Goal: Task Accomplishment & Management: Use online tool/utility

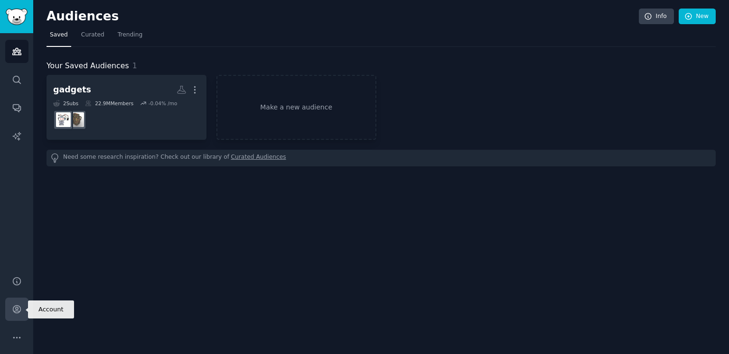
click at [15, 310] on icon "Sidebar" at bounding box center [17, 310] width 10 height 10
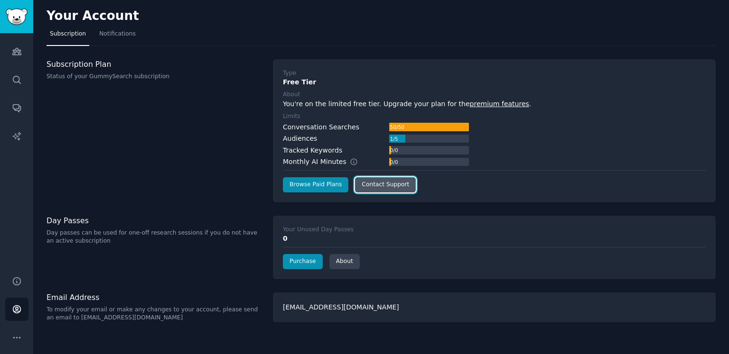
click at [393, 188] on link "Contact Support" at bounding box center [385, 184] width 61 height 15
click at [300, 262] on link "Purchase" at bounding box center [303, 261] width 40 height 15
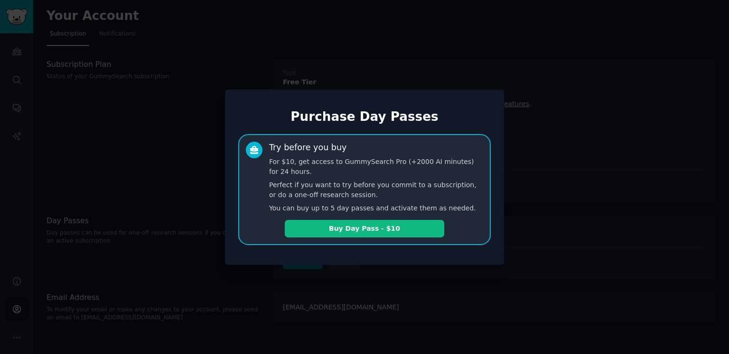
click at [344, 280] on div at bounding box center [364, 177] width 729 height 354
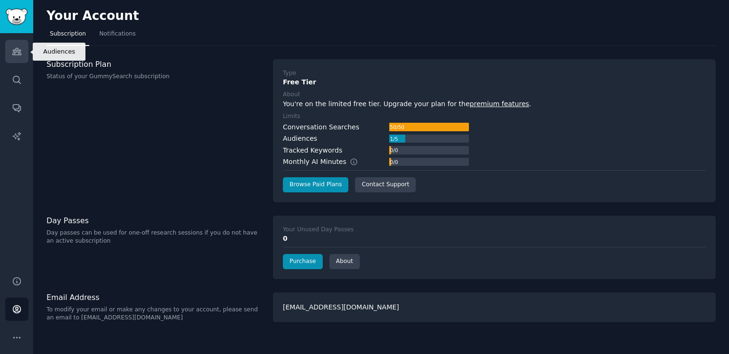
click at [23, 46] on link "Audiences" at bounding box center [16, 51] width 23 height 23
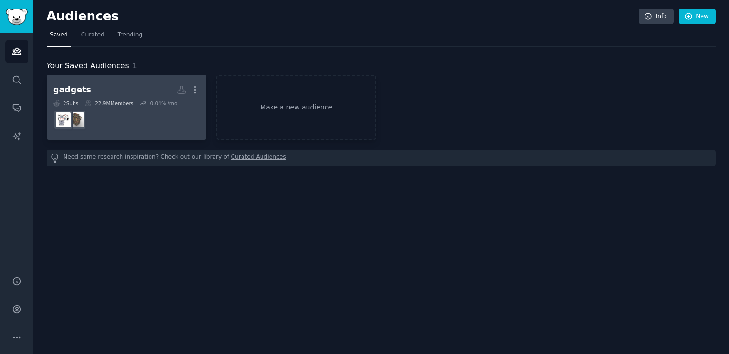
click at [136, 95] on h2 "gadgets More" at bounding box center [126, 90] width 147 height 17
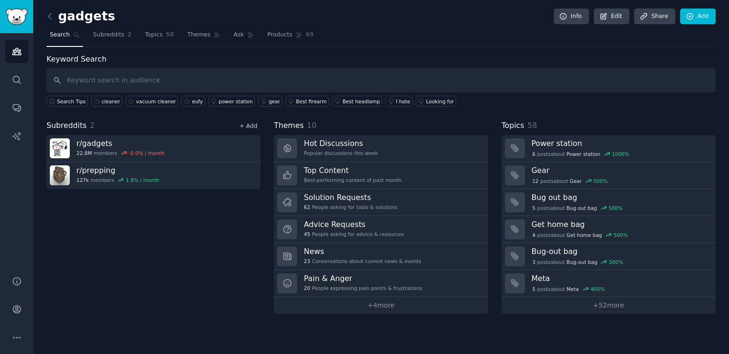
click at [248, 123] on link "+ Add" at bounding box center [248, 126] width 18 height 7
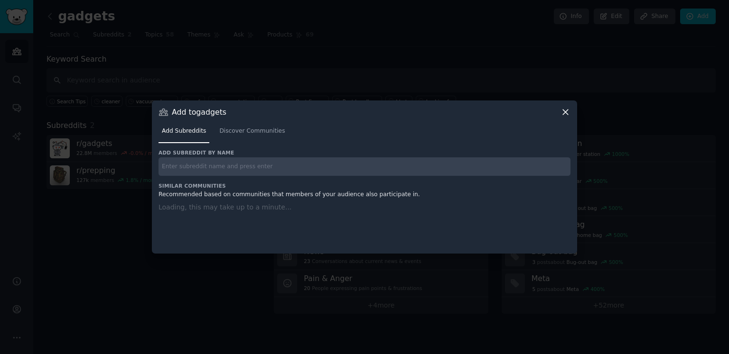
click at [264, 167] on input "text" at bounding box center [364, 167] width 412 height 19
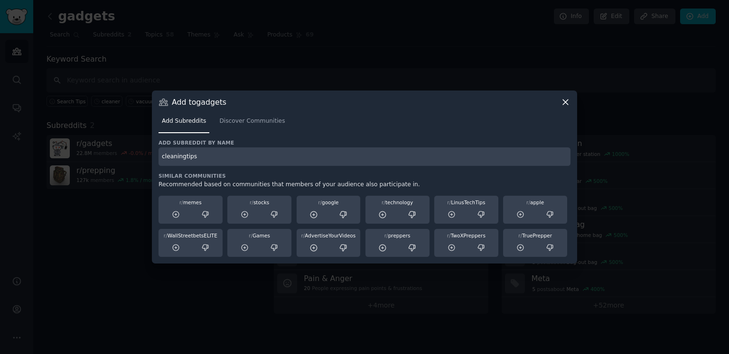
type input "cleaningtips"
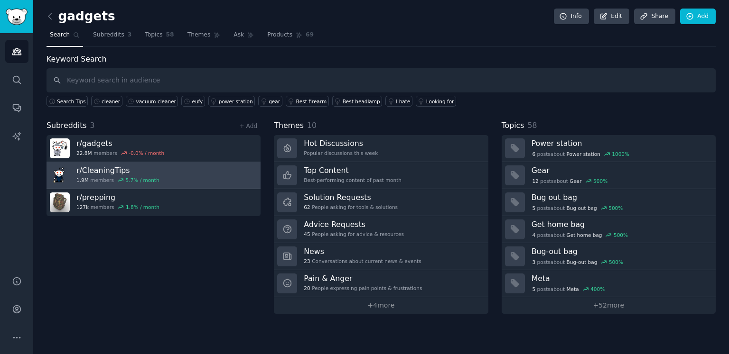
click at [216, 177] on link "r/ CleaningTips 1.9M members 5.7 % / month" at bounding box center [154, 175] width 214 height 27
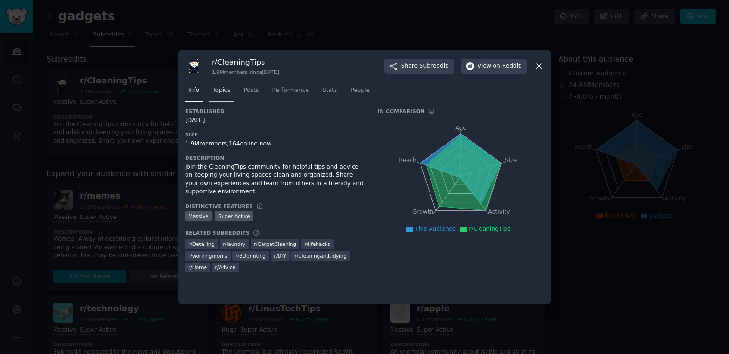
click at [220, 97] on link "Topics" at bounding box center [221, 92] width 24 height 19
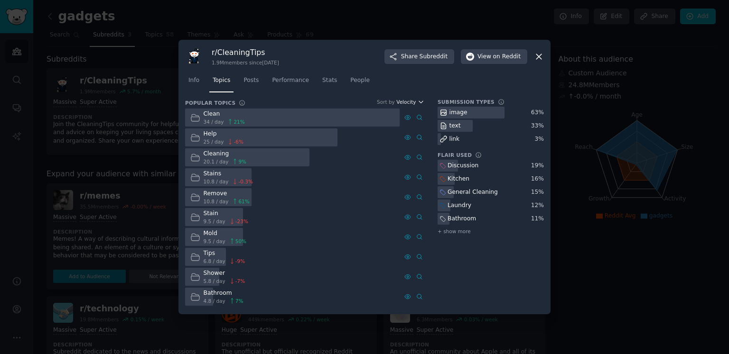
click at [415, 101] on span "Velocity" at bounding box center [405, 102] width 19 height 7
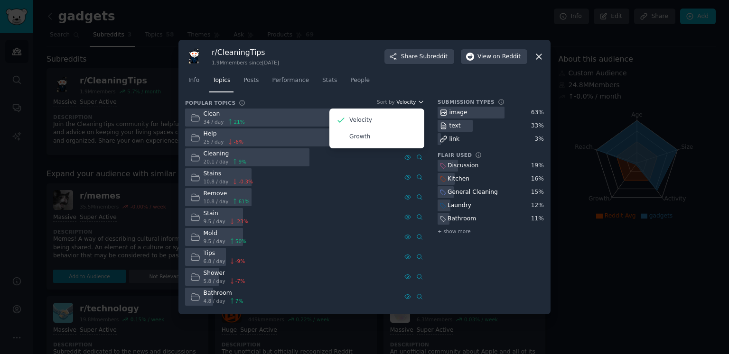
click at [419, 101] on icon "button" at bounding box center [421, 102] width 7 height 7
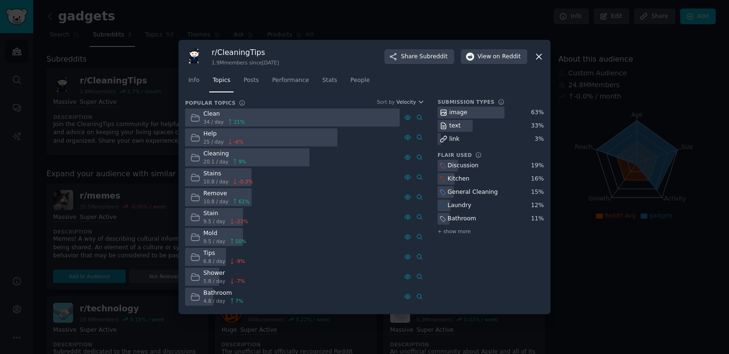
click at [538, 57] on icon at bounding box center [538, 56] width 5 height 5
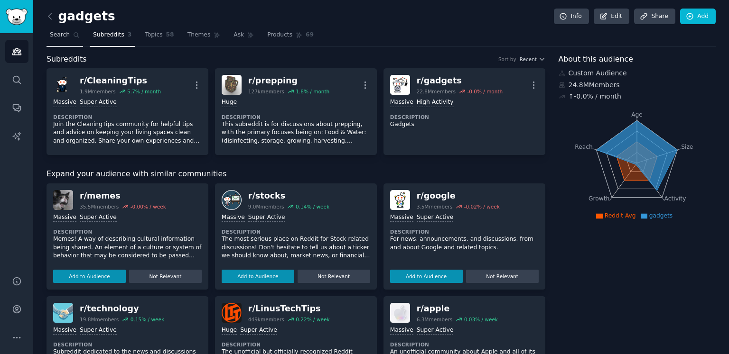
click at [67, 37] on span "Search" at bounding box center [60, 35] width 20 height 9
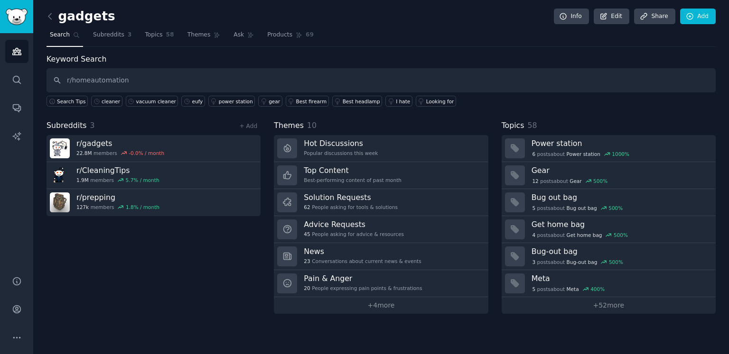
type input "r/homeautomation"
click at [251, 121] on div "+ Add" at bounding box center [248, 126] width 25 height 10
click at [253, 125] on link "+ Add" at bounding box center [248, 126] width 18 height 7
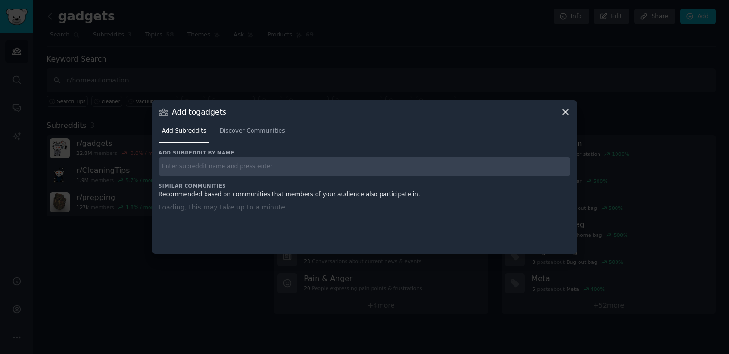
click at [291, 168] on input "text" at bounding box center [364, 167] width 412 height 19
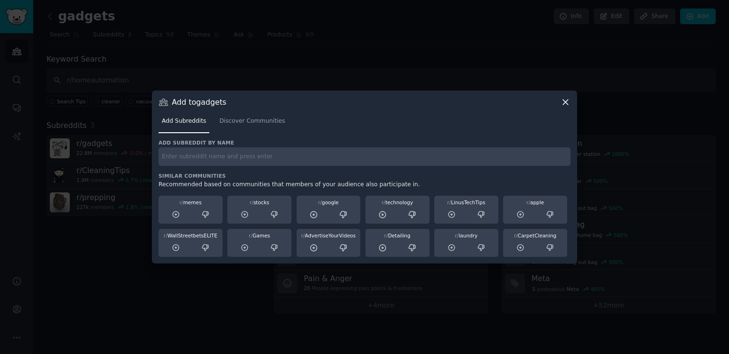
paste input "r/homeautomation"
type input "r/homeautomation"
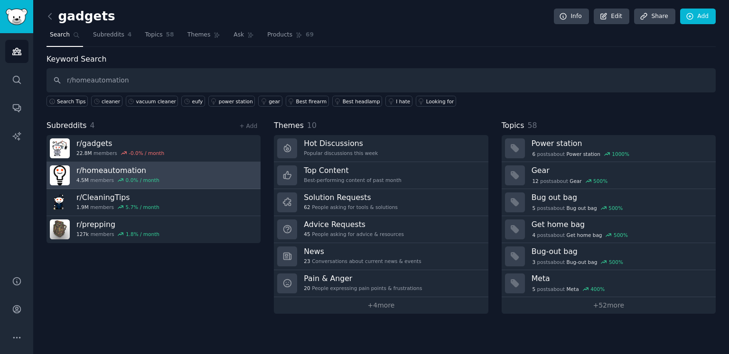
click at [166, 168] on link "r/ homeautomation 4.5M members 0.0 % / month" at bounding box center [154, 175] width 214 height 27
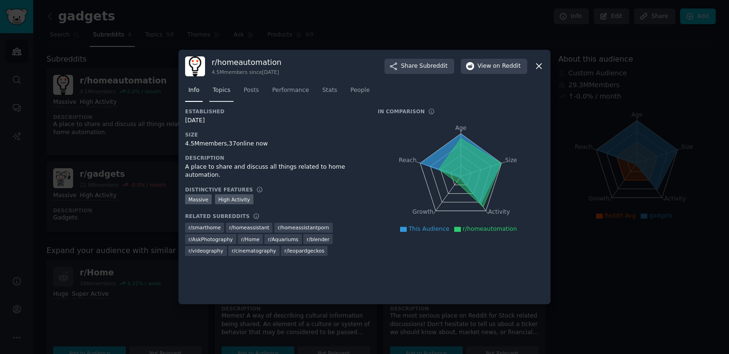
click at [222, 93] on span "Topics" at bounding box center [222, 90] width 18 height 9
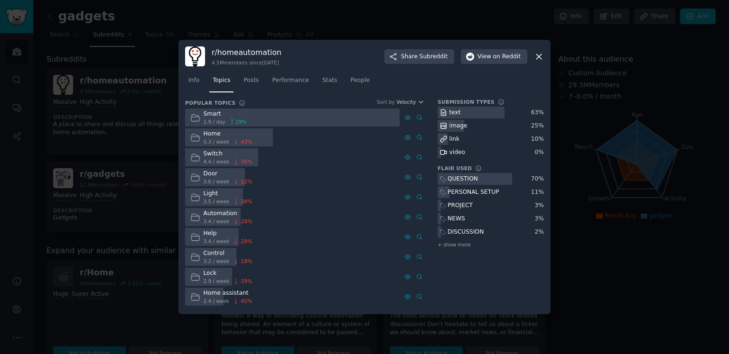
click at [605, 136] on div at bounding box center [364, 177] width 729 height 354
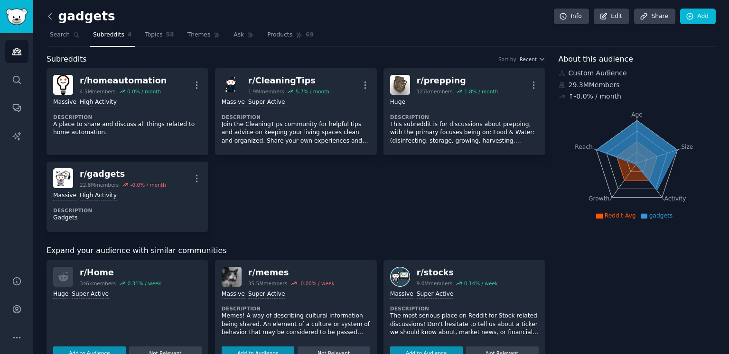
click at [55, 17] on icon at bounding box center [50, 16] width 10 height 10
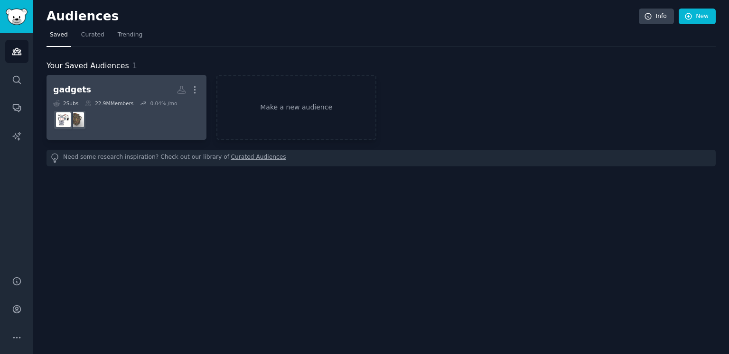
click at [130, 93] on h2 "gadgets Custom Audience More" at bounding box center [126, 90] width 147 height 17
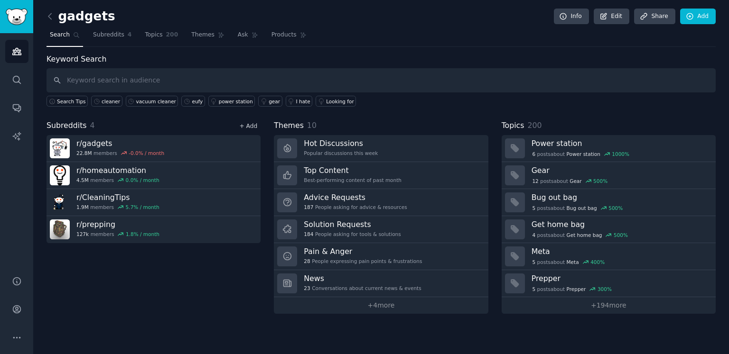
click at [252, 128] on link "+ Add" at bounding box center [248, 126] width 18 height 7
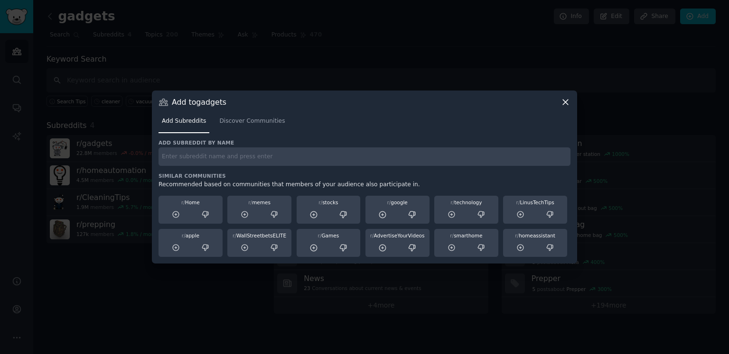
click at [207, 158] on input "text" at bounding box center [364, 157] width 412 height 19
paste input "r/smarthome"
type input "r/smarthome"
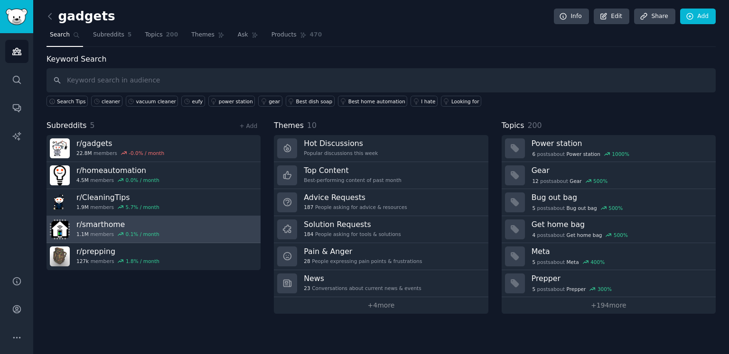
click at [172, 236] on link "r/ smarthome 1.1M members 0.1 % / month" at bounding box center [154, 229] width 214 height 27
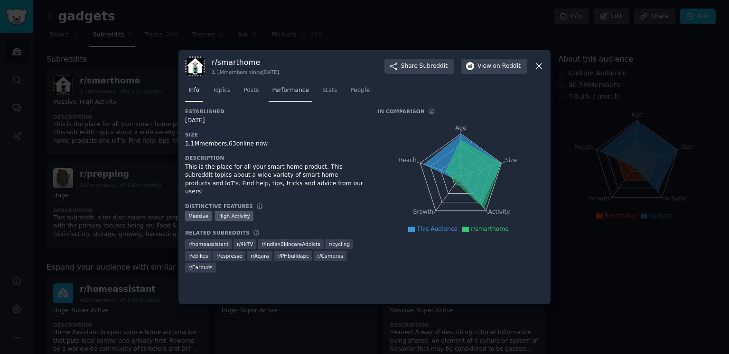
click at [282, 93] on span "Performance" at bounding box center [290, 90] width 37 height 9
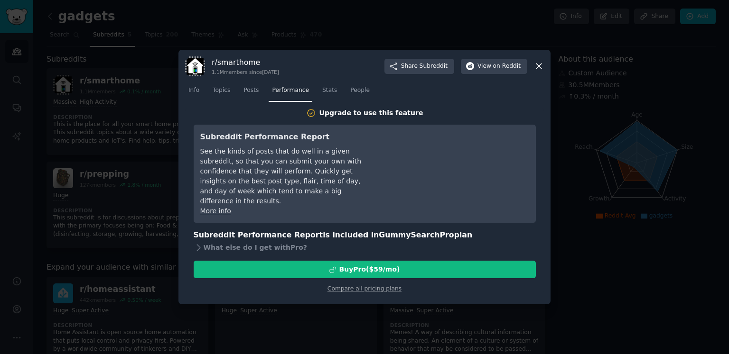
click at [233, 93] on nav "Info Topics Posts Performance Stats People" at bounding box center [364, 92] width 359 height 19
click at [192, 92] on span "Info" at bounding box center [193, 90] width 11 height 9
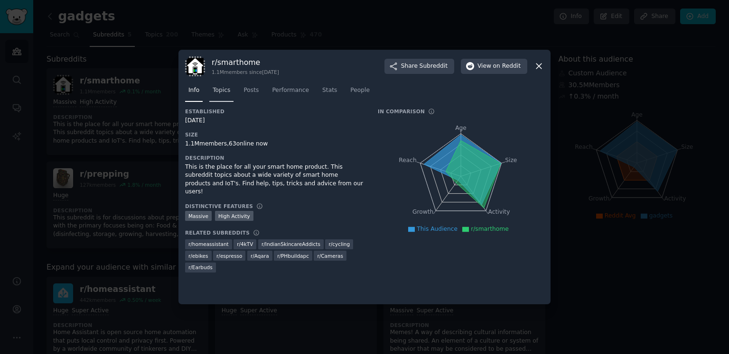
click at [214, 90] on span "Topics" at bounding box center [222, 90] width 18 height 9
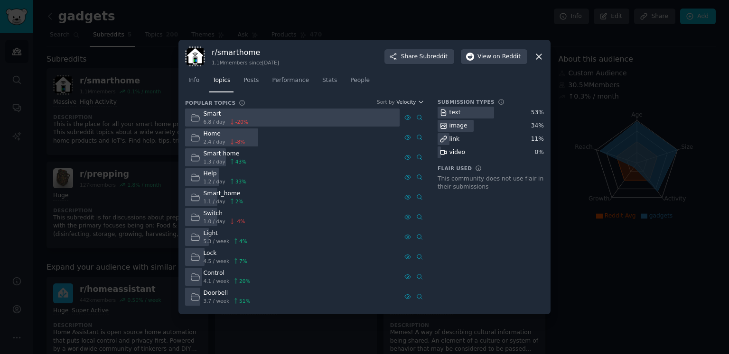
click at [648, 290] on div at bounding box center [364, 177] width 729 height 354
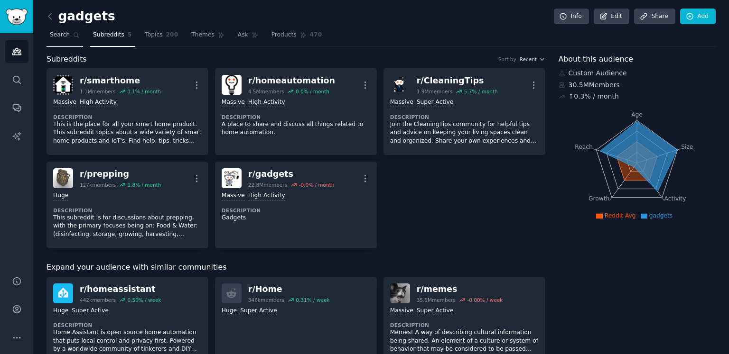
click at [73, 38] on icon at bounding box center [76, 35] width 7 height 7
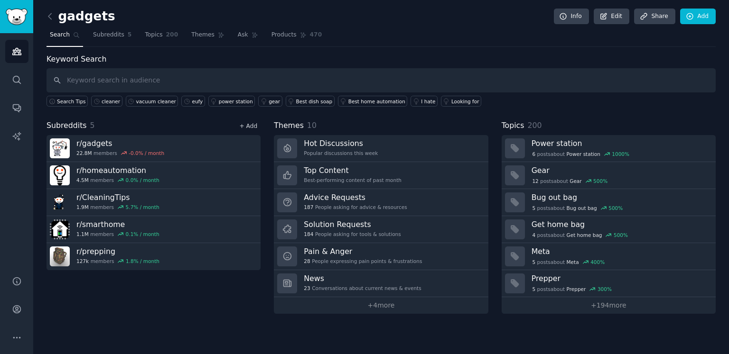
click at [254, 128] on link "+ Add" at bounding box center [248, 126] width 18 height 7
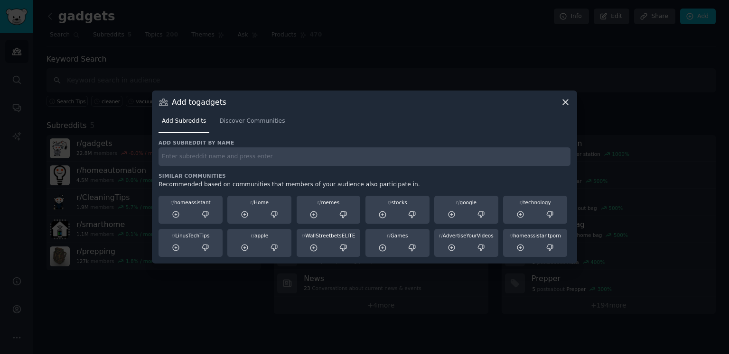
click at [568, 100] on icon at bounding box center [565, 102] width 5 height 5
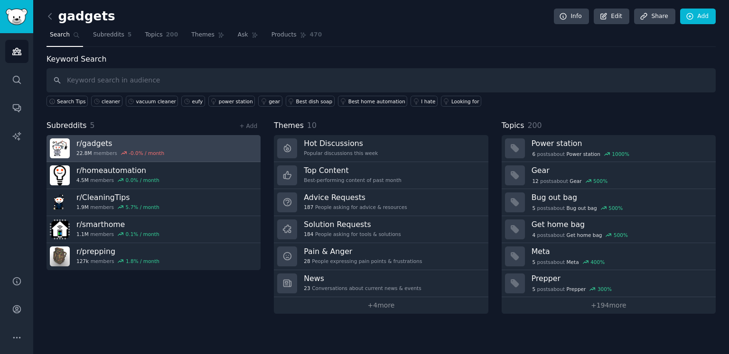
click at [165, 154] on link "r/ gadgets 22.8M members -0.0 % / month" at bounding box center [154, 148] width 214 height 27
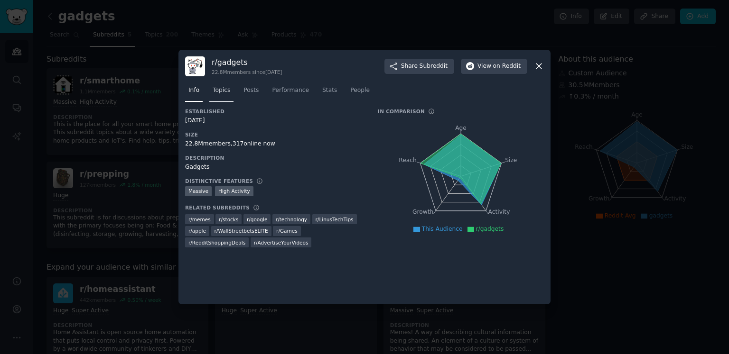
click at [221, 90] on span "Topics" at bounding box center [222, 90] width 18 height 9
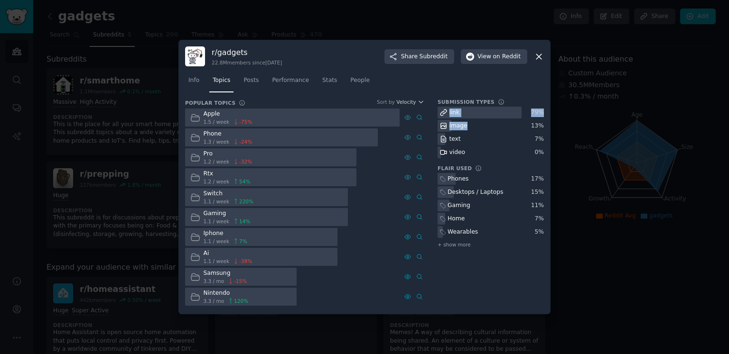
drag, startPoint x: 465, startPoint y: 128, endPoint x: 447, endPoint y: 112, distance: 23.9
click at [447, 112] on div "link 79 % image 13 % text 7 % video 0 %" at bounding box center [491, 133] width 106 height 52
copy div "link 79 % image"
click at [516, 130] on div "image" at bounding box center [491, 126] width 106 height 12
drag, startPoint x: 543, startPoint y: 124, endPoint x: 448, endPoint y: 110, distance: 96.0
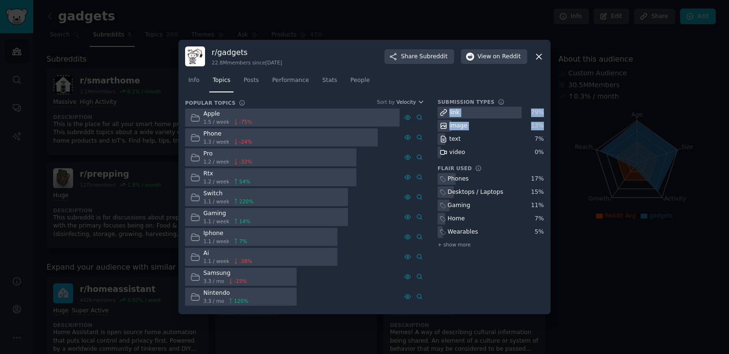
click at [448, 110] on div "link 79 % image 13 % text 7 % video 0 %" at bounding box center [491, 133] width 106 height 52
copy div "link 79 % image 13 %"
click at [263, 117] on div at bounding box center [292, 118] width 214 height 19
drag, startPoint x: 203, startPoint y: 113, endPoint x: 233, endPoint y: 151, distance: 48.4
click at [233, 151] on div "Apple 1.5 / week -75 % Advanced Search Phone 1.3 / week -24 % Advanced Search P…" at bounding box center [304, 208] width 239 height 198
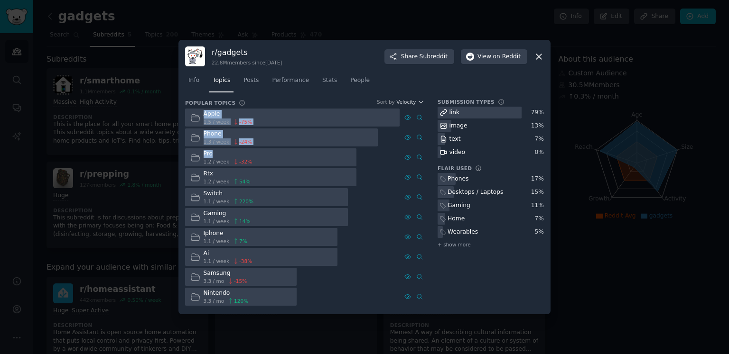
copy div "Apple 1.5 / week -75 % Advanced Search Phone 1.3 / week -24 % Advanced Search P…"
click at [503, 194] on div "Desktops / Laptops" at bounding box center [471, 192] width 67 height 12
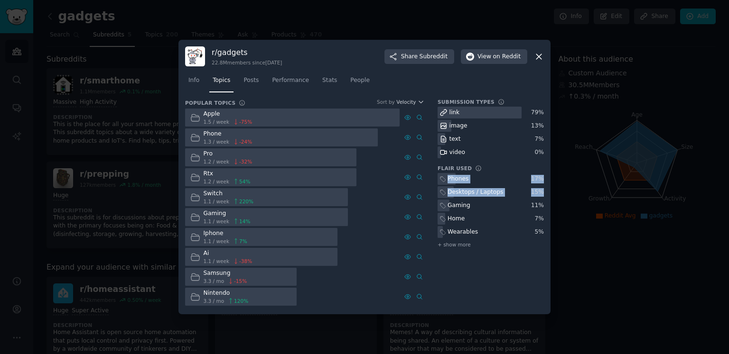
drag, startPoint x: 476, startPoint y: 205, endPoint x: 448, endPoint y: 184, distance: 34.8
click at [448, 184] on div "Phones 17 % Desktops / Laptops 15 % Gaming 11 % Home 7 % Wearables 5 % + show m…" at bounding box center [491, 211] width 106 height 76
click at [478, 204] on div "Gaming" at bounding box center [491, 206] width 106 height 12
drag, startPoint x: 468, startPoint y: 206, endPoint x: 445, endPoint y: 180, distance: 35.0
click at [445, 180] on div "Phones 17 % Desktops / Laptops 15 % Gaming 11 % Home 7 % Wearables 5 % + show m…" at bounding box center [491, 211] width 106 height 76
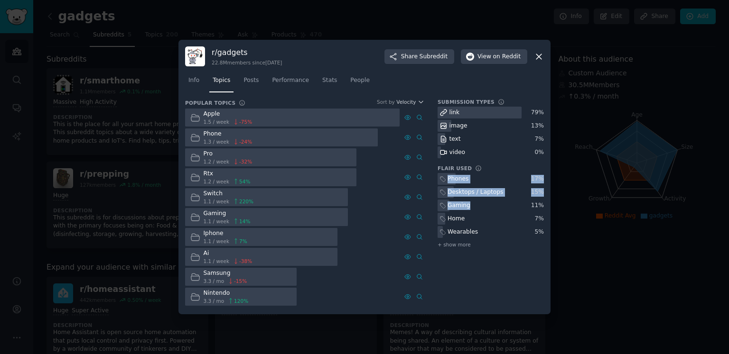
copy div "Phones 17 % Desktops / Laptops 15 % Gaming"
click at [597, 89] on div at bounding box center [364, 177] width 729 height 354
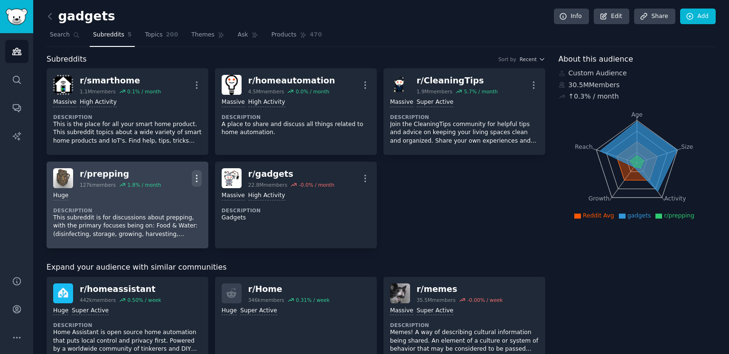
click at [196, 178] on icon "button" at bounding box center [196, 178] width 1 height 7
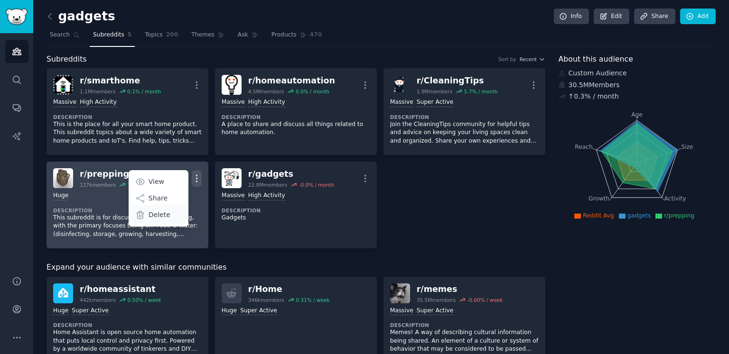
click at [164, 220] on div "Delete" at bounding box center [158, 215] width 56 height 20
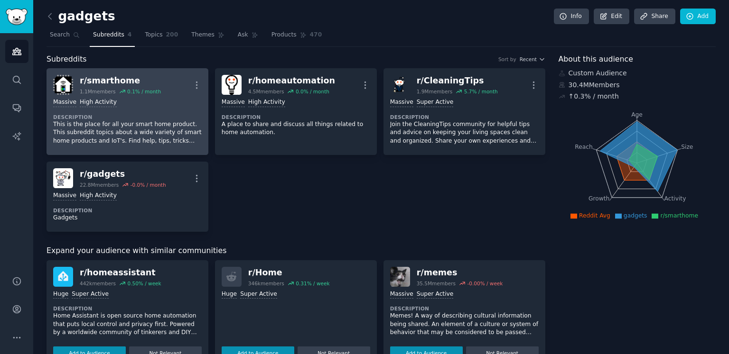
click at [123, 122] on p "This is the place for all your smart home product. This subreddit topics about …" at bounding box center [127, 133] width 149 height 25
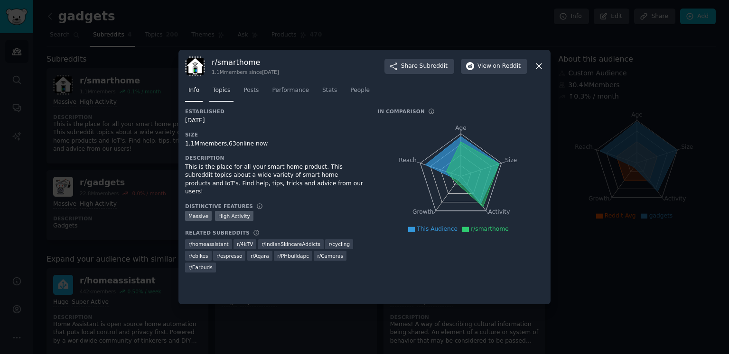
click at [220, 90] on span "Topics" at bounding box center [222, 90] width 18 height 9
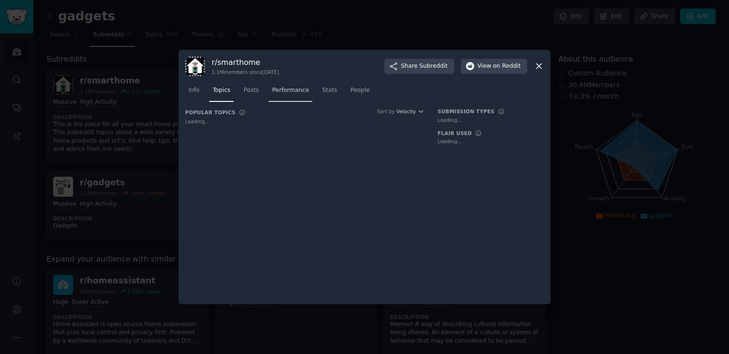
click at [296, 92] on span "Performance" at bounding box center [290, 90] width 37 height 9
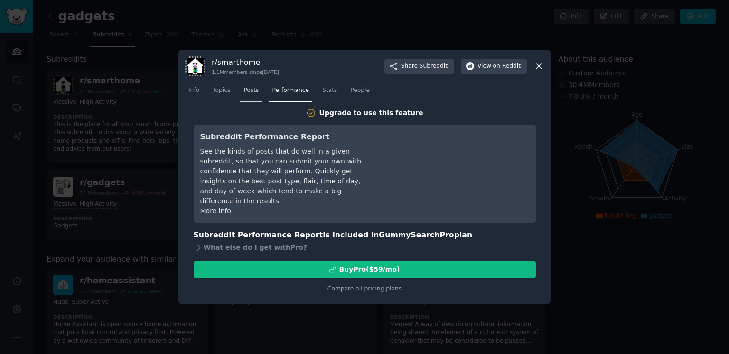
click at [256, 95] on link "Posts" at bounding box center [251, 92] width 22 height 19
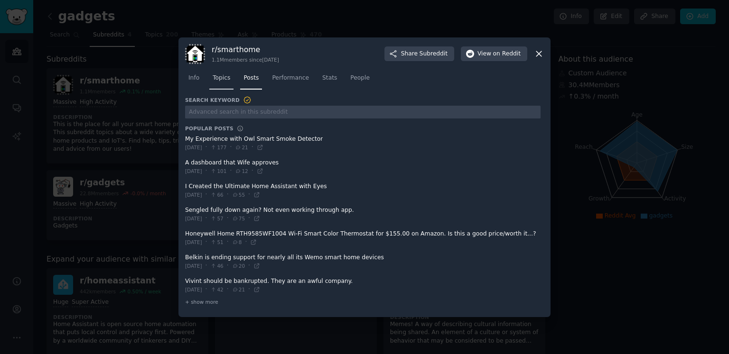
click at [219, 86] on link "Topics" at bounding box center [221, 80] width 24 height 19
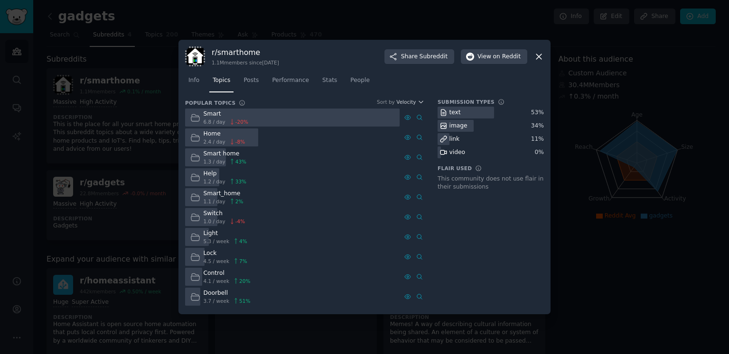
click at [473, 128] on div at bounding box center [456, 126] width 36 height 12
drag, startPoint x: 466, startPoint y: 125, endPoint x: 448, endPoint y: 112, distance: 21.8
click at [448, 112] on div "text 53 % image 34 % link 11 % video 0 %" at bounding box center [491, 133] width 106 height 52
click at [541, 122] on div "34 %" at bounding box center [537, 126] width 13 height 9
click at [540, 125] on div "34 %" at bounding box center [537, 126] width 13 height 9
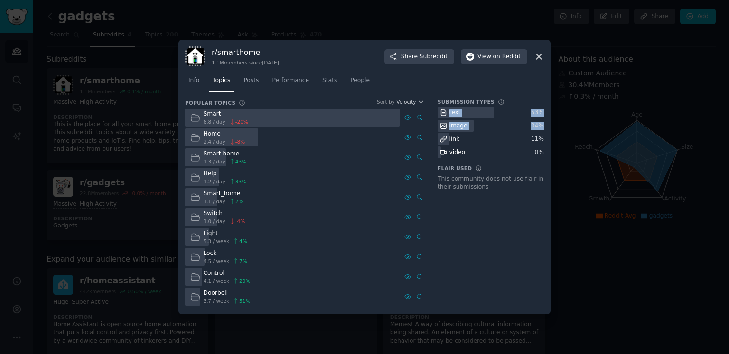
drag, startPoint x: 543, startPoint y: 125, endPoint x: 446, endPoint y: 112, distance: 97.8
click at [446, 112] on div "text 53 % image 34 % link 11 % video 0 %" at bounding box center [491, 133] width 106 height 52
copy div "text 53 % image 34 %"
click at [239, 155] on div "Smart home" at bounding box center [225, 154] width 43 height 9
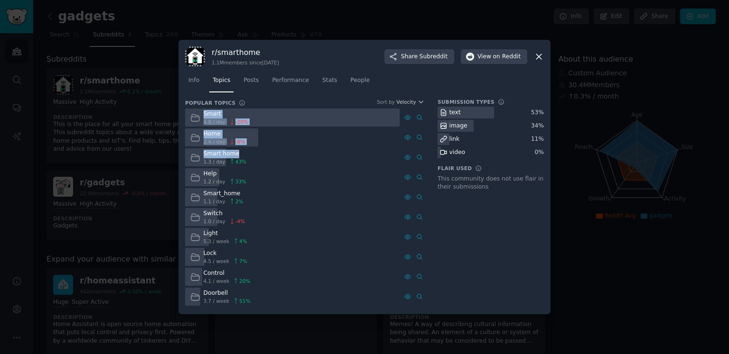
drag, startPoint x: 240, startPoint y: 155, endPoint x: 197, endPoint y: 115, distance: 57.7
click at [197, 115] on div "Smart 6.8 / day -20 % Home 2.4 / day -8 % Smart home 1.3 / day 43 % Help 1.2 / …" at bounding box center [304, 208] width 239 height 198
copy div "Smart 6.8 / day -20 % Home 2.4 / day -8 % Smart home"
click at [592, 108] on div at bounding box center [364, 177] width 729 height 354
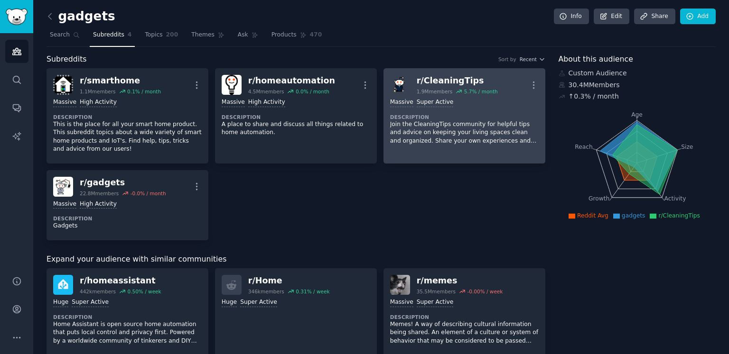
click at [452, 88] on div "1.9M members 5.7 % / month" at bounding box center [457, 91] width 81 height 7
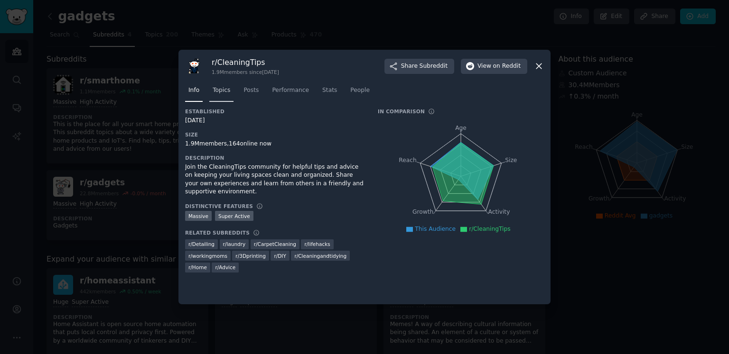
click at [227, 90] on span "Topics" at bounding box center [222, 90] width 18 height 9
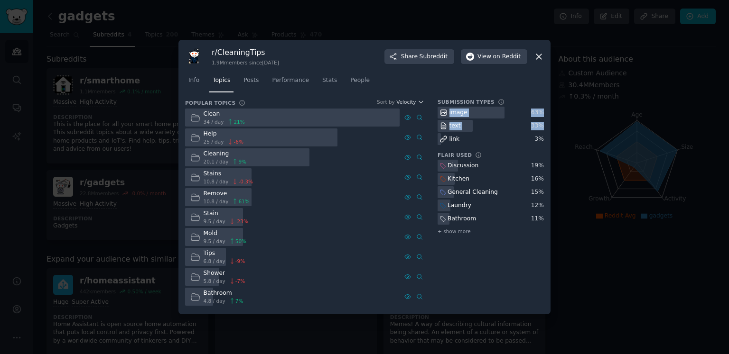
drag, startPoint x: 545, startPoint y: 134, endPoint x: 438, endPoint y: 106, distance: 110.4
click at [438, 106] on div "r/ CleaningTips 1.9M members since [DATE] Share Subreddit View on Reddit Info T…" at bounding box center [364, 177] width 372 height 275
copy div "image 63 % text 33 %"
click at [494, 173] on div "Kitchen" at bounding box center [491, 179] width 106 height 12
drag, startPoint x: 503, startPoint y: 195, endPoint x: 462, endPoint y: 189, distance: 41.6
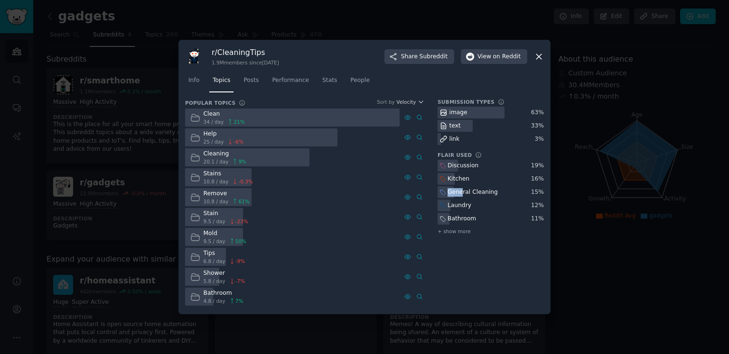
click at [462, 188] on div "General Cleaning" at bounding box center [491, 192] width 106 height 12
click at [545, 194] on div "r/ CleaningTips 1.9M members since [DATE] Share Subreddit View on Reddit Info T…" at bounding box center [364, 177] width 372 height 275
drag, startPoint x: 546, startPoint y: 217, endPoint x: 454, endPoint y: 174, distance: 101.9
click at [454, 174] on div "r/ CleaningTips 1.9M members since [DATE] Share Subreddit View on Reddit Info T…" at bounding box center [364, 177] width 372 height 275
click at [528, 214] on div "Bathroom" at bounding box center [491, 219] width 106 height 12
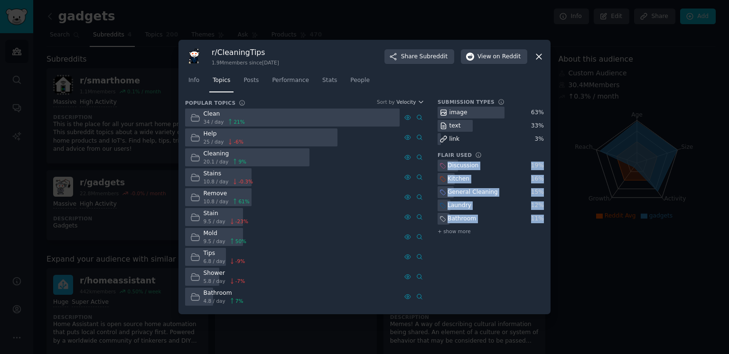
drag, startPoint x: 543, startPoint y: 217, endPoint x: 442, endPoint y: 167, distance: 112.9
click at [442, 167] on div "Discussion 19 % Kitchen 16 % General Cleaning 15 % Laundry 12 % Bathroom 11 % +…" at bounding box center [491, 198] width 106 height 76
copy div "Discussion 19 % Kitchen 16 % General Cleaning 15 % Laundry 12 % Bathroom 11 %"
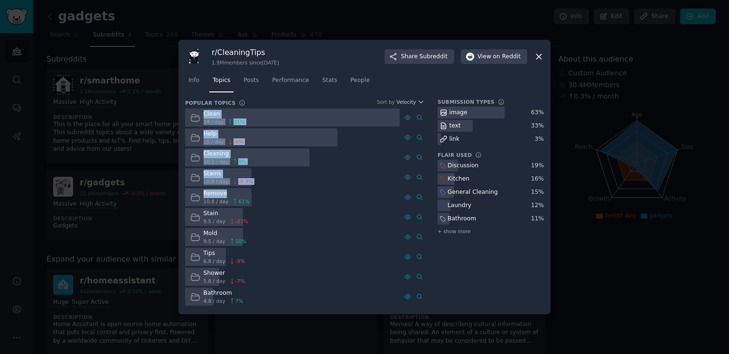
drag, startPoint x: 205, startPoint y: 114, endPoint x: 242, endPoint y: 194, distance: 88.3
click at [242, 194] on div "Clean 34 / day 21 % Advanced Search Help 25 / day -6 % Cleaning 20.1 / day 9 % …" at bounding box center [304, 208] width 239 height 198
copy div "Clean 34 / day 21 % Advanced Search Help 25 / day -6 % Cleaning 20.1 / day 9 % …"
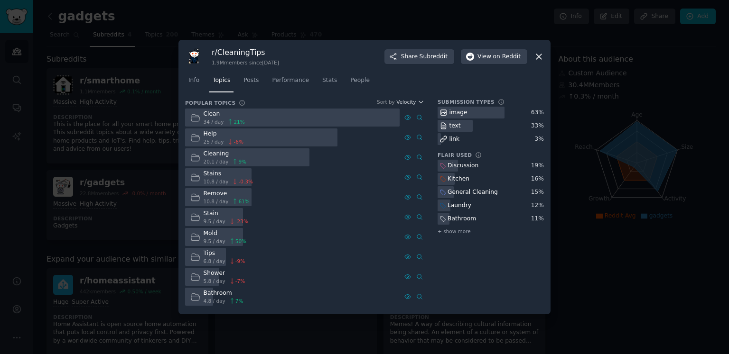
click at [625, 103] on div at bounding box center [364, 177] width 729 height 354
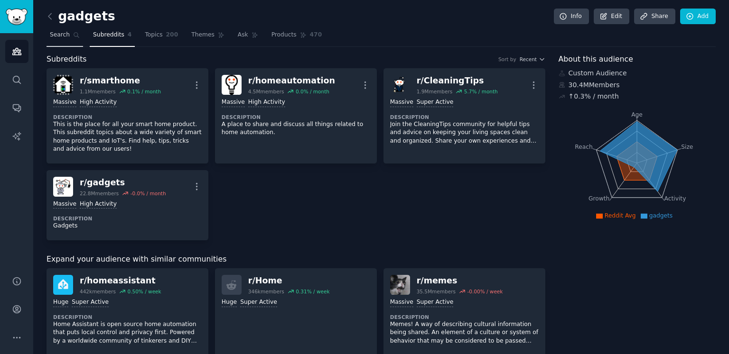
click at [67, 35] on span "Search" at bounding box center [60, 35] width 20 height 9
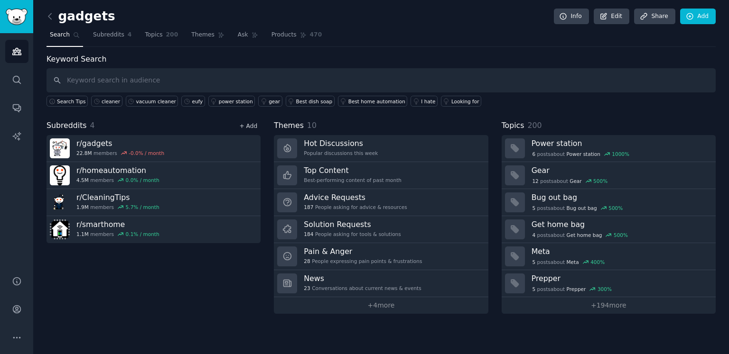
click at [250, 124] on link "+ Add" at bounding box center [248, 126] width 18 height 7
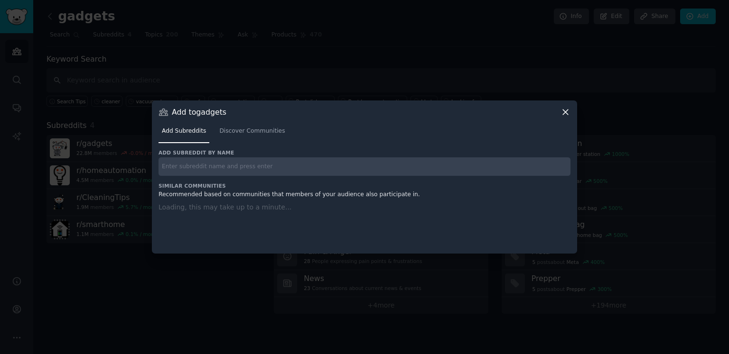
click at [298, 163] on input "text" at bounding box center [364, 167] width 412 height 19
paste input "r/ScandinavianInterior"
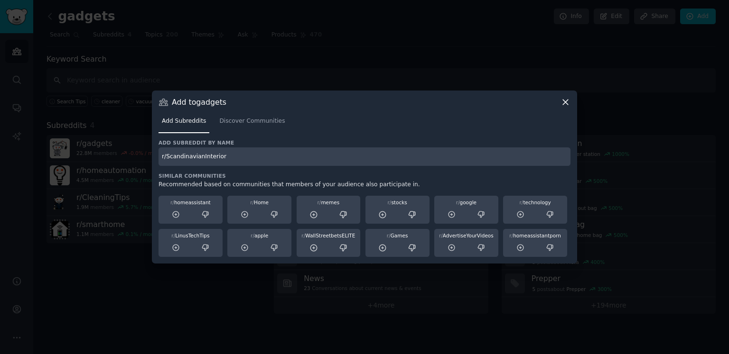
type input "r/ScandinavianInterior"
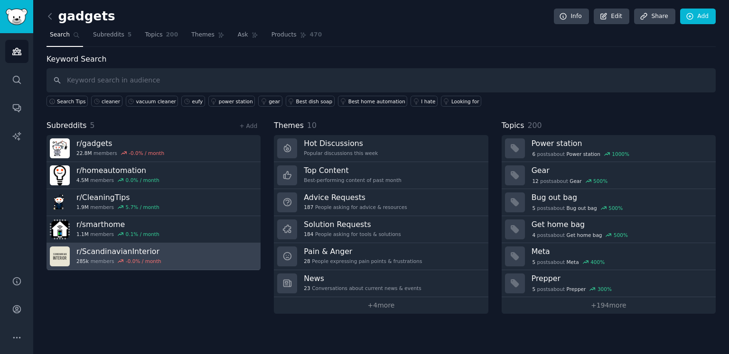
click at [158, 249] on h3 "r/ ScandinavianInterior" at bounding box center [118, 252] width 85 height 10
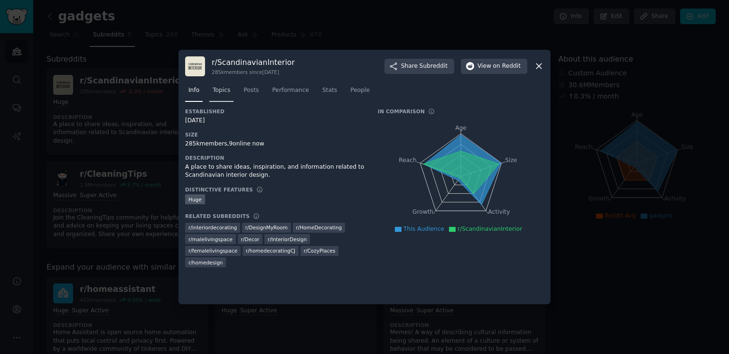
click at [227, 92] on span "Topics" at bounding box center [222, 90] width 18 height 9
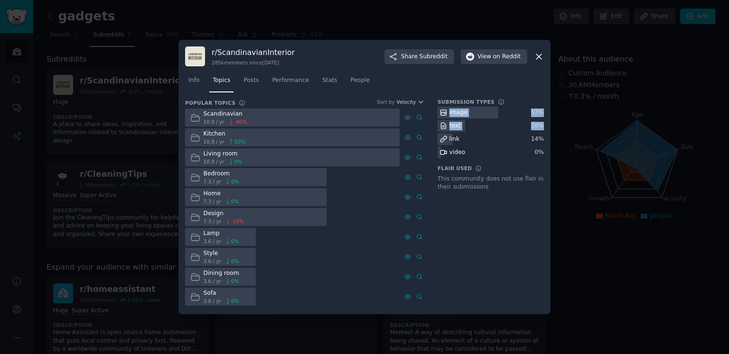
drag, startPoint x: 543, startPoint y: 125, endPoint x: 447, endPoint y: 113, distance: 97.1
click at [447, 113] on div "image 57 % text 26 % link 14 % video 0 %" at bounding box center [491, 133] width 106 height 52
copy div "image 57 % text 26 %"
drag, startPoint x: 245, startPoint y: 154, endPoint x: 206, endPoint y: 141, distance: 41.1
click at [206, 141] on div "Scandinavian 10.9 / yr -40 % Kitchen 10.9 / yr 50 % Living room 10.9 / yr 0 % B…" at bounding box center [304, 208] width 239 height 198
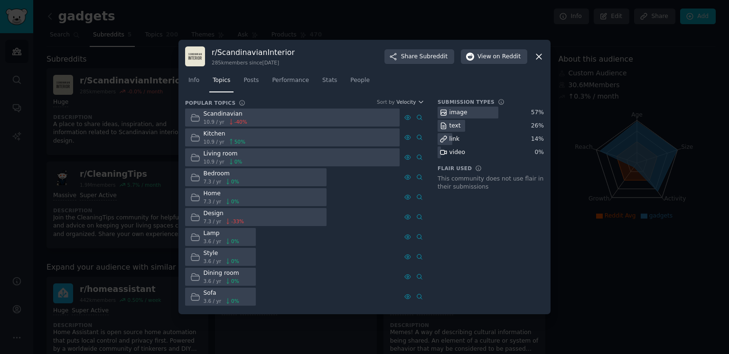
click at [281, 191] on div at bounding box center [255, 197] width 141 height 19
drag, startPoint x: 243, startPoint y: 155, endPoint x: 202, endPoint y: 112, distance: 59.4
click at [202, 112] on div "Scandinavian 10.9 / yr -40 % Kitchen 10.9 / yr 50 % Living room 10.9 / yr 0 % B…" at bounding box center [304, 208] width 239 height 198
click at [538, 57] on icon at bounding box center [538, 56] width 5 height 5
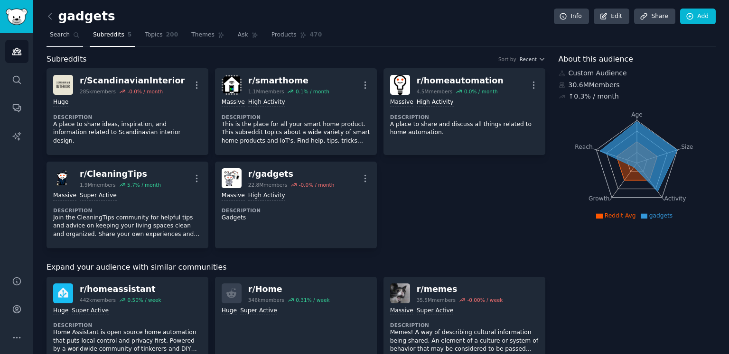
click at [65, 38] on span "Search" at bounding box center [60, 35] width 20 height 9
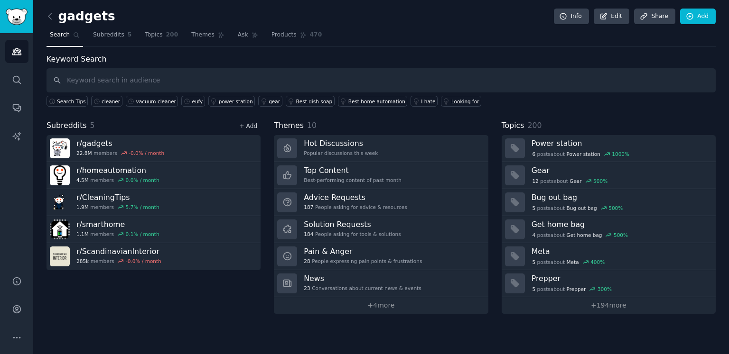
click at [249, 128] on link "+ Add" at bounding box center [248, 126] width 18 height 7
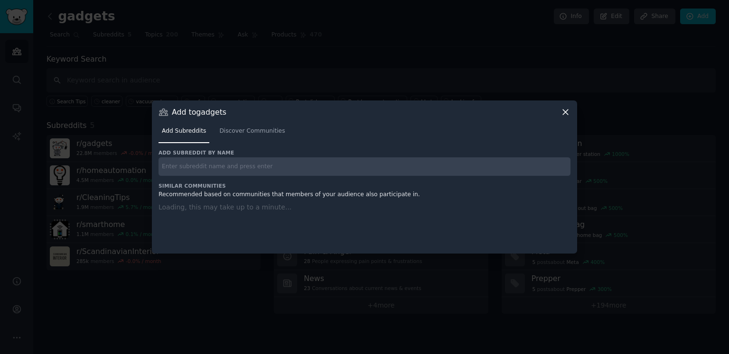
click at [319, 168] on input "text" at bounding box center [364, 167] width 412 height 19
paste input "r/homeassistant"
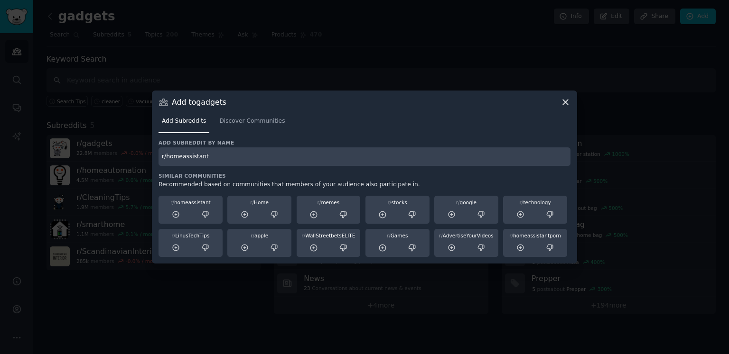
type input "r/homeassistant"
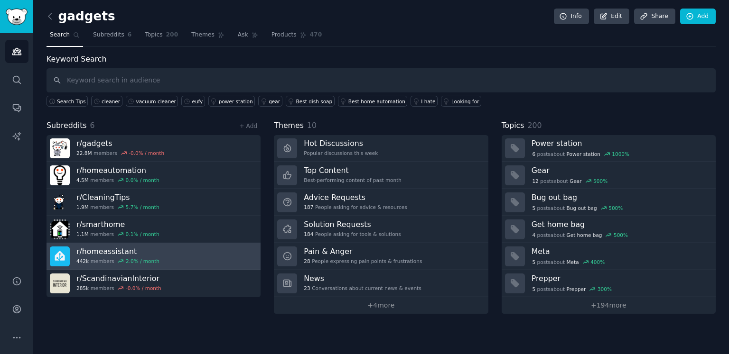
click at [193, 259] on link "r/ homeassistant 442k members 2.0 % / month" at bounding box center [154, 256] width 214 height 27
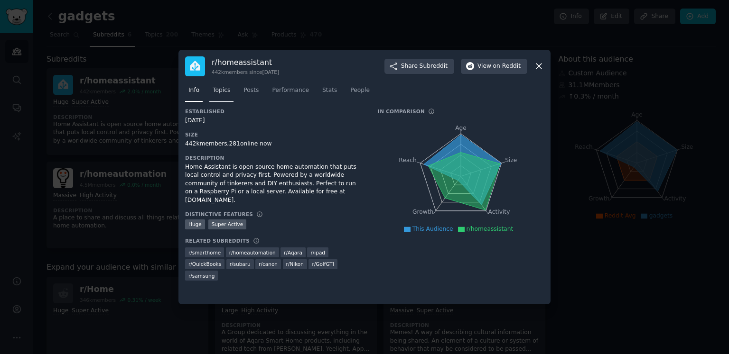
click at [216, 91] on span "Topics" at bounding box center [222, 90] width 18 height 9
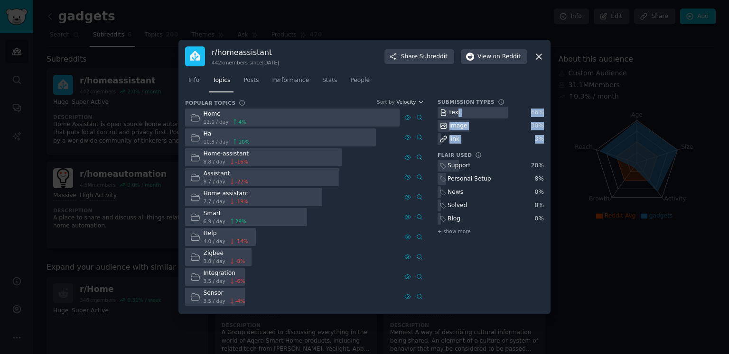
drag, startPoint x: 543, startPoint y: 135, endPoint x: 457, endPoint y: 112, distance: 88.9
click at [457, 112] on div "text 66 % image 30 % link 3 %" at bounding box center [491, 126] width 106 height 38
click at [468, 118] on div "text 66 % image 30 % link 3 %" at bounding box center [491, 126] width 106 height 38
drag, startPoint x: 542, startPoint y: 125, endPoint x: 447, endPoint y: 107, distance: 97.5
click at [447, 107] on div "text 66 % image 30 % link 3 %" at bounding box center [491, 126] width 106 height 38
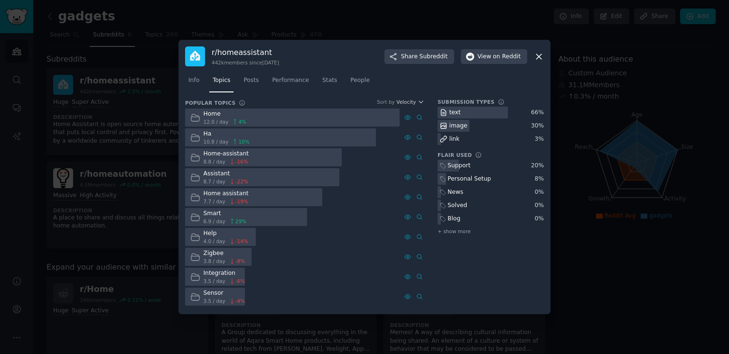
click at [497, 195] on div "News" at bounding box center [491, 192] width 106 height 12
drag, startPoint x: 543, startPoint y: 179, endPoint x: 447, endPoint y: 164, distance: 97.5
click at [447, 164] on div "Support 20 % Personal Setup 8 % News 0 % Solved 0 % Blog 0 % + show more" at bounding box center [491, 198] width 106 height 76
drag, startPoint x: 253, startPoint y: 155, endPoint x: 201, endPoint y: 116, distance: 65.1
click at [201, 116] on div "Home 12.0 / day 4 % Advanced Search Ha 10.8 / day 10 % Home-assistant 8.8 / day…" at bounding box center [304, 208] width 239 height 198
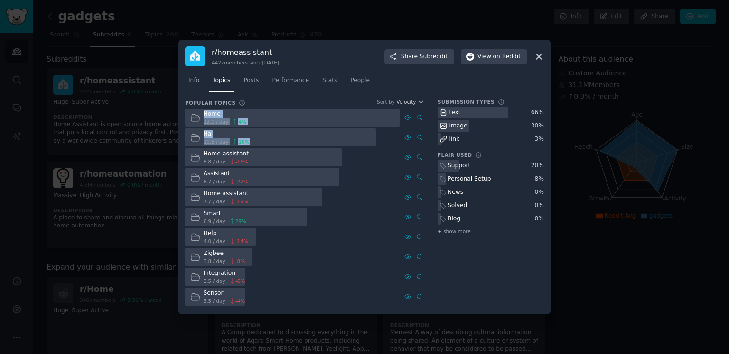
click at [258, 156] on div at bounding box center [263, 158] width 157 height 19
drag, startPoint x: 246, startPoint y: 152, endPoint x: 196, endPoint y: 114, distance: 63.0
click at [196, 114] on div "Home 12.0 / day 4 % Advanced Search Ha 10.8 / day 10 % Home-assistant 8.8 / day…" at bounding box center [304, 208] width 239 height 198
click at [589, 73] on div at bounding box center [364, 177] width 729 height 354
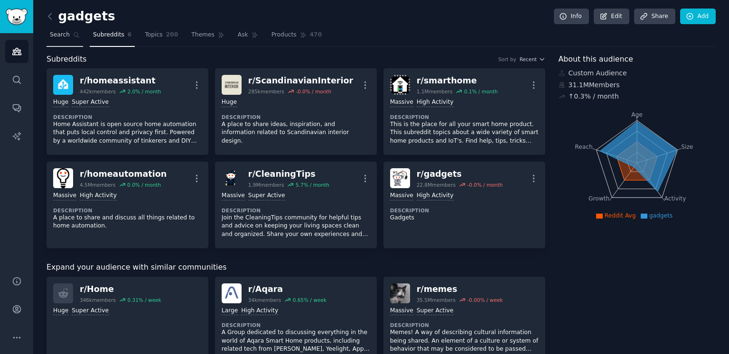
click at [68, 31] on span "Search" at bounding box center [60, 35] width 20 height 9
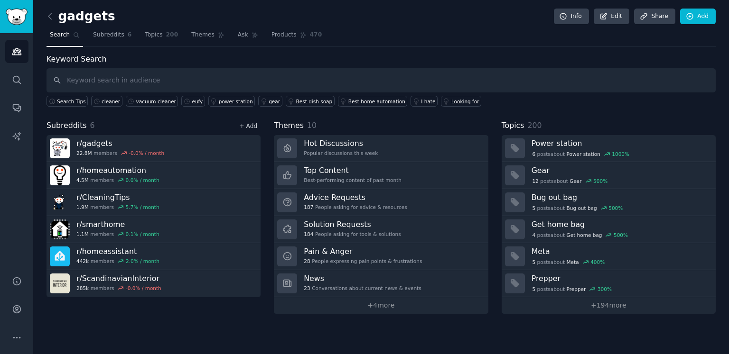
click at [250, 125] on link "+ Add" at bounding box center [248, 126] width 18 height 7
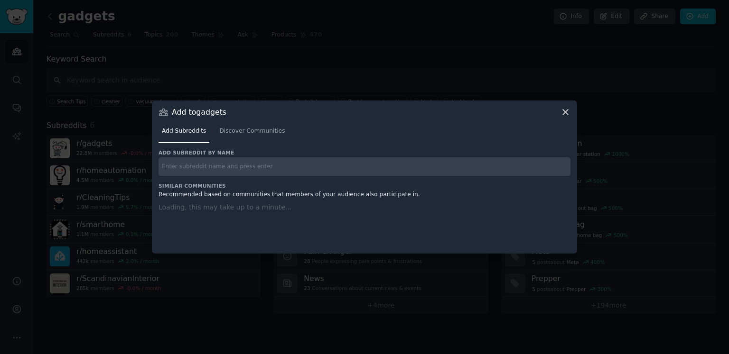
click at [251, 168] on input "text" at bounding box center [364, 167] width 412 height 19
paste input "r/HomeImprovement"
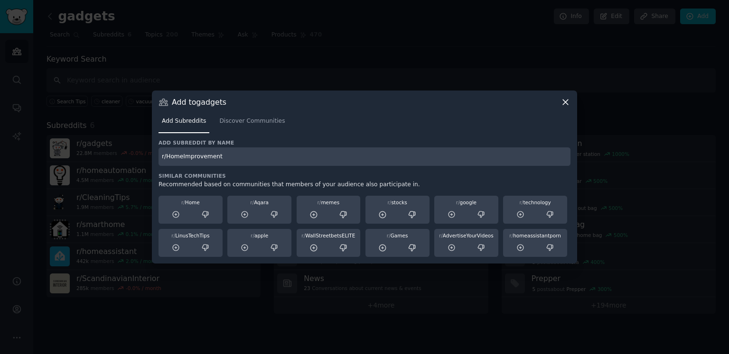
type input "r/HomeImprovement"
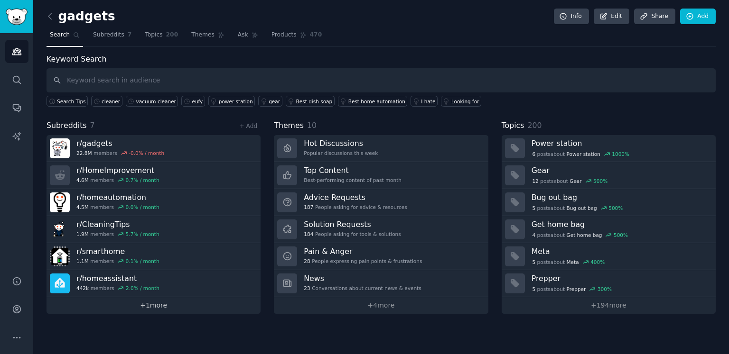
click at [164, 308] on link "+ 1 more" at bounding box center [154, 306] width 214 height 17
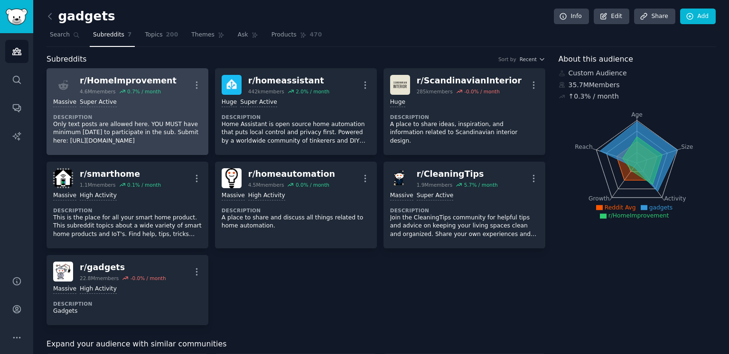
click at [162, 96] on div "Massive Super Active Description Only text posts are allowed here. YOU MUST hav…" at bounding box center [127, 122] width 149 height 54
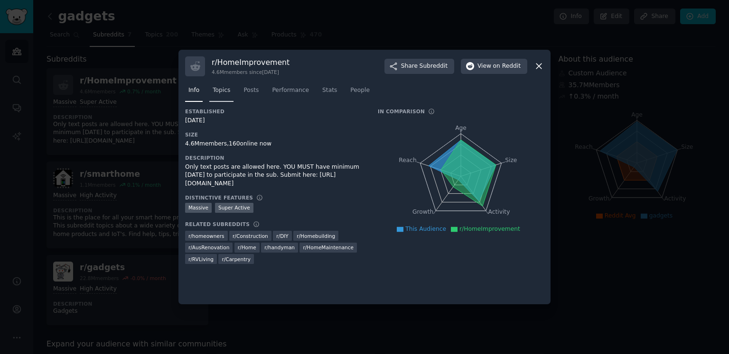
click at [226, 89] on span "Topics" at bounding box center [222, 90] width 18 height 9
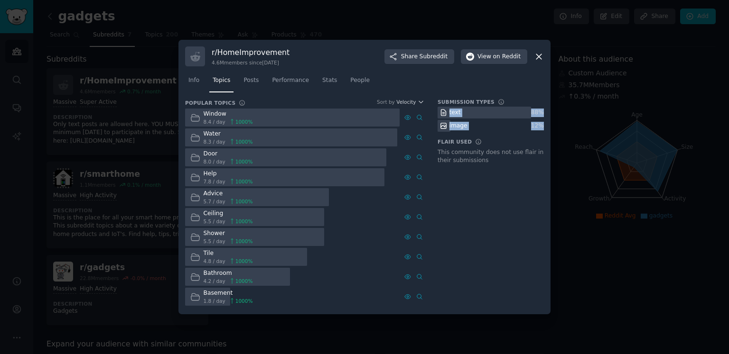
drag, startPoint x: 542, startPoint y: 126, endPoint x: 447, endPoint y: 110, distance: 96.8
click at [447, 110] on div "text 88 % image 12 %" at bounding box center [491, 119] width 106 height 25
click at [303, 123] on div at bounding box center [292, 118] width 214 height 19
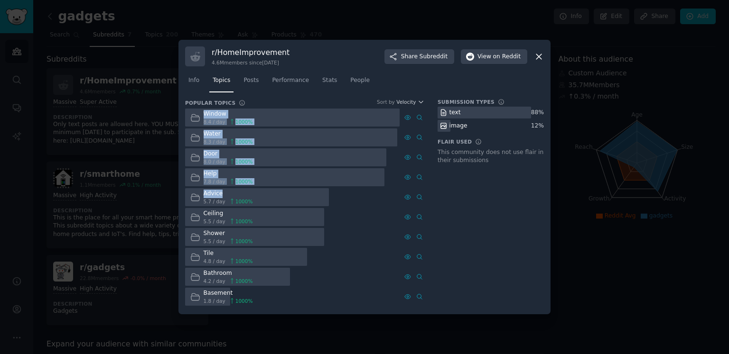
drag, startPoint x: 205, startPoint y: 113, endPoint x: 252, endPoint y: 196, distance: 94.8
click at [252, 196] on div "Window 8.4 / day 1000 % Water 8.3 / day 1000 % Door 8.0 / day 1000 % Advanced S…" at bounding box center [304, 208] width 239 height 198
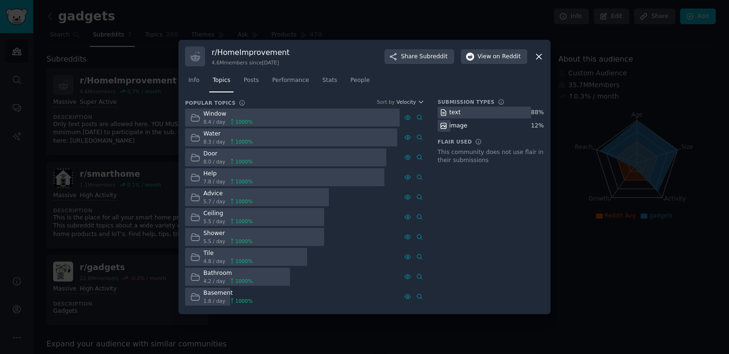
click at [574, 79] on div at bounding box center [364, 177] width 729 height 354
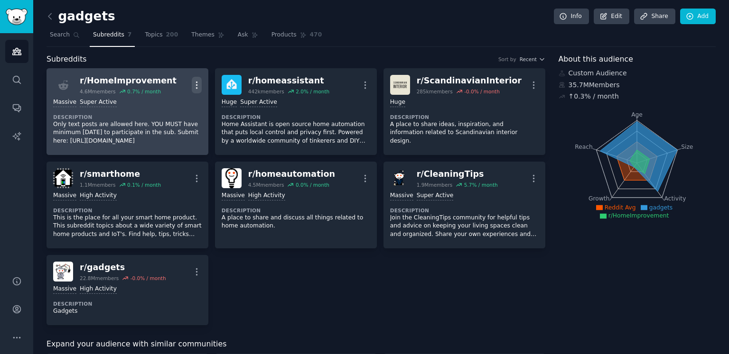
click at [193, 86] on icon "button" at bounding box center [197, 85] width 10 height 10
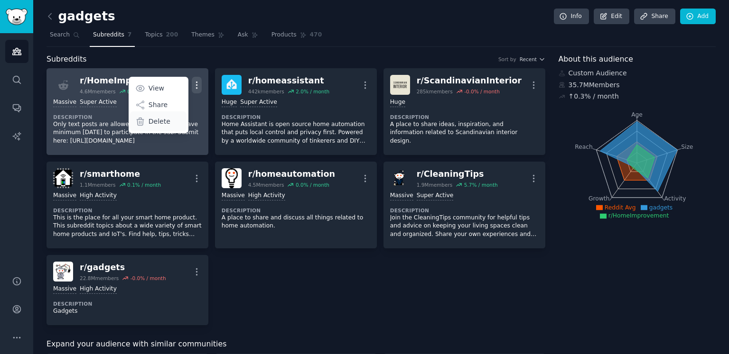
click at [159, 121] on p "Delete" at bounding box center [160, 122] width 22 height 10
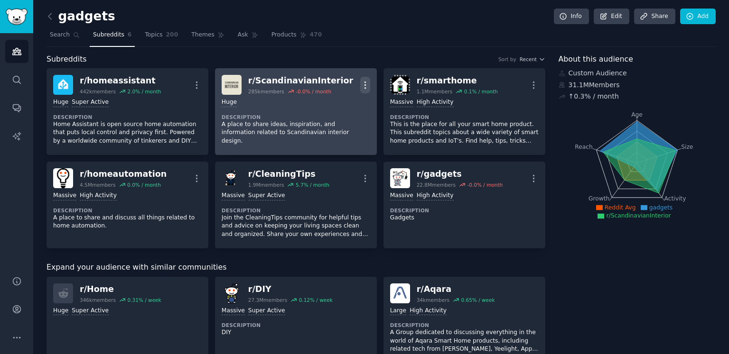
click at [364, 84] on icon "button" at bounding box center [365, 85] width 10 height 10
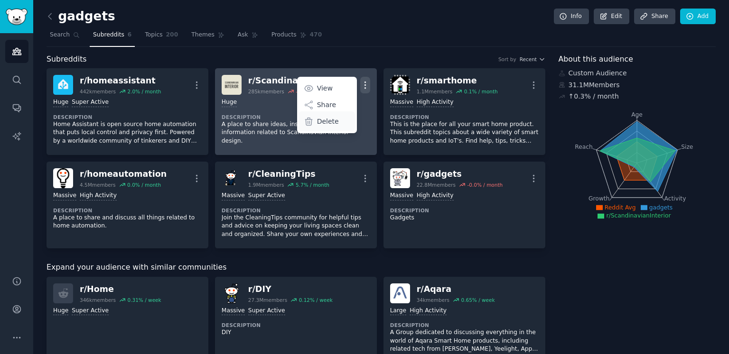
click at [334, 121] on p "Delete" at bounding box center [328, 122] width 22 height 10
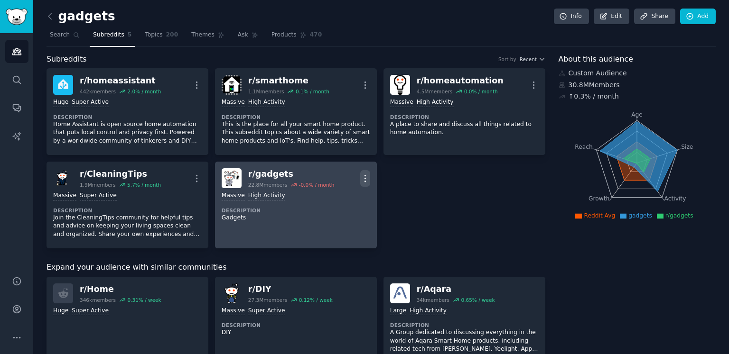
click at [363, 177] on icon "button" at bounding box center [365, 179] width 10 height 10
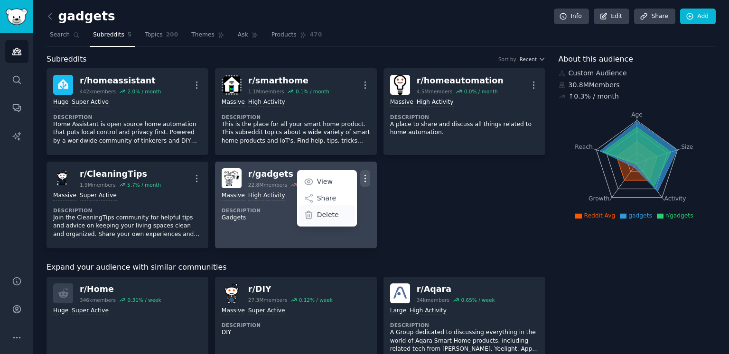
click at [341, 215] on div "Delete" at bounding box center [326, 215] width 56 height 20
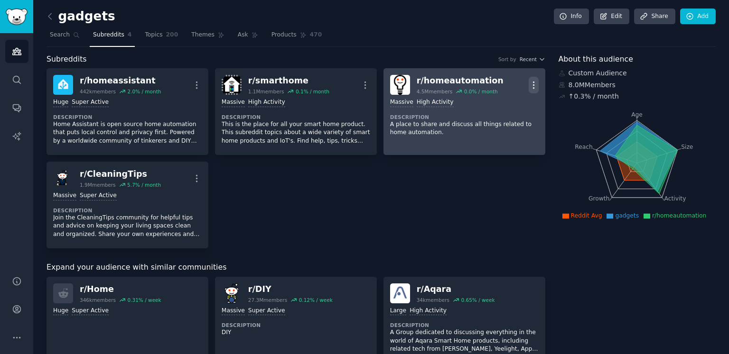
click at [530, 83] on icon "button" at bounding box center [534, 85] width 10 height 10
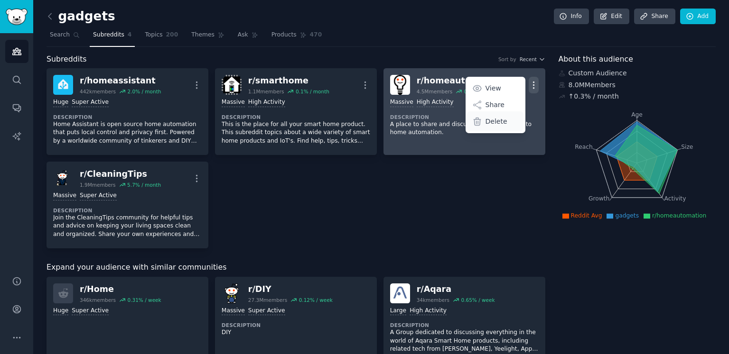
click at [495, 126] on div "Delete" at bounding box center [495, 122] width 56 height 20
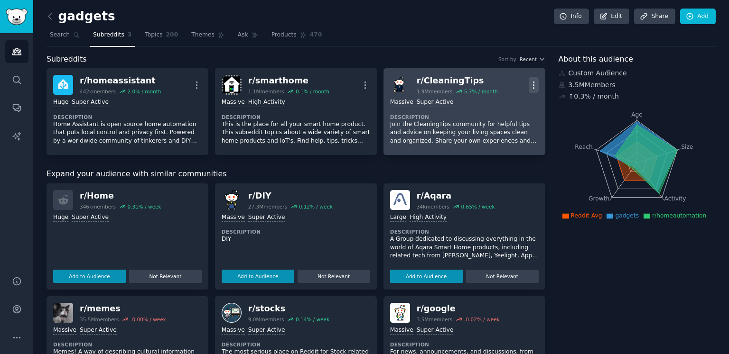
click at [533, 88] on icon "button" at bounding box center [534, 85] width 10 height 10
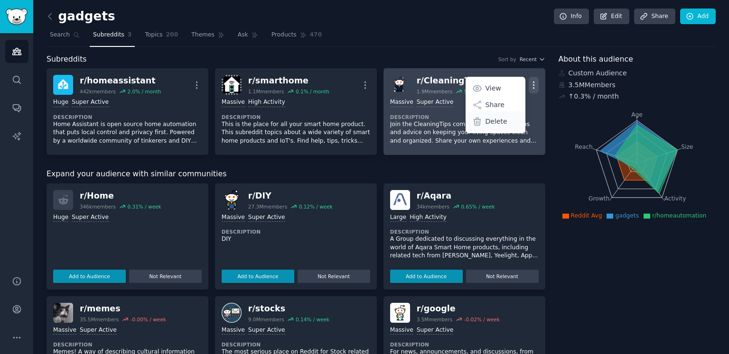
click at [502, 122] on p "Delete" at bounding box center [496, 122] width 22 height 10
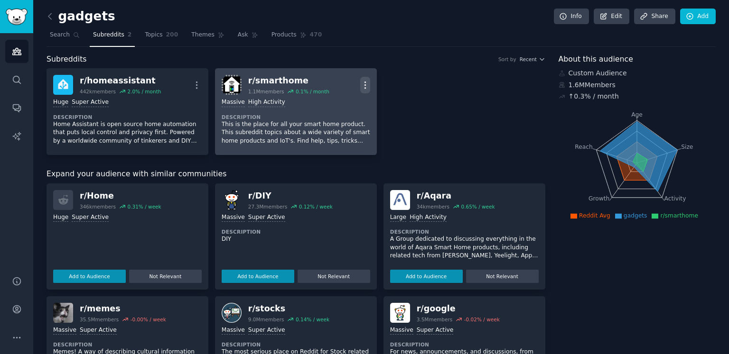
click at [364, 82] on icon "button" at bounding box center [364, 85] width 1 height 7
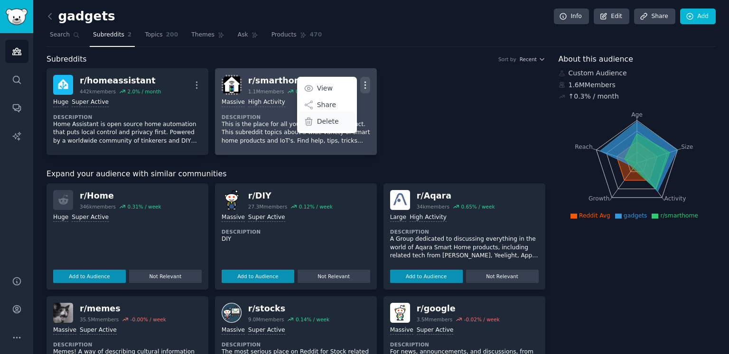
click at [327, 121] on p "Delete" at bounding box center [328, 122] width 22 height 10
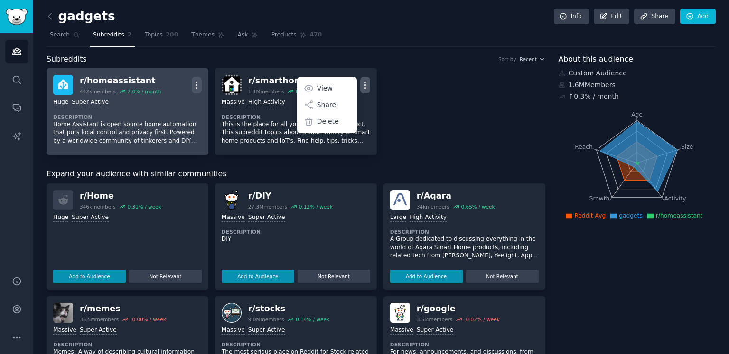
click at [197, 82] on icon "button" at bounding box center [197, 85] width 10 height 10
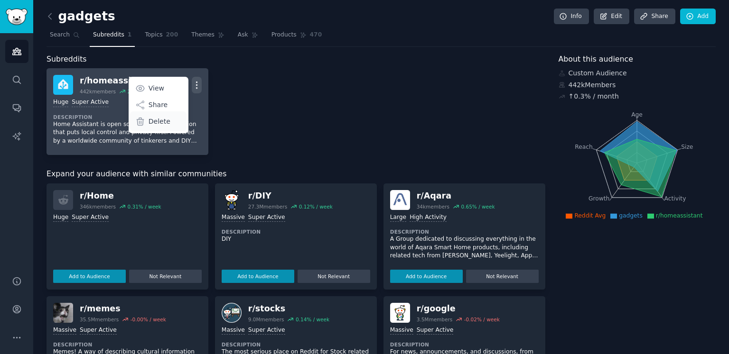
click at [171, 122] on div "Delete" at bounding box center [158, 122] width 56 height 20
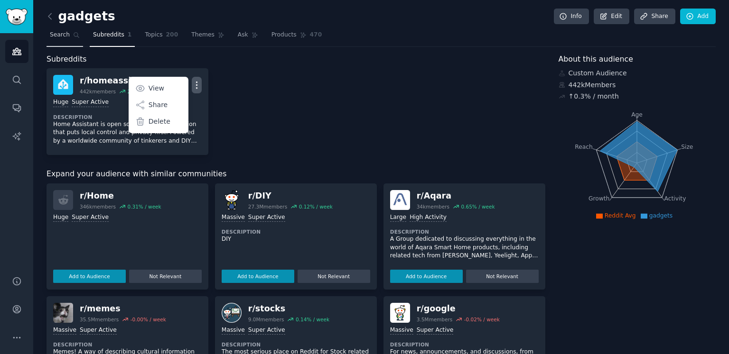
click at [63, 37] on span "Search" at bounding box center [60, 35] width 20 height 9
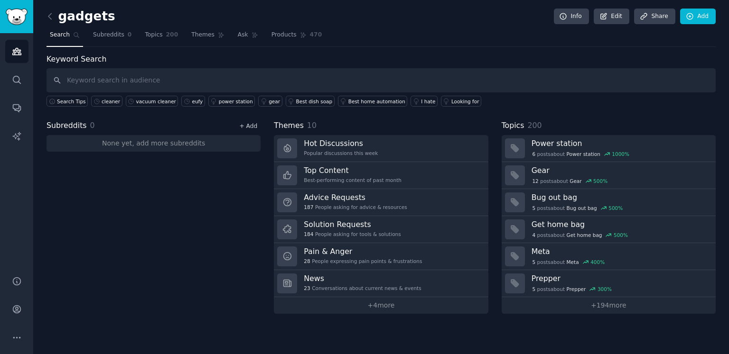
click at [254, 126] on link "+ Add" at bounding box center [248, 126] width 18 height 7
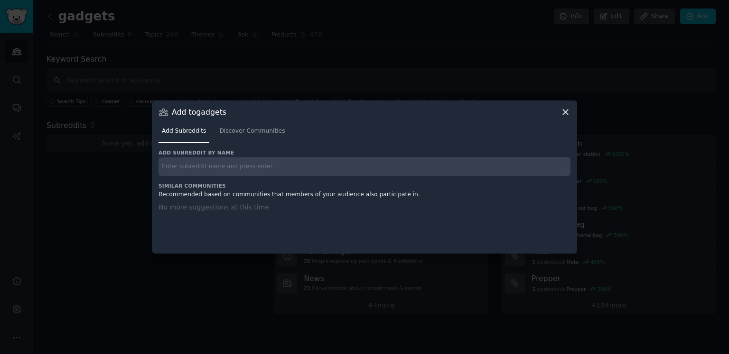
click at [279, 168] on input "text" at bounding box center [364, 167] width 412 height 19
paste input "r/RobotVacuums"
type input "r/RobotVacuums"
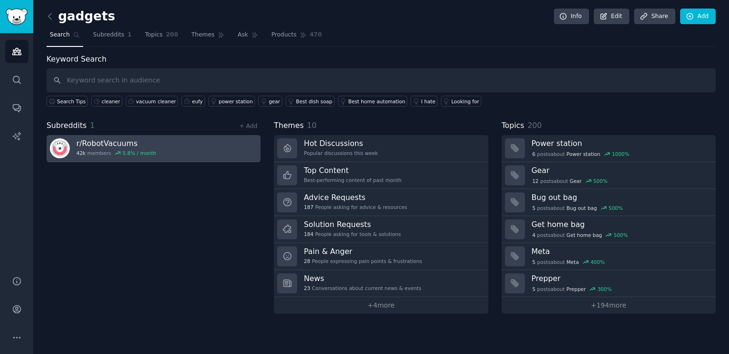
click at [131, 145] on h3 "r/ RobotVacuums" at bounding box center [116, 144] width 80 height 10
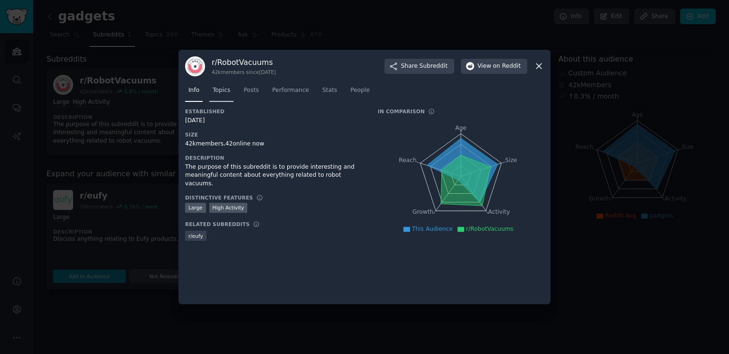
click at [225, 90] on span "Topics" at bounding box center [222, 90] width 18 height 9
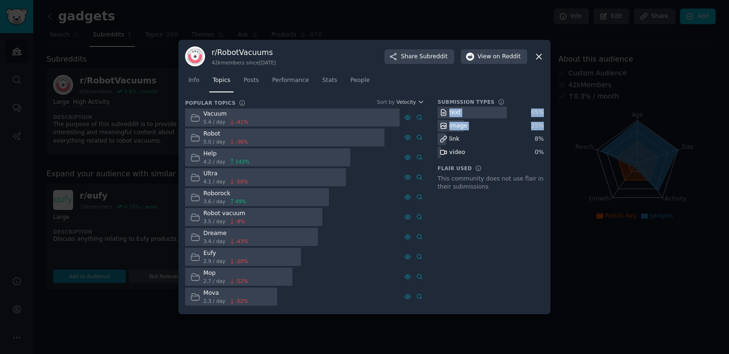
drag, startPoint x: 544, startPoint y: 135, endPoint x: 448, endPoint y: 111, distance: 98.9
click at [448, 111] on div "r/ RobotVacuums 42k members since [DATE] Share Subreddit View on Reddit Info To…" at bounding box center [364, 177] width 372 height 275
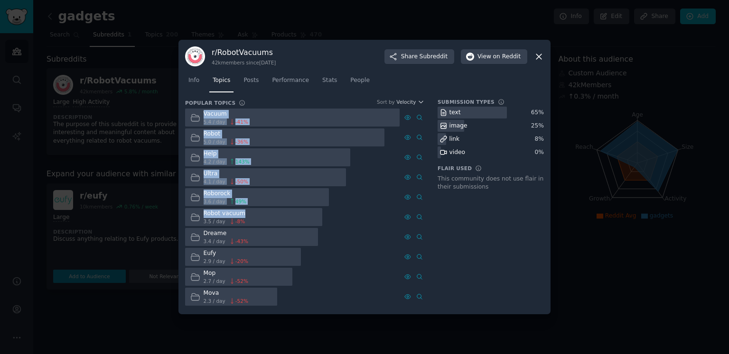
drag, startPoint x: 205, startPoint y: 113, endPoint x: 245, endPoint y: 210, distance: 105.5
click at [245, 210] on div "Vacuum 5.4 / day -41 % Robot 5.0 / day -36 % Help 4.2 / day 143 % Ultra 4.1 / d…" at bounding box center [304, 208] width 239 height 198
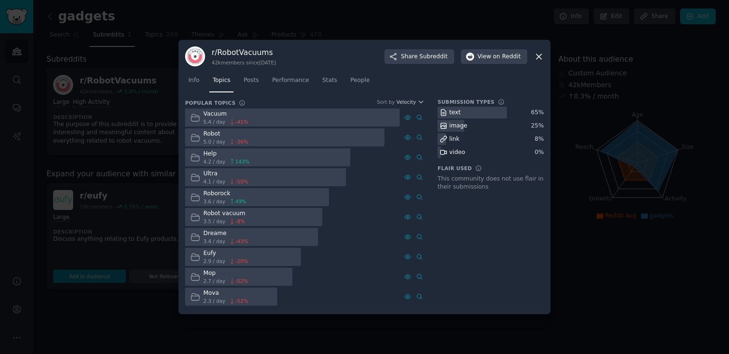
click at [607, 250] on div at bounding box center [364, 177] width 729 height 354
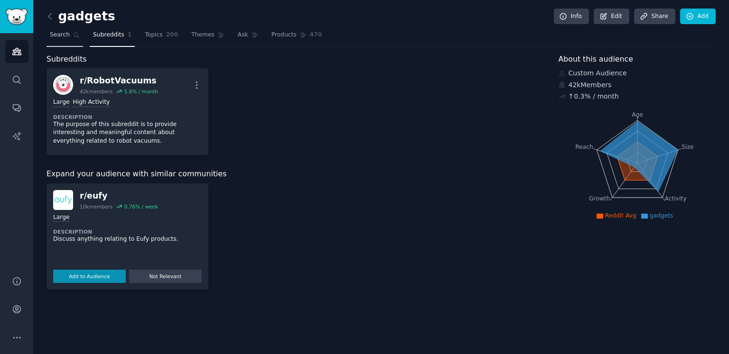
click at [61, 31] on span "Search" at bounding box center [60, 35] width 20 height 9
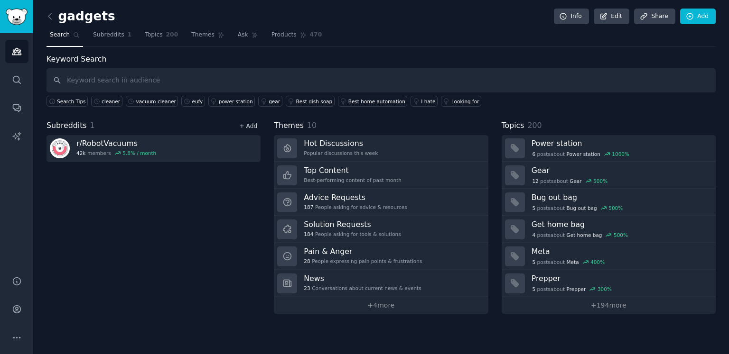
click at [247, 126] on link "+ Add" at bounding box center [248, 126] width 18 height 7
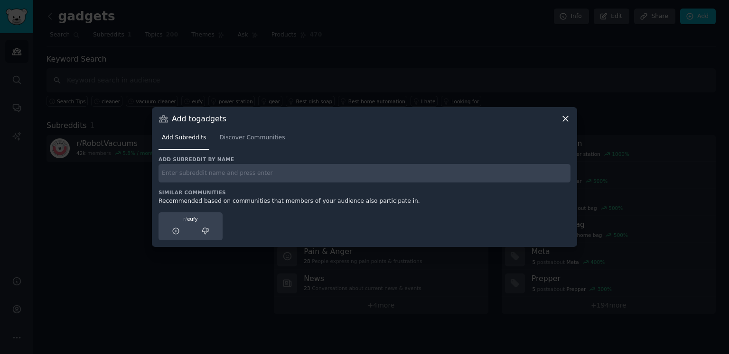
click at [233, 172] on input "text" at bounding box center [364, 173] width 412 height 19
paste input "r/homeimprovementideas"
type input "r/homeimprovementideas"
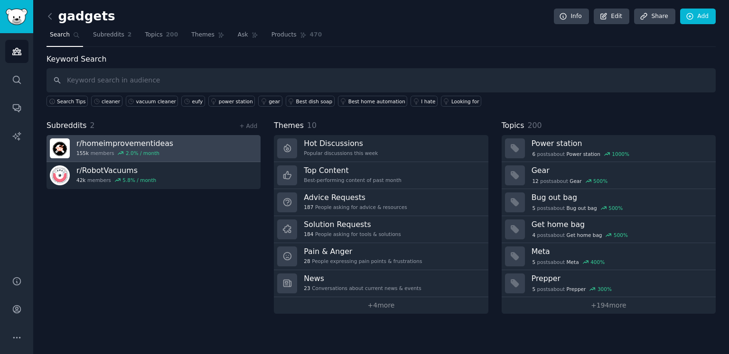
click at [175, 144] on link "r/ homeimprovementideas 155k members 2.0 % / month" at bounding box center [154, 148] width 214 height 27
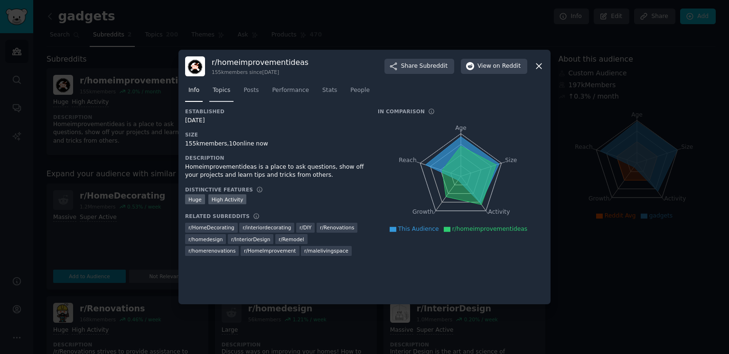
click at [222, 86] on span "Topics" at bounding box center [222, 90] width 18 height 9
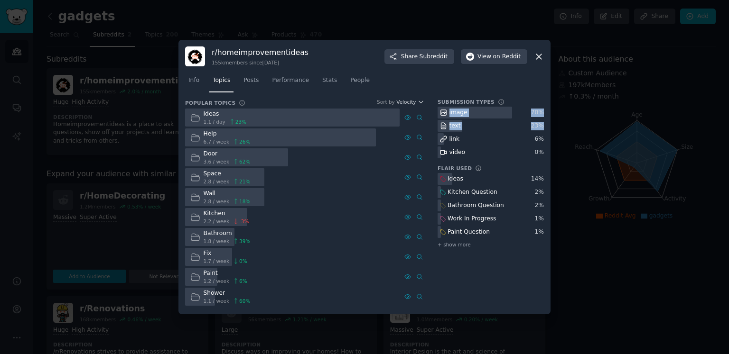
drag, startPoint x: 542, startPoint y: 125, endPoint x: 447, endPoint y: 112, distance: 96.2
click at [447, 112] on div "image 70 % text 23 % link 6 % video 0 %" at bounding box center [491, 133] width 106 height 52
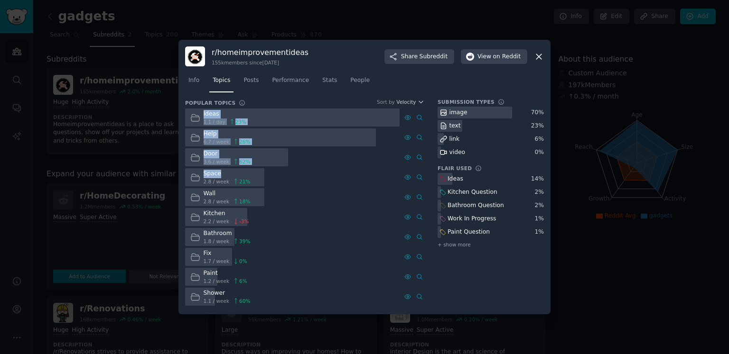
drag, startPoint x: 227, startPoint y: 175, endPoint x: 202, endPoint y: 112, distance: 68.6
click at [202, 112] on div "Ideas 1.1 / day 23 % Help 6.7 / week 26 % Door 3.6 / week 62 % Space 2.8 / week…" at bounding box center [304, 208] width 239 height 198
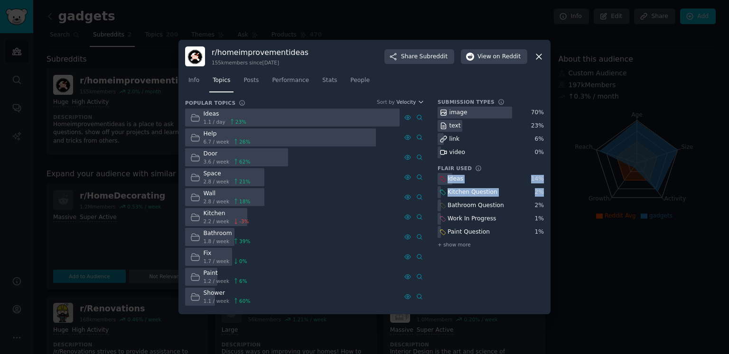
drag, startPoint x: 542, startPoint y: 192, endPoint x: 446, endPoint y: 178, distance: 96.8
click at [446, 178] on div "Ideas 14 % Kitchen Question 2 % Bathroom Question 2 % Work In Progress 1 % Pain…" at bounding box center [491, 211] width 106 height 76
click at [592, 72] on div at bounding box center [364, 177] width 729 height 354
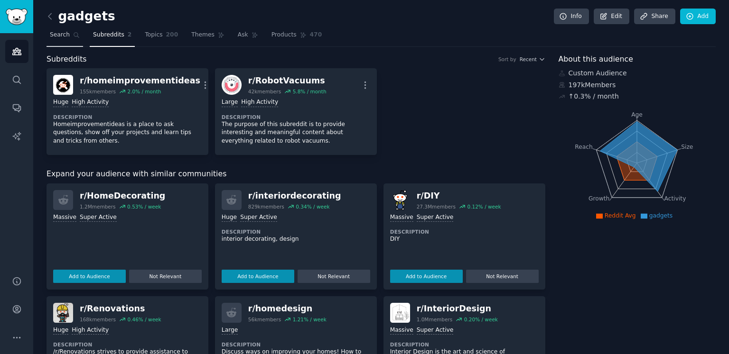
click at [61, 36] on span "Search" at bounding box center [60, 35] width 20 height 9
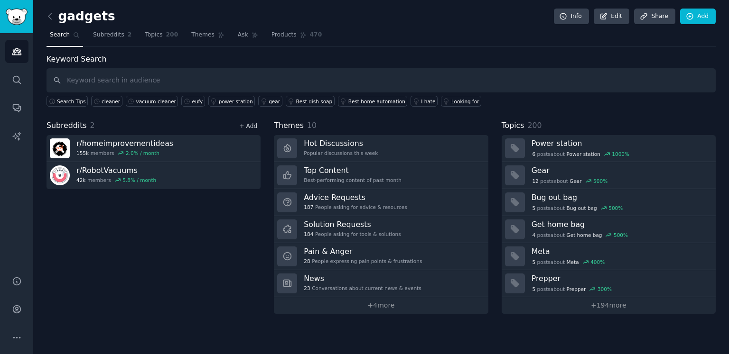
click at [243, 124] on link "+ Add" at bounding box center [248, 126] width 18 height 7
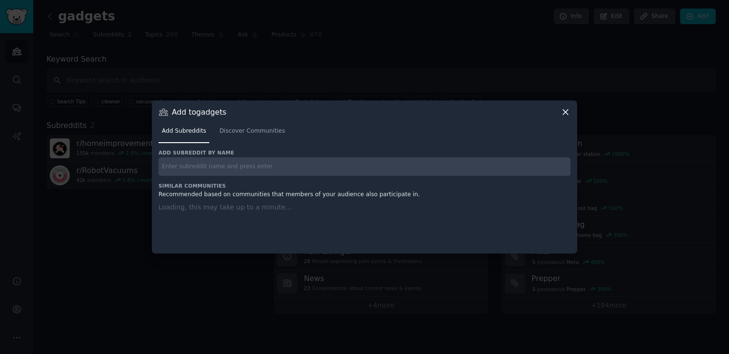
click at [241, 171] on input "text" at bounding box center [364, 167] width 412 height 19
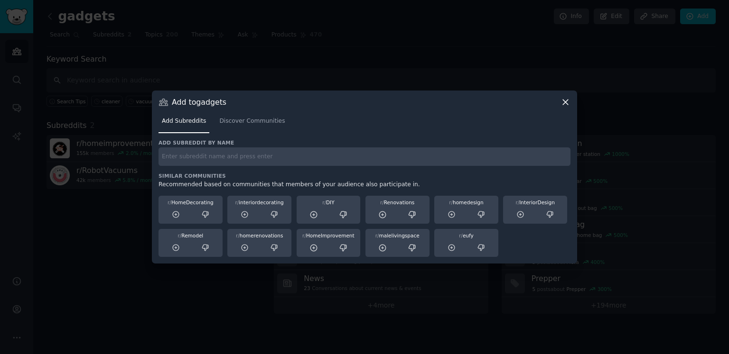
paste input "r/Appliances"
type input "r/Appliances"
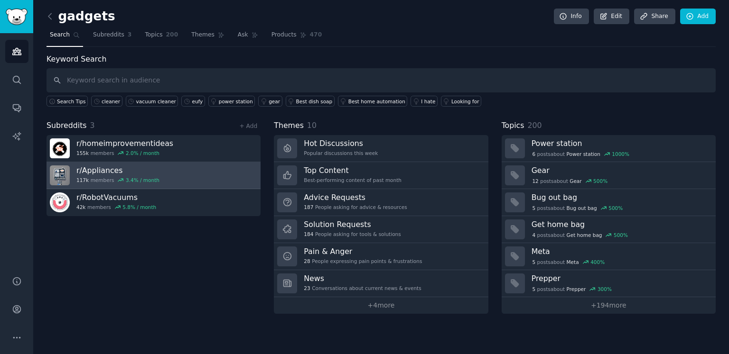
click at [120, 174] on h3 "r/ Appliances" at bounding box center [117, 171] width 83 height 10
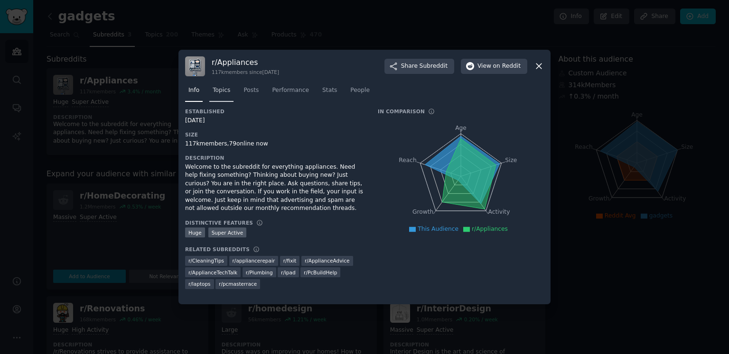
click at [223, 88] on span "Topics" at bounding box center [222, 90] width 18 height 9
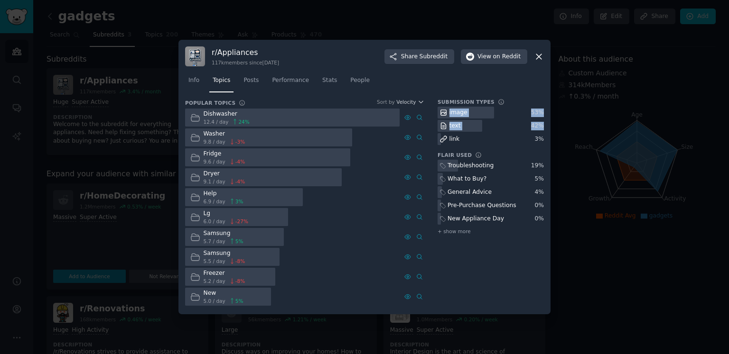
drag, startPoint x: 543, startPoint y: 126, endPoint x: 447, endPoint y: 111, distance: 97.0
click at [447, 111] on div "image 53 % text 42 % link 3 %" at bounding box center [491, 126] width 106 height 38
click at [493, 181] on div "What to Buy?" at bounding box center [491, 179] width 106 height 12
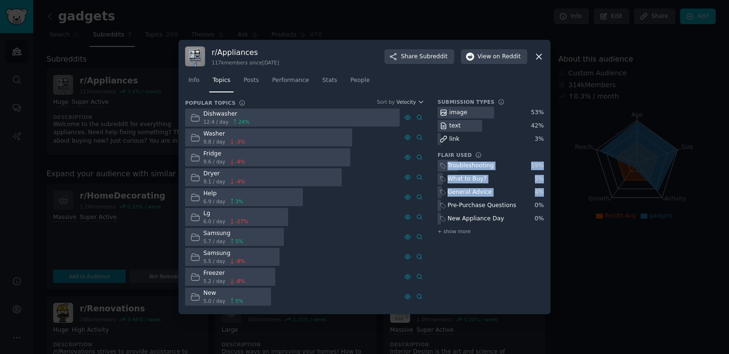
drag, startPoint x: 543, startPoint y: 194, endPoint x: 444, endPoint y: 165, distance: 103.6
click at [444, 165] on div "Troubleshooting 19 % What to Buy? 5 % General Advice 4 % Pre-Purchase Questions…" at bounding box center [491, 198] width 106 height 76
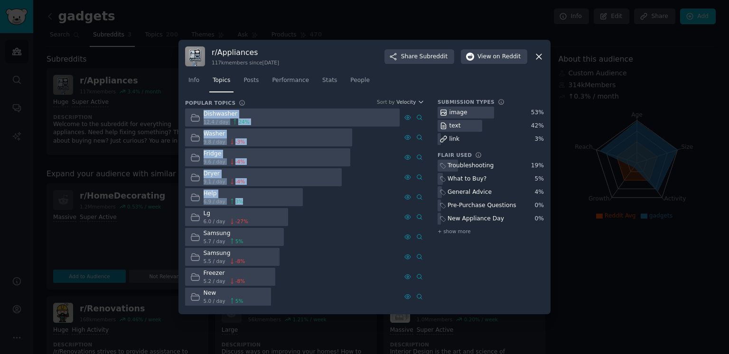
drag, startPoint x: 205, startPoint y: 113, endPoint x: 251, endPoint y: 207, distance: 105.3
click at [251, 207] on div "Dishwasher 12.4 / day 24 % Washer 9.8 / day -3 % Fridge 9.6 / day -4 % Advanced…" at bounding box center [304, 208] width 239 height 198
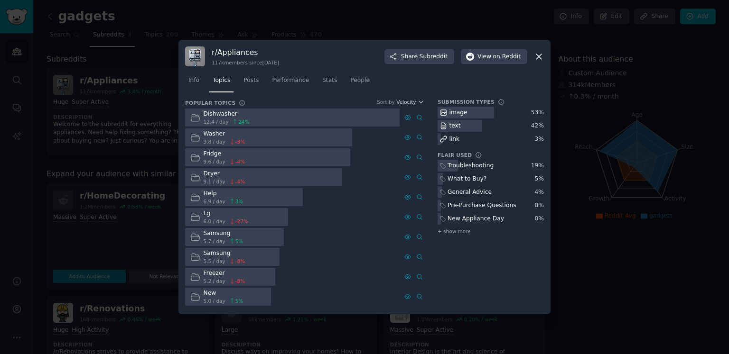
click at [595, 140] on div at bounding box center [364, 177] width 729 height 354
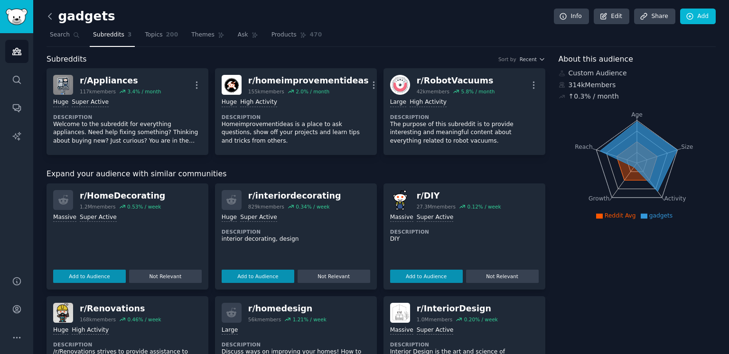
click at [53, 14] on icon at bounding box center [50, 16] width 10 height 10
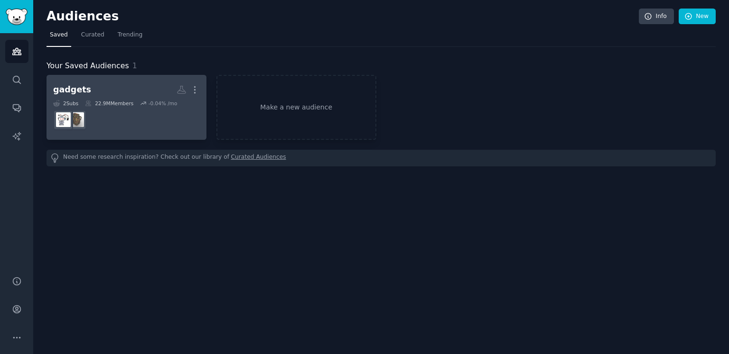
click at [106, 92] on h2 "gadgets Custom Audience More" at bounding box center [126, 90] width 147 height 17
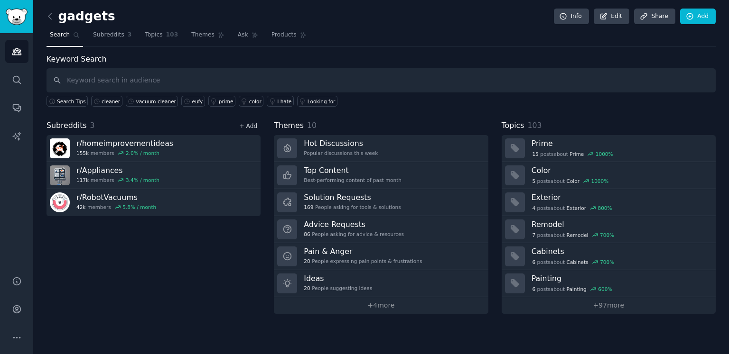
click at [242, 123] on link "+ Add" at bounding box center [248, 126] width 18 height 7
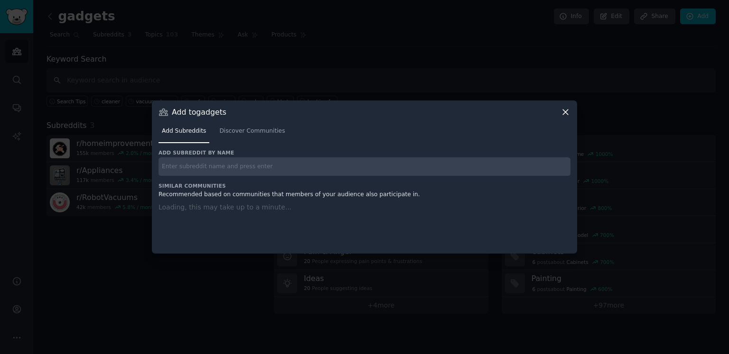
click at [319, 168] on input "text" at bounding box center [364, 167] width 412 height 19
paste input "r/VacuumCleaners"
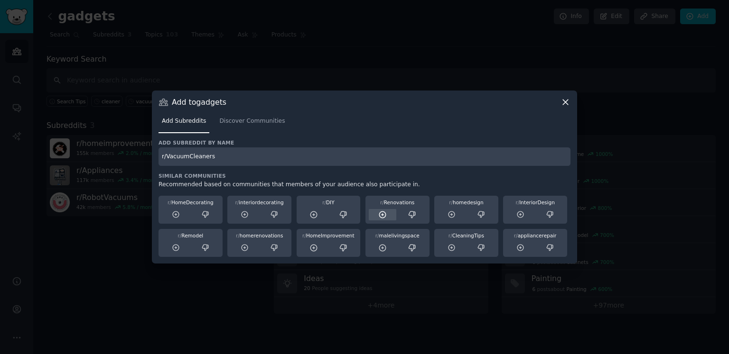
type input "r/VacuumCleaners"
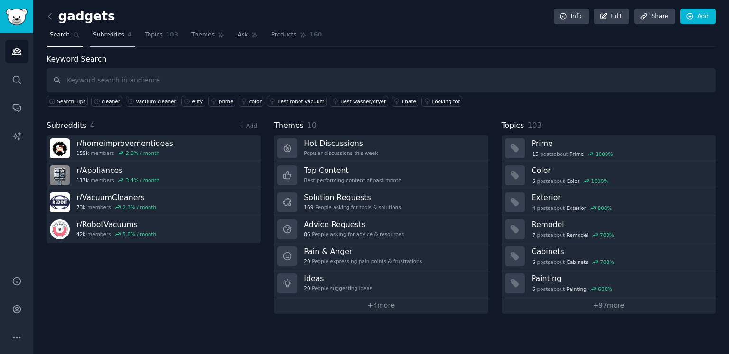
click at [122, 38] on link "Subreddits 4" at bounding box center [112, 37] width 45 height 19
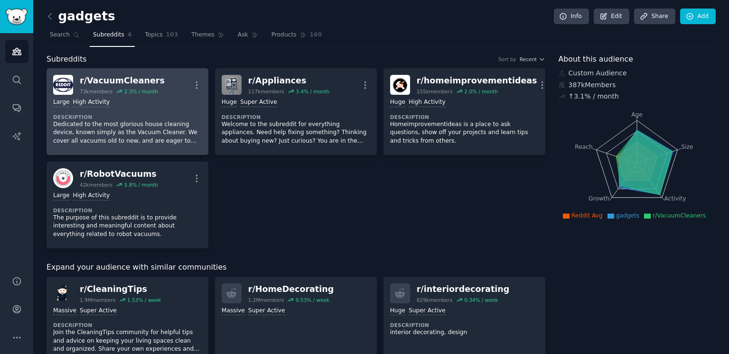
click at [144, 84] on div "r/ VacuumCleaners" at bounding box center [122, 81] width 85 height 12
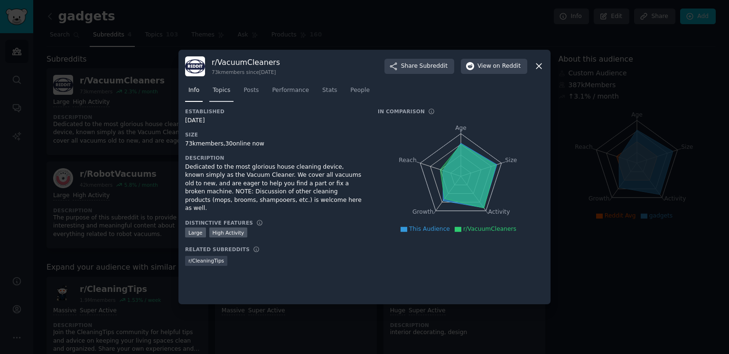
click at [223, 88] on span "Topics" at bounding box center [222, 90] width 18 height 9
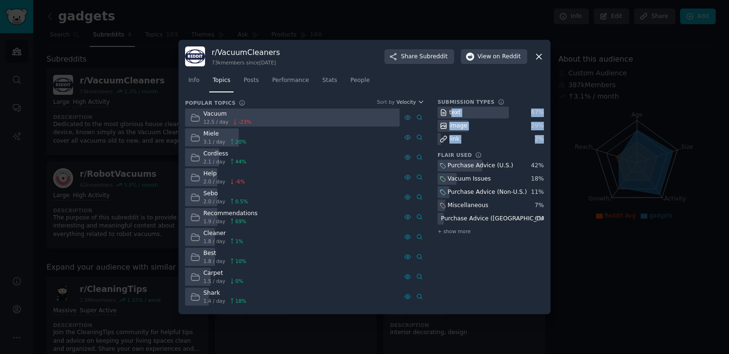
drag, startPoint x: 543, startPoint y: 135, endPoint x: 451, endPoint y: 112, distance: 94.9
click at [451, 112] on div "text 67 % image 29 % link 2 %" at bounding box center [491, 126] width 106 height 38
click at [497, 125] on div "image" at bounding box center [491, 126] width 106 height 12
drag, startPoint x: 543, startPoint y: 124, endPoint x: 449, endPoint y: 111, distance: 94.8
click at [449, 111] on div "text 67 % image 29 % link 2 %" at bounding box center [491, 126] width 106 height 38
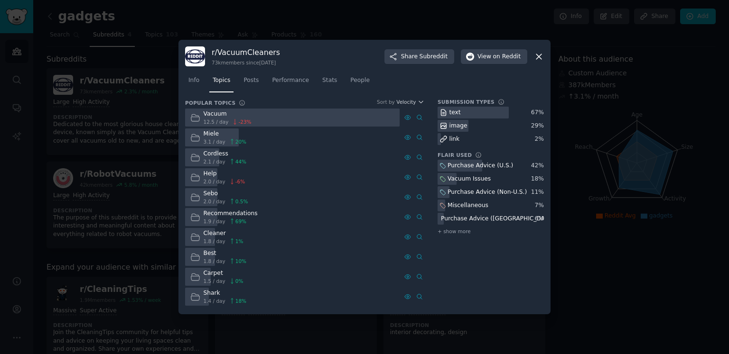
click at [490, 177] on div "Vacuum Issues" at bounding box center [491, 179] width 106 height 12
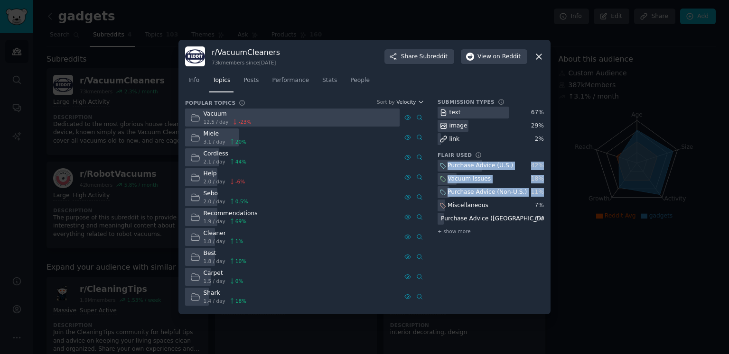
drag, startPoint x: 543, startPoint y: 195, endPoint x: 445, endPoint y: 165, distance: 102.7
click at [445, 165] on div "Purchase Advice (U.S.) 42 % Vacuum Issues 18 % Purchase Advice (Non-U.S.) 11 % …" at bounding box center [491, 198] width 106 height 76
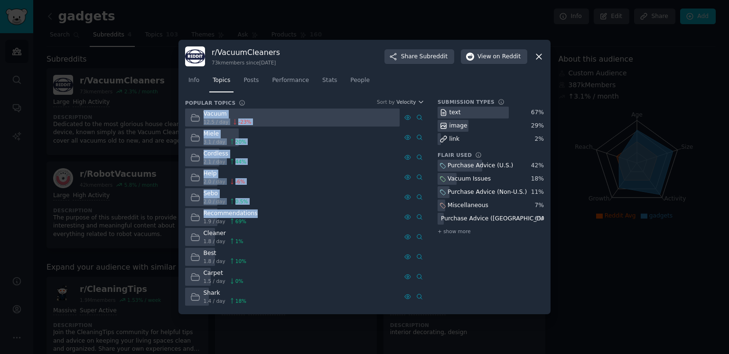
drag, startPoint x: 204, startPoint y: 112, endPoint x: 256, endPoint y: 217, distance: 116.9
click at [256, 217] on div "Vacuum 12.5 / day -23 % Advanced Search Miele 3.1 / day 20 % Cordless 2.1 / day…" at bounding box center [304, 208] width 239 height 198
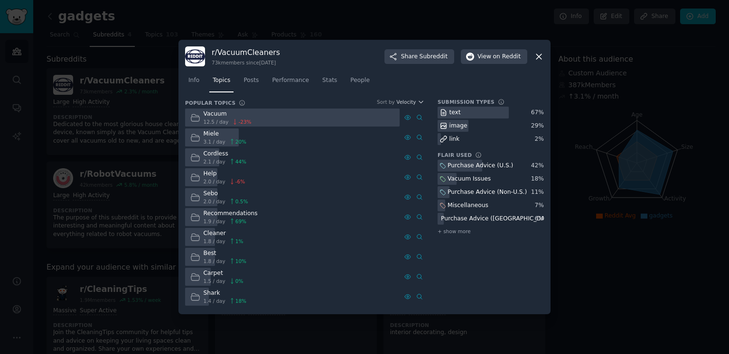
click at [113, 149] on div at bounding box center [364, 177] width 729 height 354
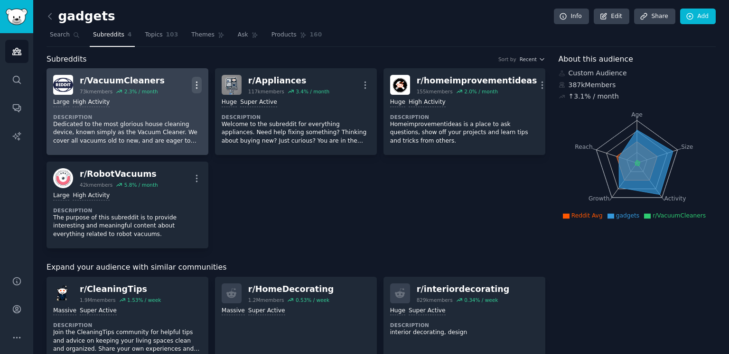
click at [196, 84] on icon "button" at bounding box center [197, 85] width 10 height 10
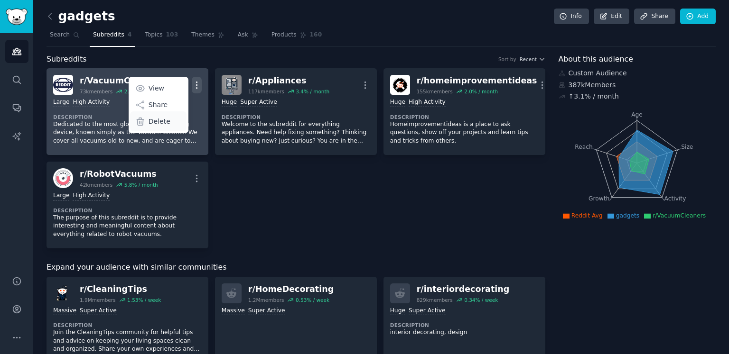
click at [162, 122] on p "Delete" at bounding box center [160, 122] width 22 height 10
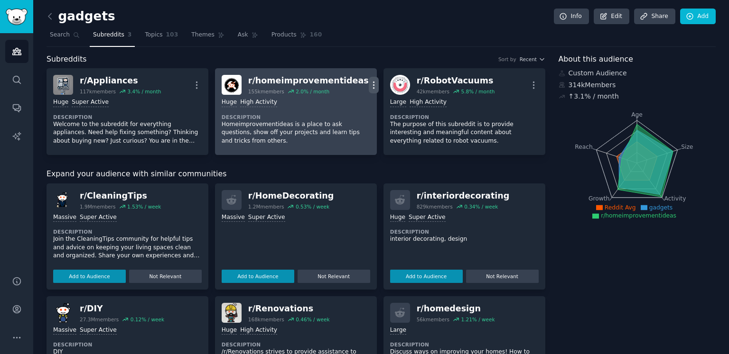
click at [369, 86] on icon "button" at bounding box center [374, 85] width 10 height 10
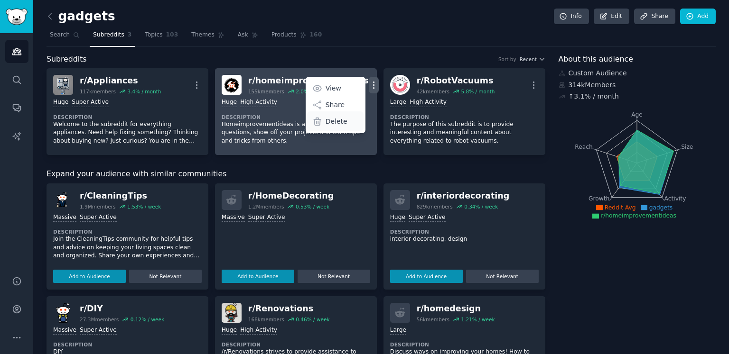
click at [331, 122] on p "Delete" at bounding box center [337, 122] width 22 height 10
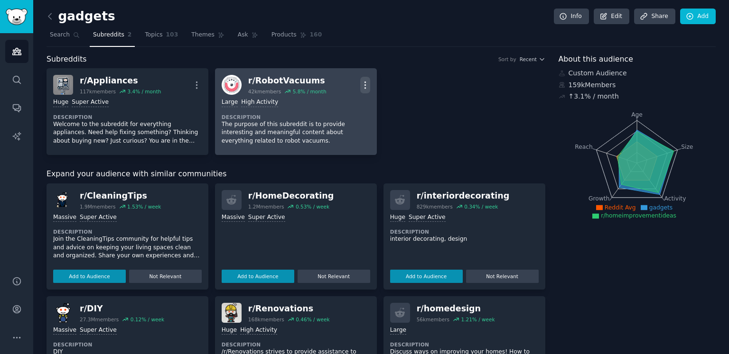
click at [364, 83] on icon "button" at bounding box center [365, 85] width 10 height 10
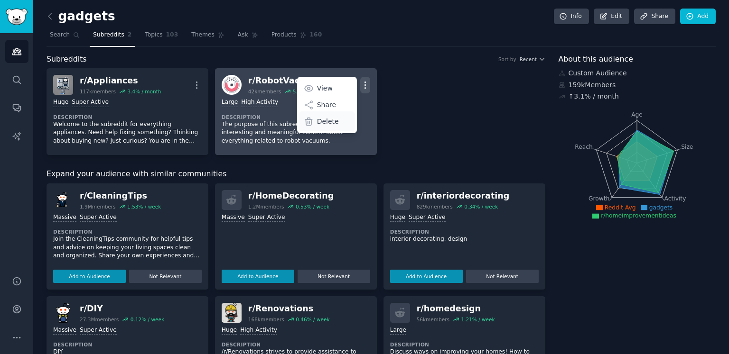
click at [329, 122] on p "Delete" at bounding box center [328, 122] width 22 height 10
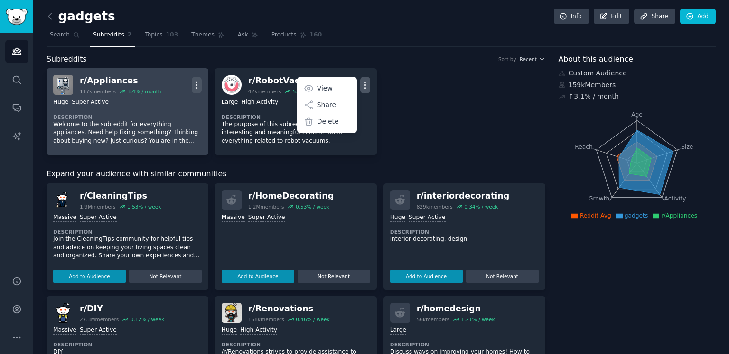
click at [199, 84] on icon "button" at bounding box center [197, 85] width 10 height 10
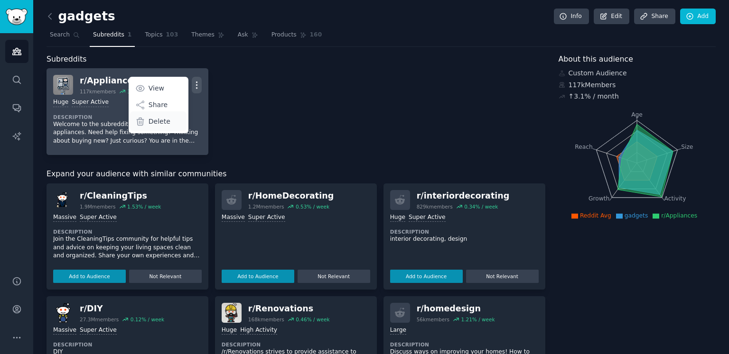
click at [173, 121] on div "Delete" at bounding box center [158, 122] width 56 height 20
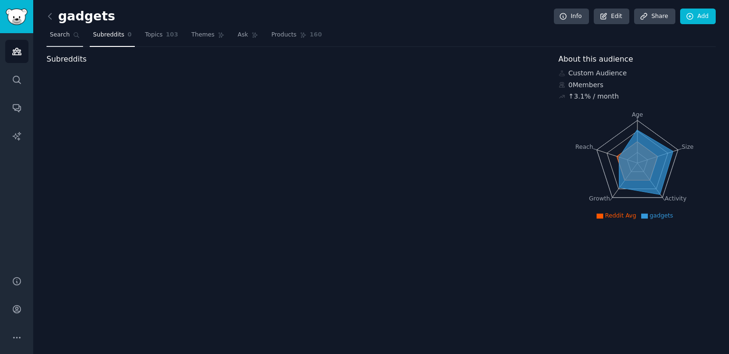
click at [70, 37] on link "Search" at bounding box center [65, 37] width 37 height 19
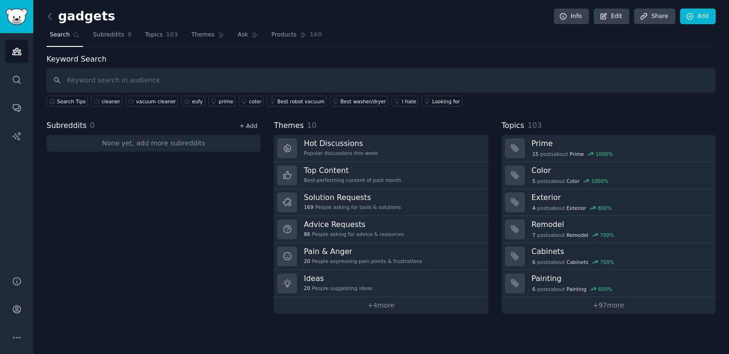
click at [252, 123] on link "+ Add" at bounding box center [248, 126] width 18 height 7
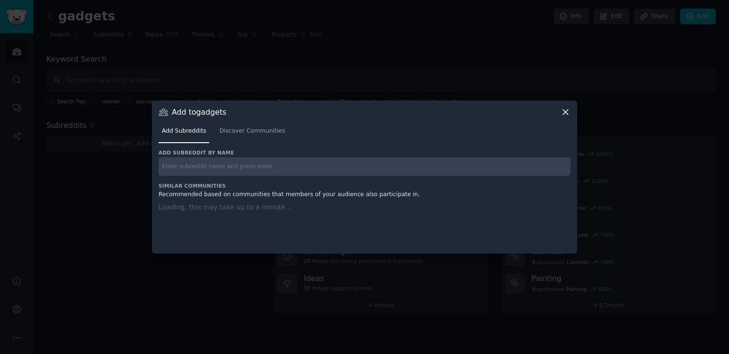
click at [261, 165] on input "text" at bounding box center [364, 167] width 412 height 19
paste input "r/CarpetCleaning"
type input "r/CarpetCleaning"
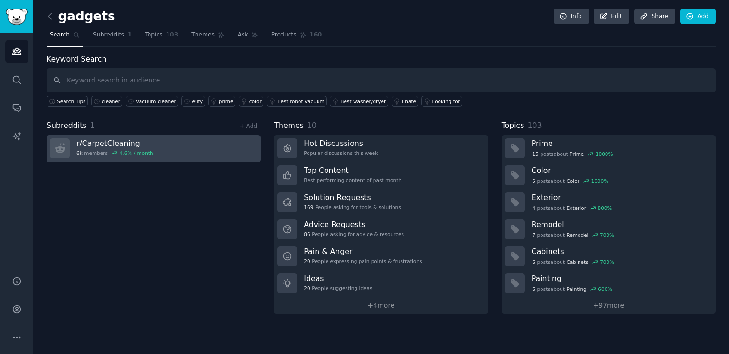
click at [175, 143] on link "r/ CarpetCleaning 6k members 4.6 % / month" at bounding box center [154, 148] width 214 height 27
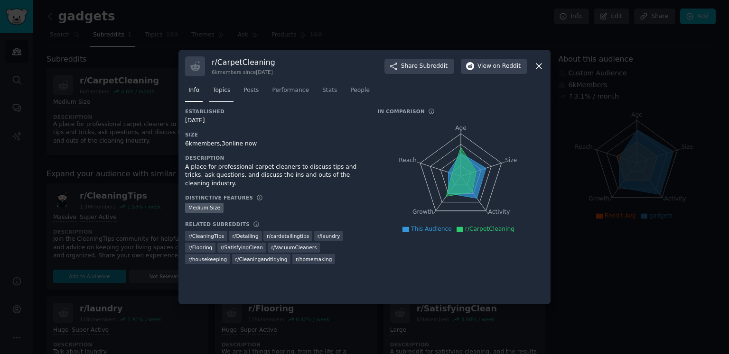
click at [220, 88] on span "Topics" at bounding box center [222, 90] width 18 height 9
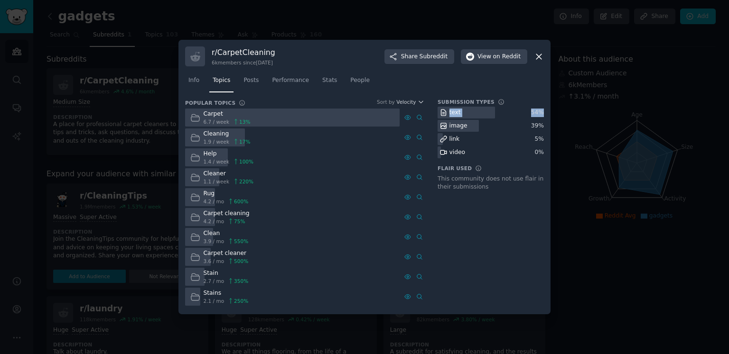
drag, startPoint x: 545, startPoint y: 126, endPoint x: 474, endPoint y: 118, distance: 71.6
click at [474, 118] on div "r/ CarpetCleaning 6k members since [DATE] Share Subreddit View on Reddit Info T…" at bounding box center [364, 177] width 372 height 275
click at [546, 129] on div "r/ CarpetCleaning 6k members since [DATE] Share Subreddit View on Reddit Info T…" at bounding box center [364, 177] width 372 height 275
drag, startPoint x: 542, startPoint y: 125, endPoint x: 447, endPoint y: 111, distance: 96.4
click at [447, 111] on div "text 54 % image 39 % link 5 % video 0 %" at bounding box center [491, 133] width 106 height 52
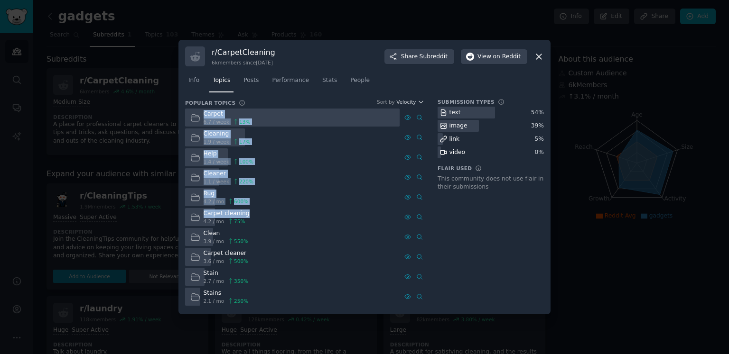
drag, startPoint x: 204, startPoint y: 114, endPoint x: 249, endPoint y: 215, distance: 110.7
click at [249, 215] on div "Carpet 6.7 / week 13 % Cleaning 1.9 / week 17 % Help 1.4 / week 100 % Cleaner 1…" at bounding box center [304, 208] width 239 height 198
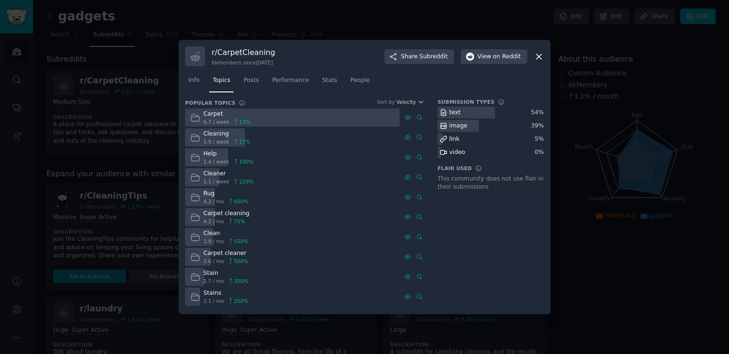
click at [628, 106] on div at bounding box center [364, 177] width 729 height 354
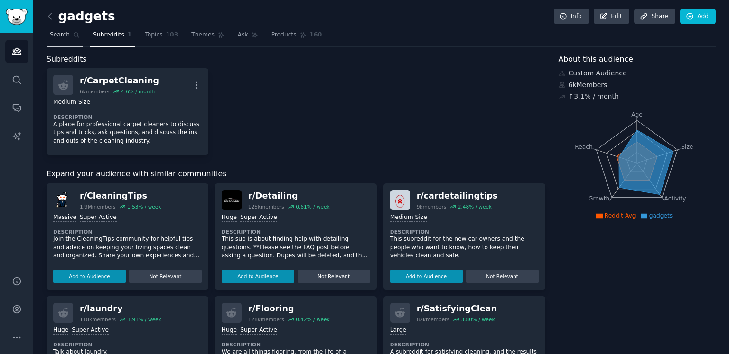
click at [57, 36] on span "Search" at bounding box center [60, 35] width 20 height 9
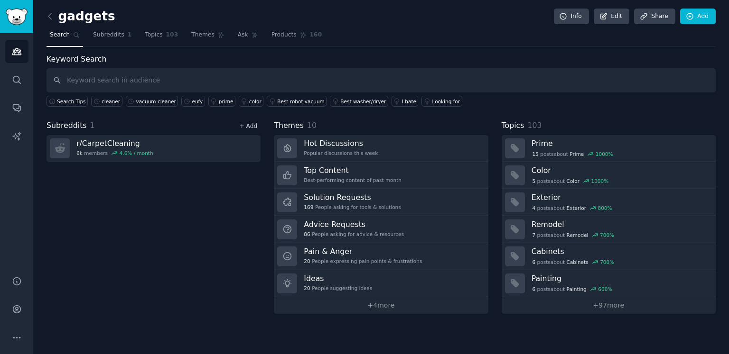
click at [255, 129] on link "+ Add" at bounding box center [248, 126] width 18 height 7
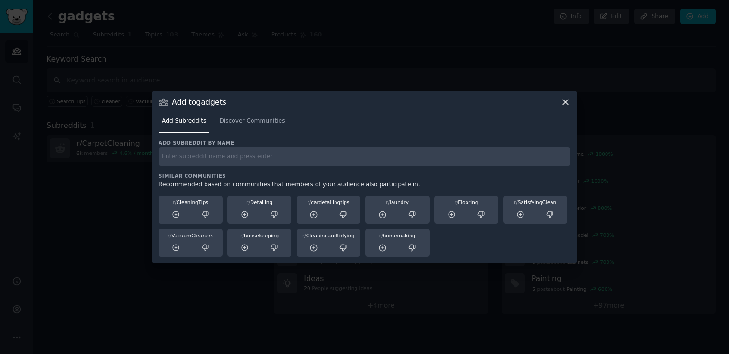
click at [248, 163] on input "text" at bounding box center [364, 157] width 412 height 19
paste input "r/Flooring"
type input "r/Flooring"
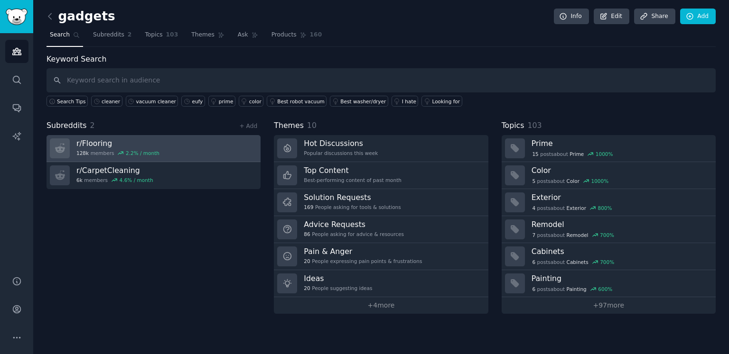
click at [188, 143] on link "r/ Flooring 128k members 2.2 % / month" at bounding box center [154, 148] width 214 height 27
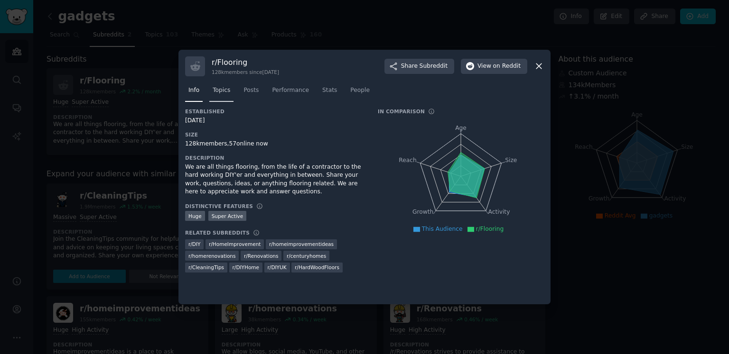
click at [229, 90] on span "Topics" at bounding box center [222, 90] width 18 height 9
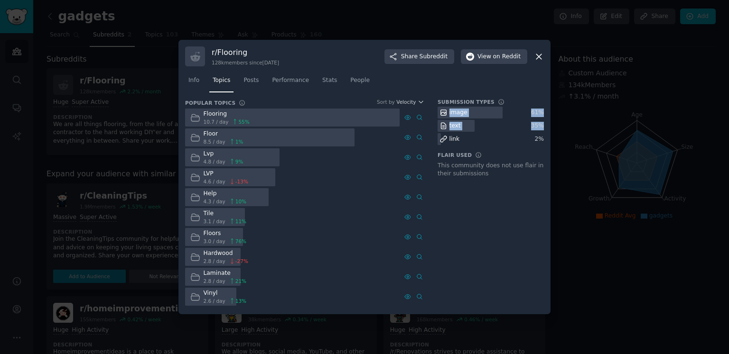
drag, startPoint x: 543, startPoint y: 137, endPoint x: 443, endPoint y: 111, distance: 103.6
click at [443, 111] on div "image 61 % text 35 % link 2 %" at bounding box center [491, 126] width 106 height 38
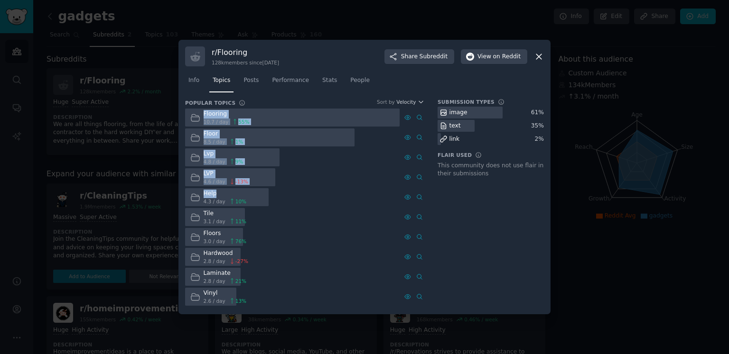
drag, startPoint x: 215, startPoint y: 193, endPoint x: 195, endPoint y: 112, distance: 83.1
click at [195, 112] on div "Flooring 10.7 / day 55 % Advanced Search Floor 8.5 / day 1 % Lvp 4.8 / day 9 % …" at bounding box center [304, 208] width 239 height 198
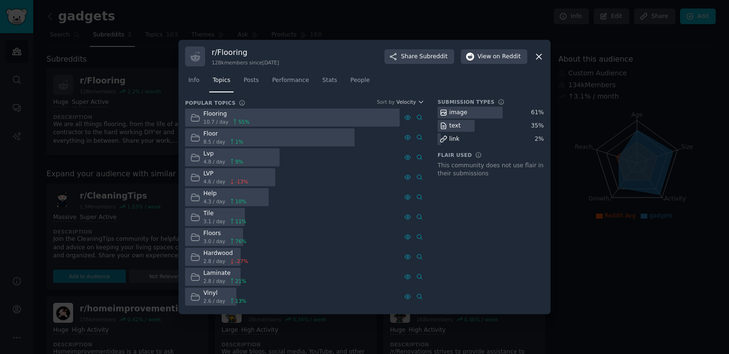
click at [558, 183] on div at bounding box center [364, 177] width 729 height 354
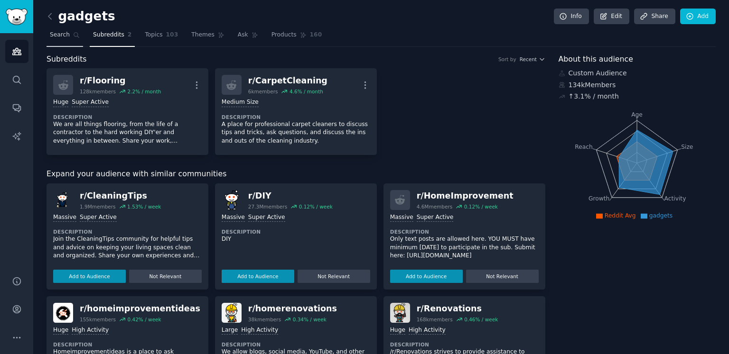
click at [65, 37] on span "Search" at bounding box center [60, 35] width 20 height 9
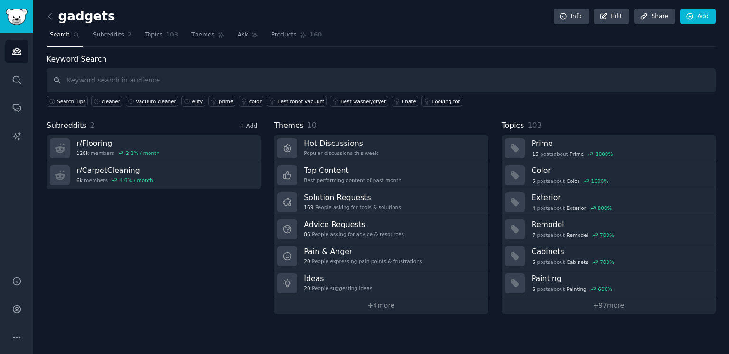
click at [249, 127] on link "+ Add" at bounding box center [248, 126] width 18 height 7
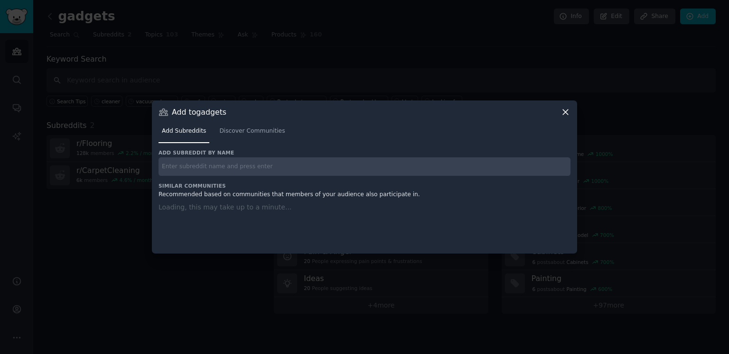
click at [251, 164] on input "text" at bounding box center [364, 167] width 412 height 19
paste input "r/housekeeping"
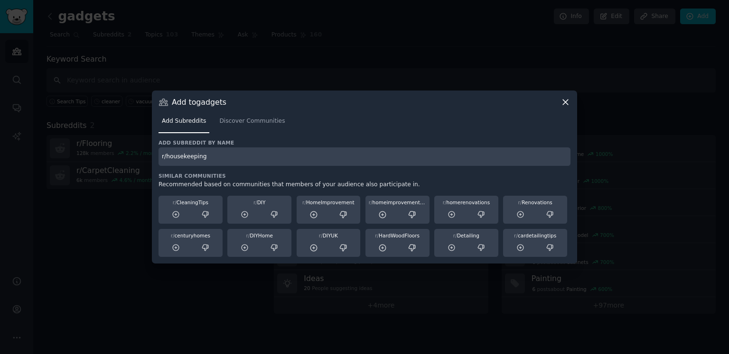
type input "r/housekeeping"
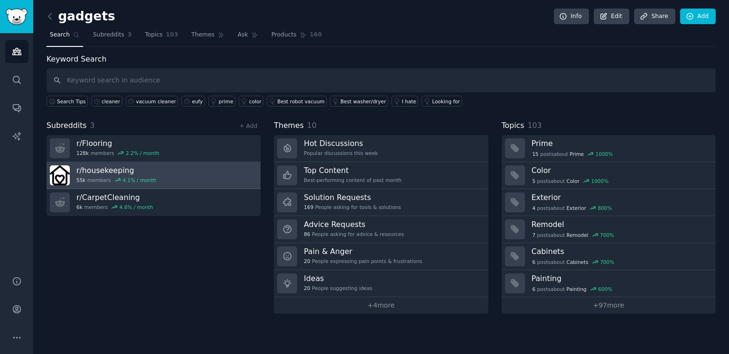
click at [140, 175] on div "r/ housekeeping 55k members 4.1 % / month" at bounding box center [116, 176] width 80 height 20
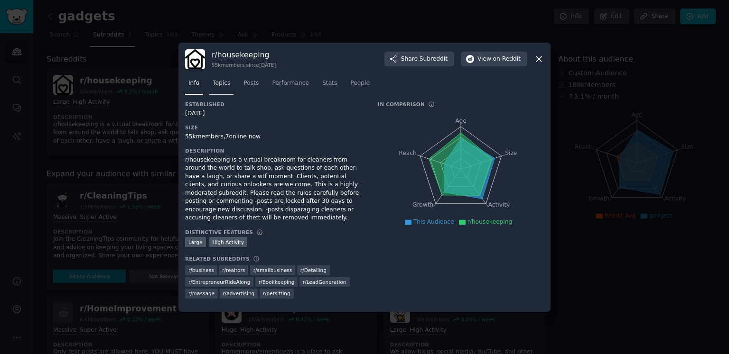
click at [221, 82] on span "Topics" at bounding box center [222, 83] width 18 height 9
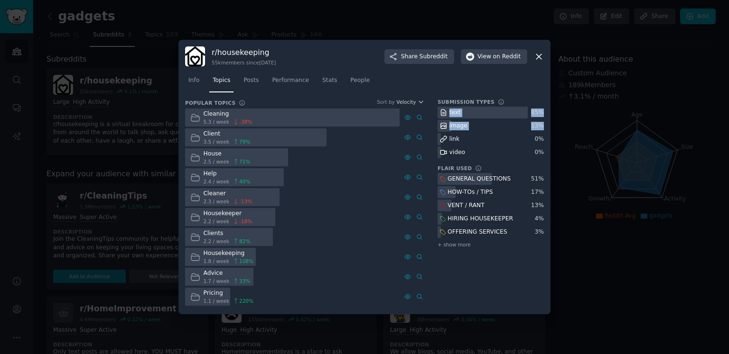
drag, startPoint x: 543, startPoint y: 124, endPoint x: 447, endPoint y: 112, distance: 96.6
click at [447, 112] on div "text 85 % image 13 % link 0 % video 0 %" at bounding box center [491, 133] width 106 height 52
click at [497, 140] on div "link" at bounding box center [491, 139] width 106 height 12
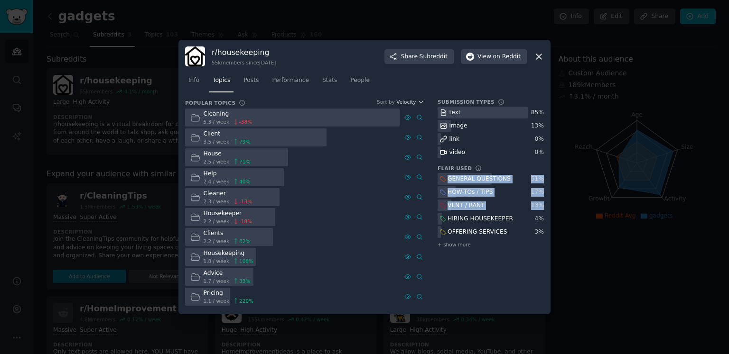
drag, startPoint x: 543, startPoint y: 204, endPoint x: 447, endPoint y: 177, distance: 100.1
click at [447, 177] on div "GENERAL QUESTIONS 51 % HOW-TOs / TIPS 17 % VENT / RANT 13 % HIRING HOUSEKEEPER …" at bounding box center [491, 211] width 106 height 76
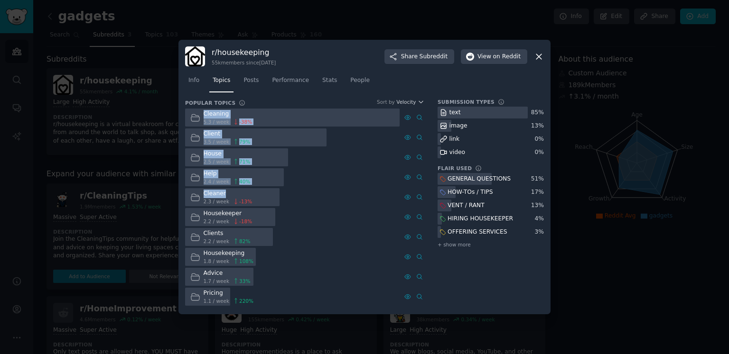
drag, startPoint x: 205, startPoint y: 114, endPoint x: 253, endPoint y: 195, distance: 93.8
click at [253, 195] on div "Cleaning 5.3 / week -38 % Client 3.5 / week 79 % House 2.5 / week 71 % Help 2.4…" at bounding box center [304, 208] width 239 height 198
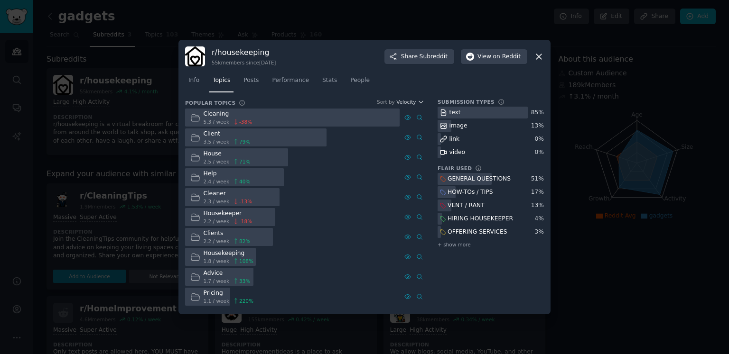
click at [617, 96] on div at bounding box center [364, 177] width 729 height 354
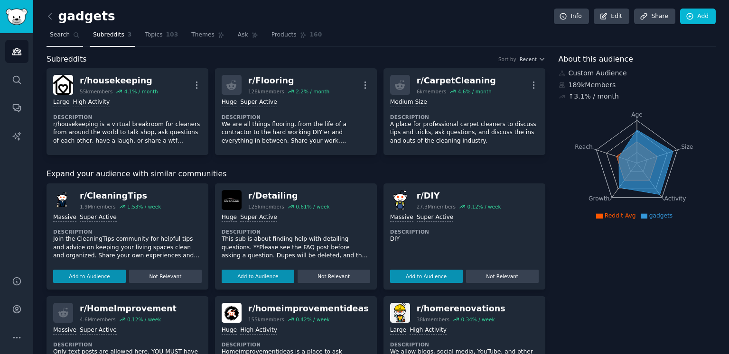
click at [68, 37] on span "Search" at bounding box center [60, 35] width 20 height 9
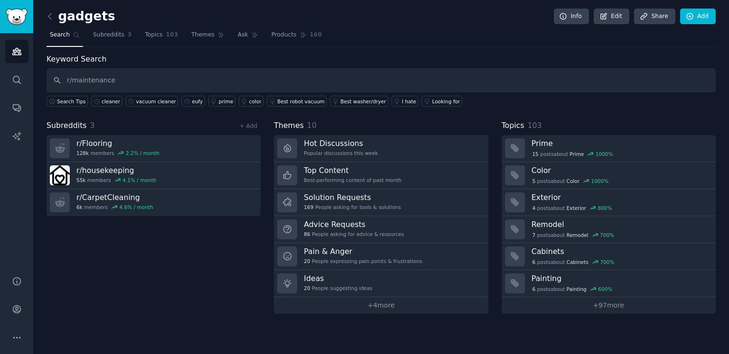
type input "r/maintenance"
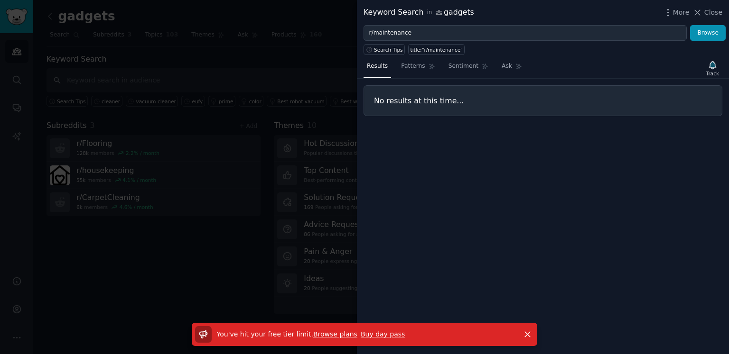
click at [261, 84] on div at bounding box center [364, 177] width 729 height 354
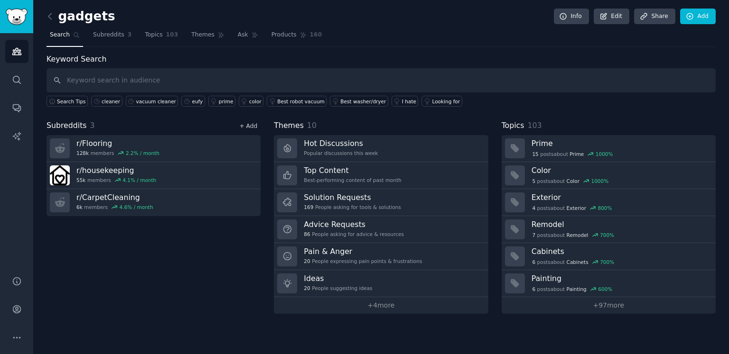
click at [249, 128] on link "+ Add" at bounding box center [248, 126] width 18 height 7
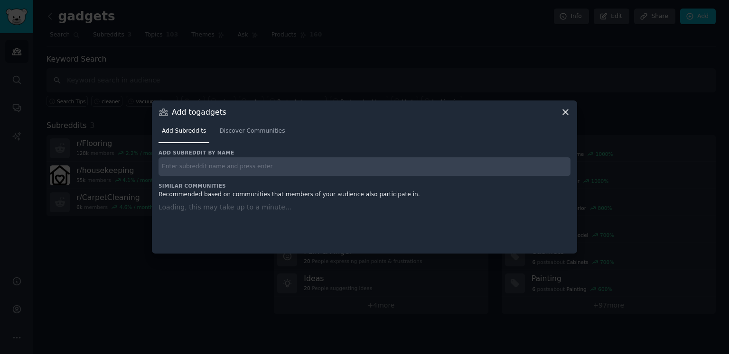
click at [217, 167] on input "text" at bounding box center [364, 167] width 412 height 19
paste input "r/maintenance"
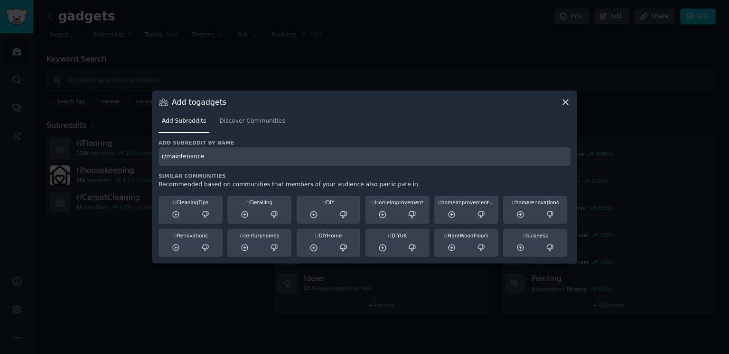
type input "r/maintenance"
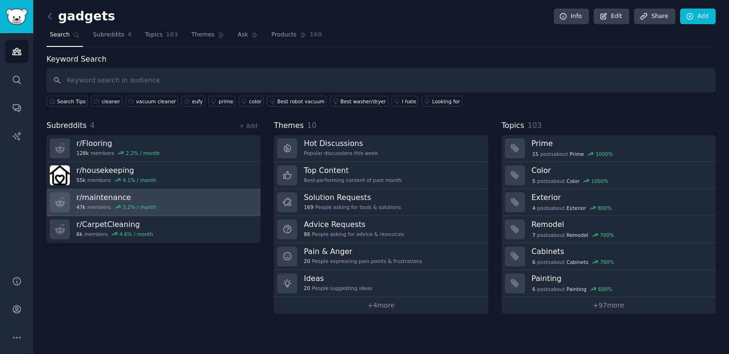
click at [184, 191] on link "r/ maintenance 47k members 3.2 % / month" at bounding box center [154, 202] width 214 height 27
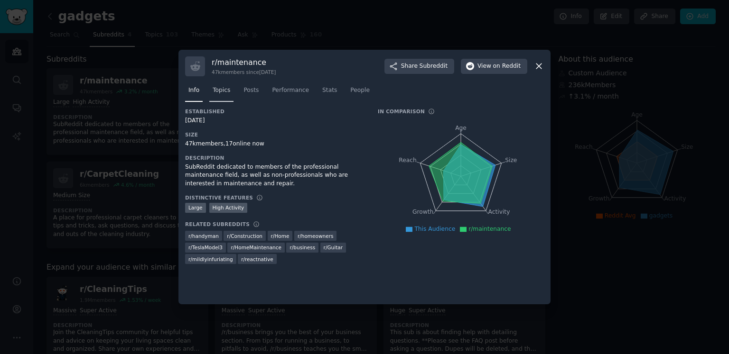
click at [226, 86] on span "Topics" at bounding box center [222, 90] width 18 height 9
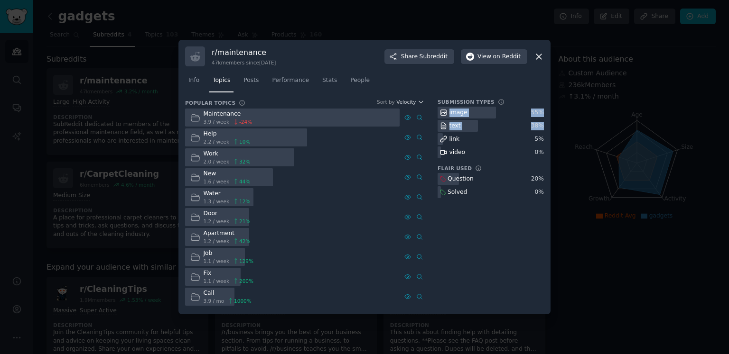
drag, startPoint x: 543, startPoint y: 126, endPoint x: 447, endPoint y: 112, distance: 97.0
click at [447, 112] on div "image 55 % text 38 % link 5 % video 0 %" at bounding box center [491, 133] width 106 height 52
click at [476, 177] on div "Question" at bounding box center [491, 179] width 106 height 12
drag, startPoint x: 543, startPoint y: 179, endPoint x: 447, endPoint y: 178, distance: 96.3
click at [447, 178] on div "Question 20 %" at bounding box center [491, 179] width 106 height 12
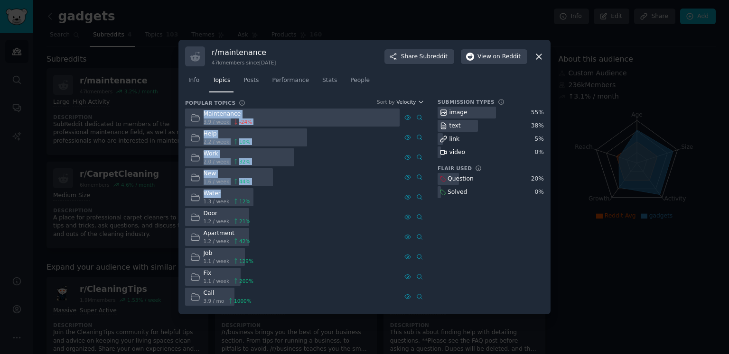
drag, startPoint x: 205, startPoint y: 113, endPoint x: 247, endPoint y: 195, distance: 91.7
click at [247, 195] on div "Maintenance 3.9 / week -24 % Advanced Search Help 2.2 / week 10 % Work 2.0 / we…" at bounding box center [304, 208] width 239 height 198
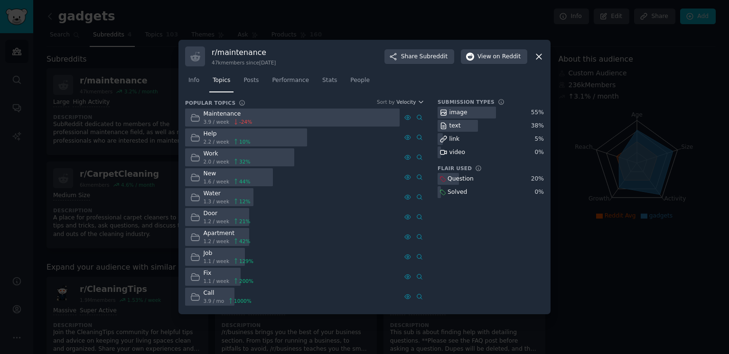
click at [91, 101] on div at bounding box center [364, 177] width 729 height 354
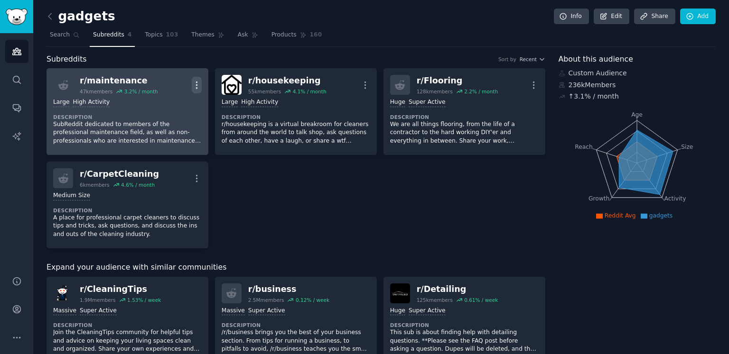
click at [193, 82] on icon "button" at bounding box center [197, 85] width 10 height 10
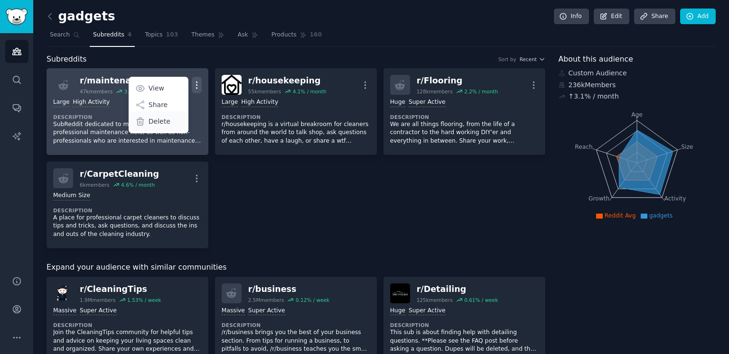
click at [174, 119] on div "Delete" at bounding box center [158, 122] width 56 height 20
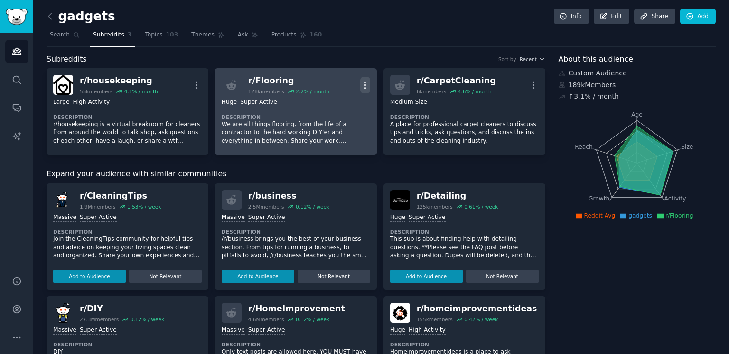
click at [361, 84] on icon "button" at bounding box center [365, 85] width 10 height 10
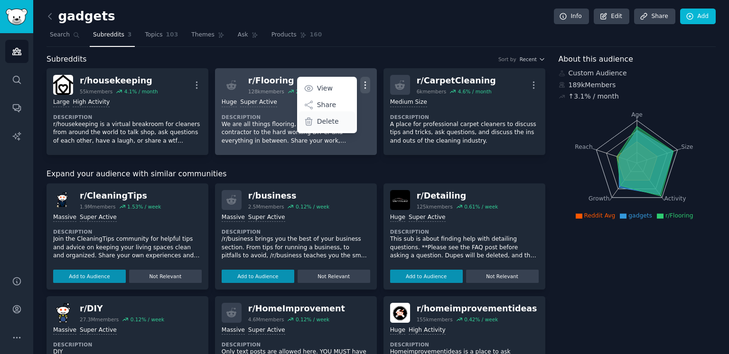
click at [338, 120] on div "Delete" at bounding box center [326, 122] width 56 height 20
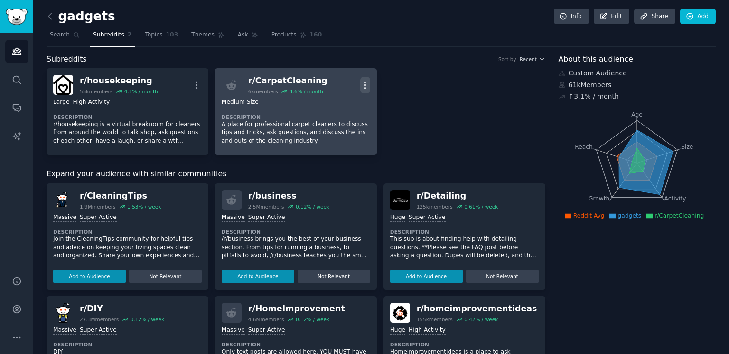
click at [366, 87] on icon "button" at bounding box center [365, 85] width 10 height 10
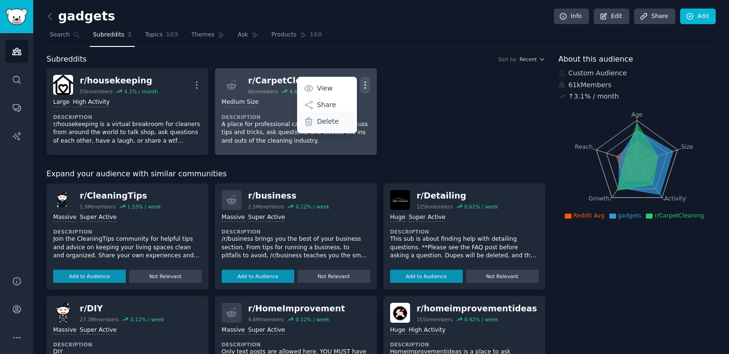
click at [340, 122] on div "Delete" at bounding box center [326, 122] width 56 height 20
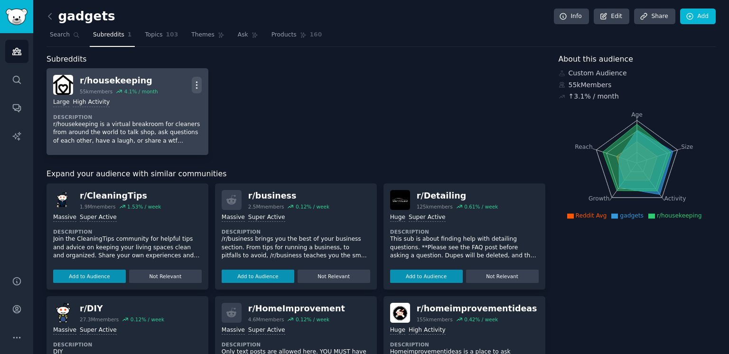
click at [196, 82] on icon "button" at bounding box center [196, 85] width 1 height 7
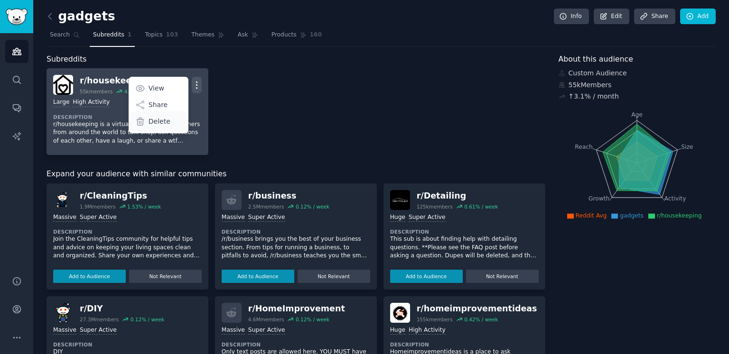
click at [162, 125] on p "Delete" at bounding box center [160, 122] width 22 height 10
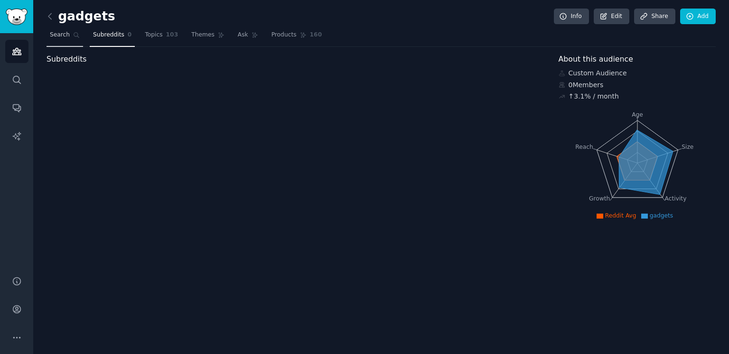
click at [59, 39] on link "Search" at bounding box center [65, 37] width 37 height 19
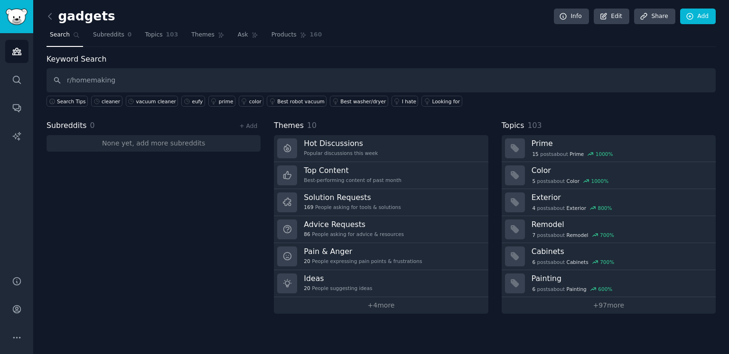
type input "r/homemaking"
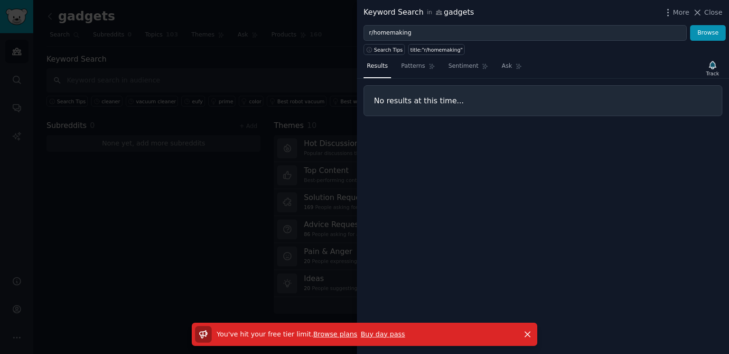
click at [224, 116] on div at bounding box center [364, 177] width 729 height 354
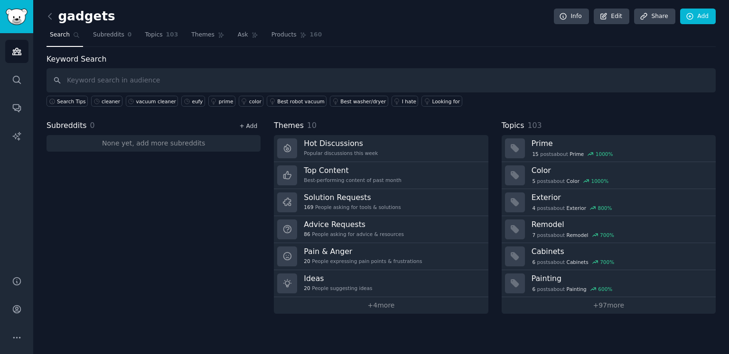
click at [251, 123] on link "+ Add" at bounding box center [248, 126] width 18 height 7
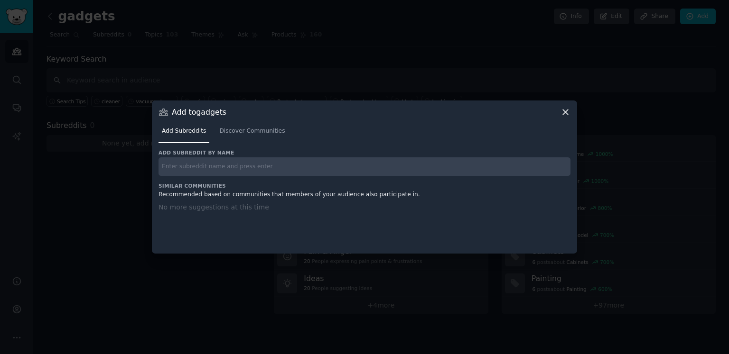
click at [235, 173] on input "text" at bounding box center [364, 167] width 412 height 19
paste input "r/homemaking"
type input "r/homemaking"
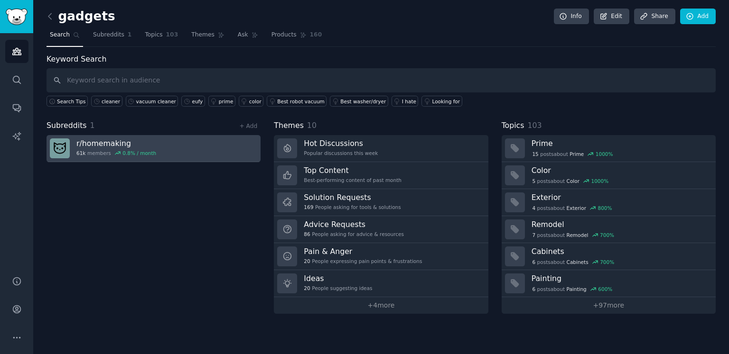
click at [161, 149] on link "r/ homemaking 61k members 0.8 % / month" at bounding box center [154, 148] width 214 height 27
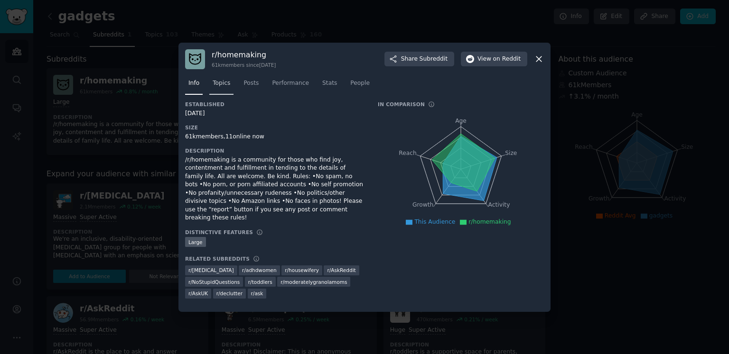
click at [223, 84] on span "Topics" at bounding box center [222, 83] width 18 height 9
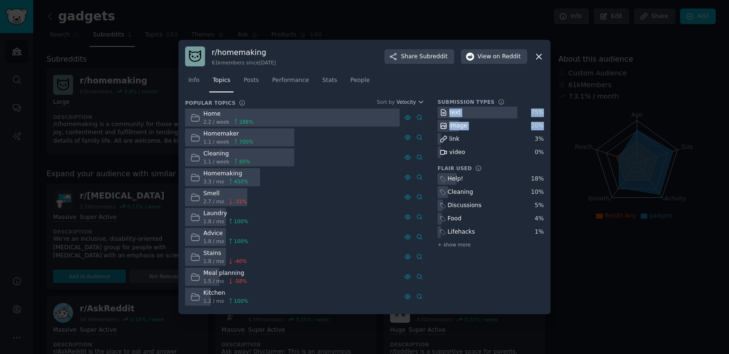
drag, startPoint x: 543, startPoint y: 126, endPoint x: 444, endPoint y: 115, distance: 99.7
click at [444, 115] on div "text 75 % image 20 % link 3 % video 0 %" at bounding box center [491, 133] width 106 height 52
click at [497, 193] on div "Cleaning" at bounding box center [491, 192] width 106 height 12
drag, startPoint x: 544, startPoint y: 207, endPoint x: 480, endPoint y: 186, distance: 68.1
click at [480, 186] on div "r/ homemaking 61k members since [DATE] Share Subreddit View on Reddit Info Topi…" at bounding box center [364, 177] width 372 height 275
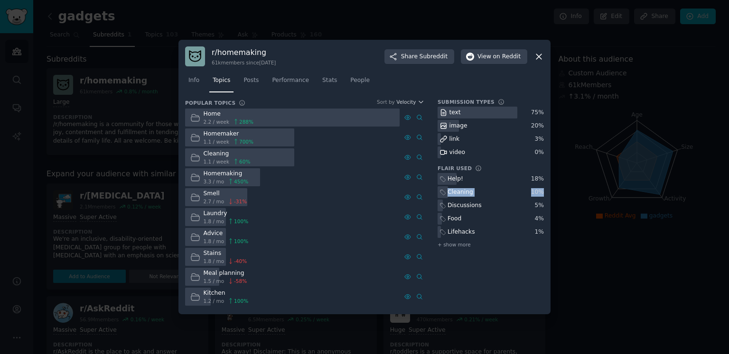
click at [541, 191] on div "10 %" at bounding box center [537, 192] width 13 height 9
drag, startPoint x: 544, startPoint y: 191, endPoint x: 454, endPoint y: 180, distance: 90.3
click at [454, 180] on div "r/ homemaking 61k members since [DATE] Share Subreddit View on Reddit Info Topi…" at bounding box center [364, 177] width 372 height 275
drag, startPoint x: 542, startPoint y: 219, endPoint x: 445, endPoint y: 179, distance: 105.3
click at [445, 179] on div "Help! 18 % Cleaning 10 % Discussions 5 % Food 4 % Lifehacks 1 % + show more" at bounding box center [491, 211] width 106 height 76
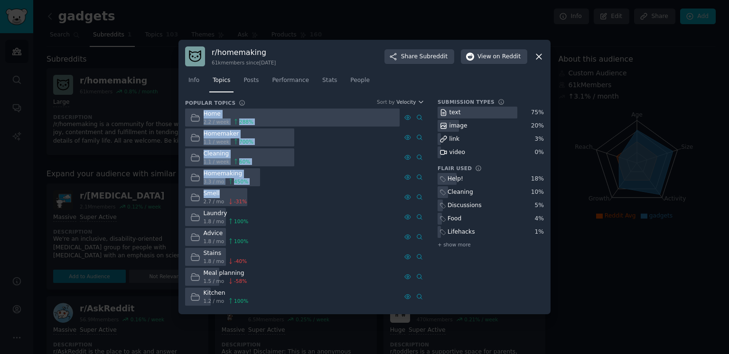
drag, startPoint x: 220, startPoint y: 194, endPoint x: 201, endPoint y: 114, distance: 82.1
click at [201, 114] on div "Home 2.2 / week 288 % Advanced Search Homemaker 1.1 / week 700 % Cleaning 1.1 /…" at bounding box center [304, 208] width 239 height 198
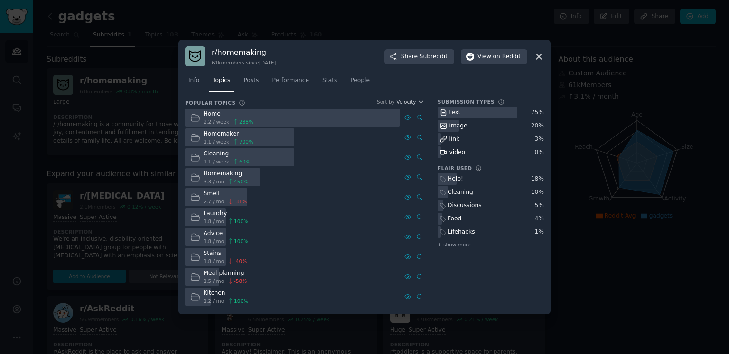
click at [122, 105] on div at bounding box center [364, 177] width 729 height 354
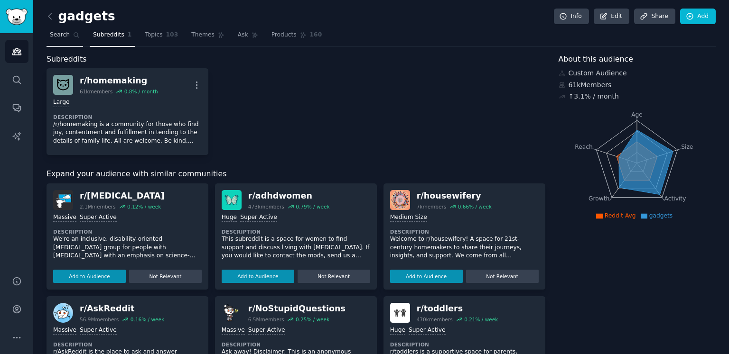
click at [73, 34] on icon at bounding box center [76, 35] width 7 height 7
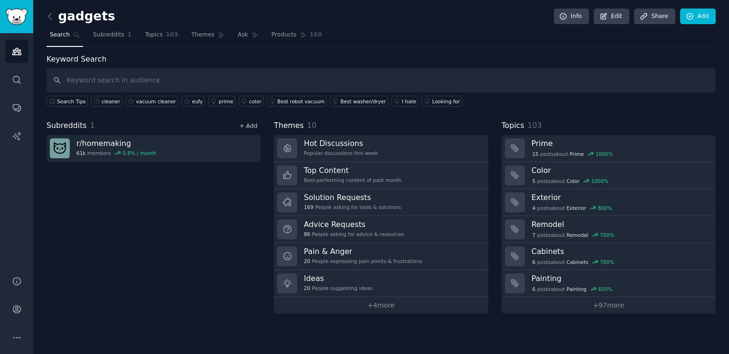
click at [252, 126] on link "+ Add" at bounding box center [248, 126] width 18 height 7
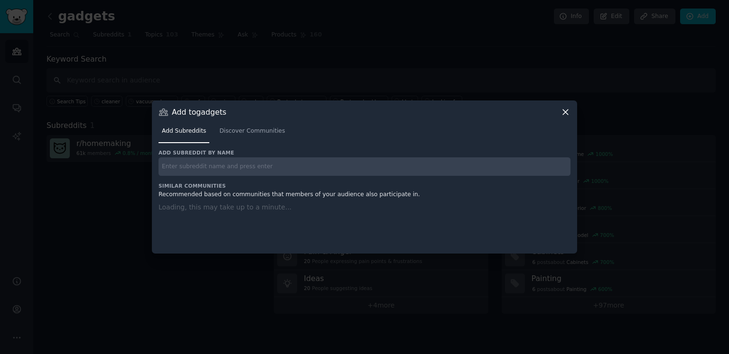
click at [258, 167] on input "text" at bounding box center [364, 167] width 412 height 19
paste input "r/lifehacks"
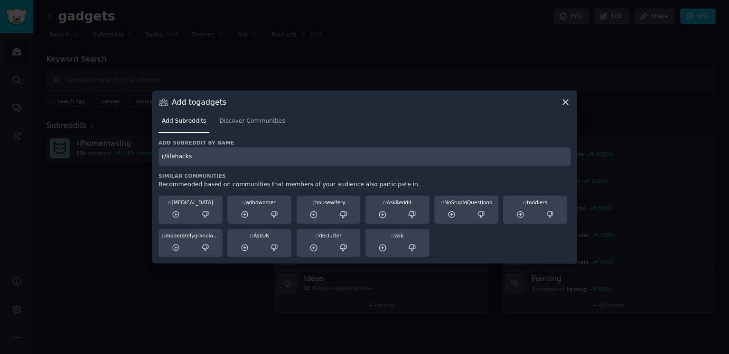
type input "r/lifehacks"
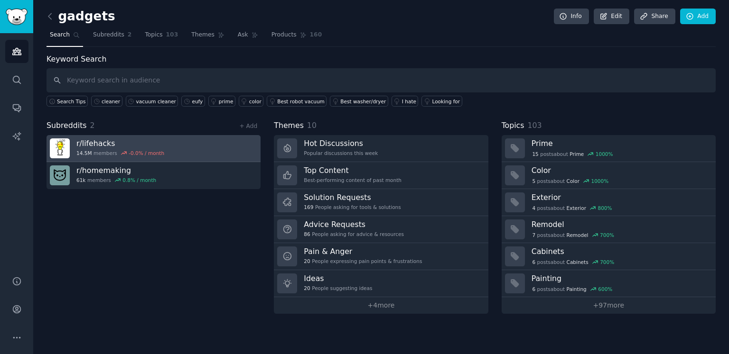
click at [180, 145] on link "r/ lifehacks 14.5M members -0.0 % / month" at bounding box center [154, 148] width 214 height 27
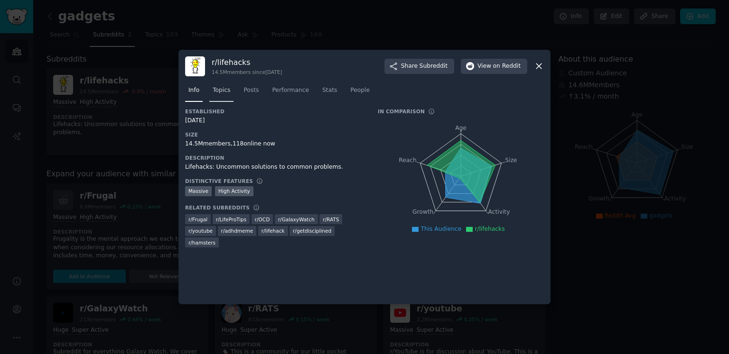
click at [229, 87] on span "Topics" at bounding box center [222, 90] width 18 height 9
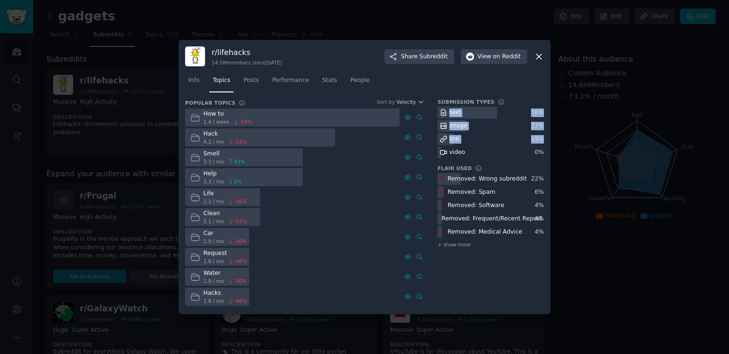
drag, startPoint x: 543, startPoint y: 138, endPoint x: 449, endPoint y: 111, distance: 97.6
click at [449, 111] on div "text 56 % image 27 % link 15 % video 0 %" at bounding box center [491, 133] width 106 height 52
click at [503, 206] on div "Removed: Software" at bounding box center [491, 206] width 106 height 12
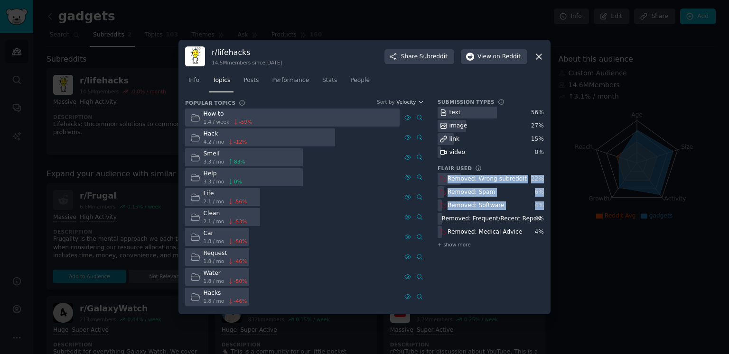
drag, startPoint x: 543, startPoint y: 204, endPoint x: 445, endPoint y: 178, distance: 101.6
click at [445, 178] on div "Removed: Wrong subreddit 22 % Removed: Spam 6 % Removed: Software 4 % Removed: …" at bounding box center [491, 211] width 106 height 76
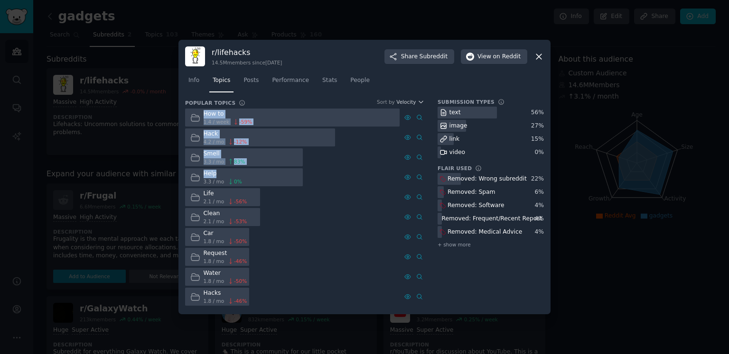
drag, startPoint x: 218, startPoint y: 173, endPoint x: 196, endPoint y: 111, distance: 65.9
click at [196, 111] on div "How to 1.4 / week -59 % Hack 4.2 / mo -12 % Smell 3.3 / mo 83 % Advanced Search…" at bounding box center [304, 208] width 239 height 198
click at [147, 148] on div at bounding box center [364, 177] width 729 height 354
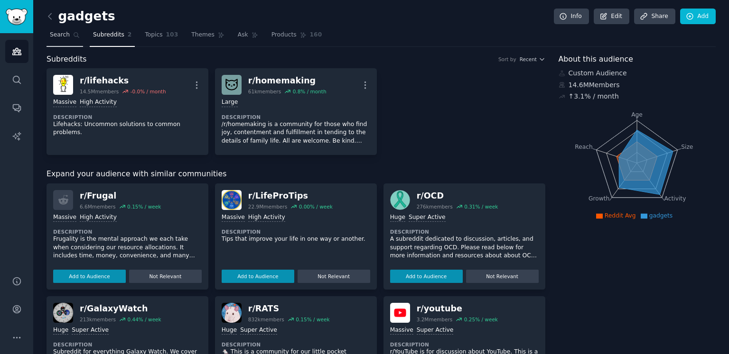
click at [66, 37] on span "Search" at bounding box center [60, 35] width 20 height 9
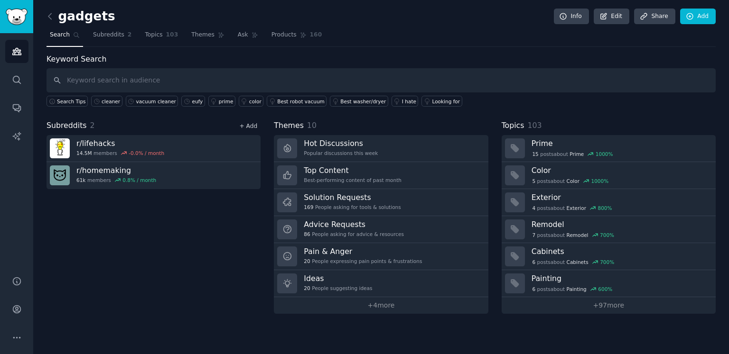
click at [251, 127] on link "+ Add" at bounding box center [248, 126] width 18 height 7
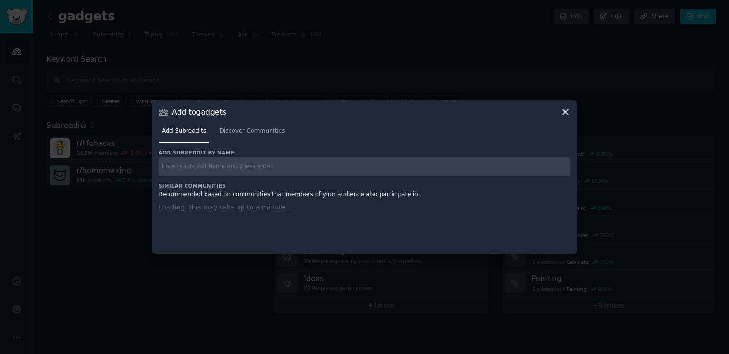
click at [229, 164] on input "text" at bounding box center [364, 167] width 412 height 19
paste input "r/oddlysatisfying"
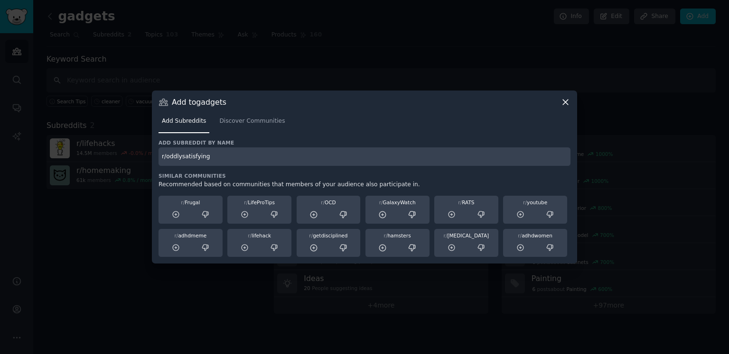
type input "r/oddlysatisfying"
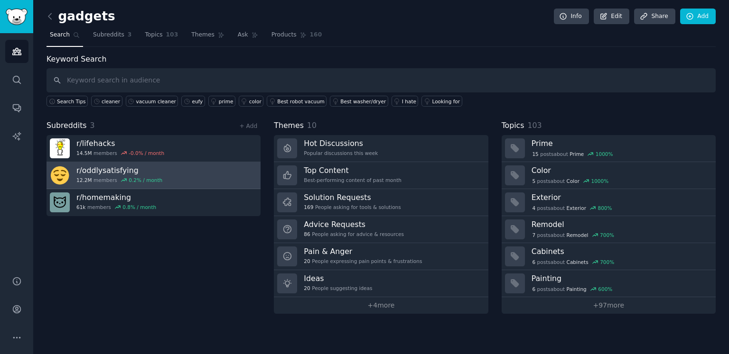
click at [174, 165] on link "r/ oddlysatisfying 12.2M members 0.2 % / month" at bounding box center [154, 175] width 214 height 27
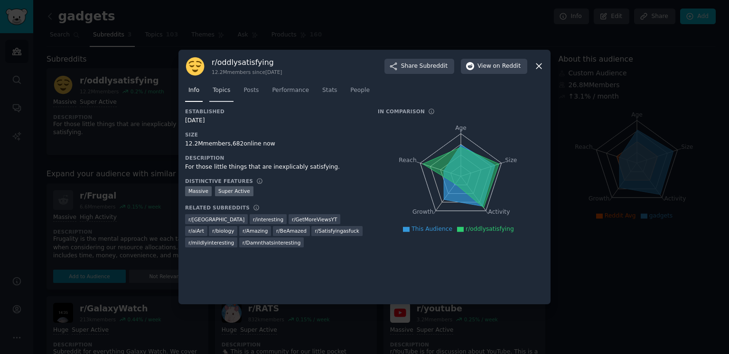
click at [223, 90] on span "Topics" at bounding box center [222, 90] width 18 height 9
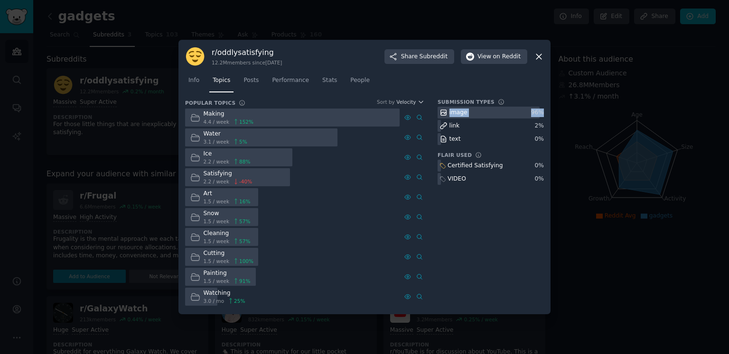
drag, startPoint x: 543, startPoint y: 113, endPoint x: 448, endPoint y: 111, distance: 94.9
click at [448, 111] on div "image 96 %" at bounding box center [491, 113] width 106 height 12
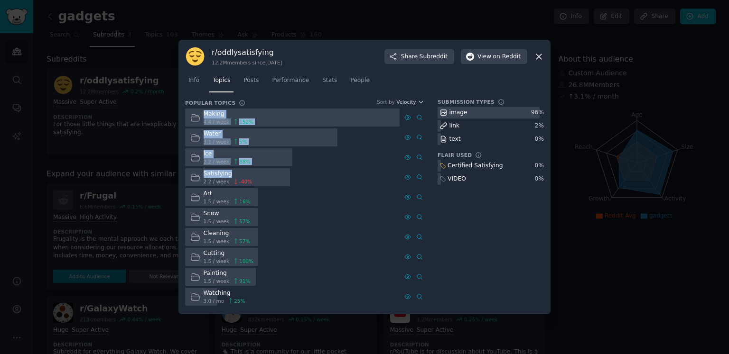
drag, startPoint x: 204, startPoint y: 113, endPoint x: 239, endPoint y: 176, distance: 71.4
click at [239, 176] on div "Making 4.4 / week 152 % Water 3.1 / week 5 % Ice 2.2 / week 88 % Satisfying 2.2…" at bounding box center [304, 208] width 239 height 198
click at [122, 128] on div at bounding box center [364, 177] width 729 height 354
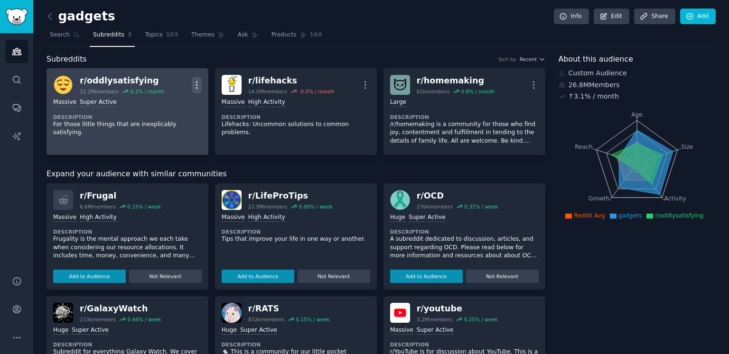
click at [199, 84] on icon "button" at bounding box center [197, 85] width 10 height 10
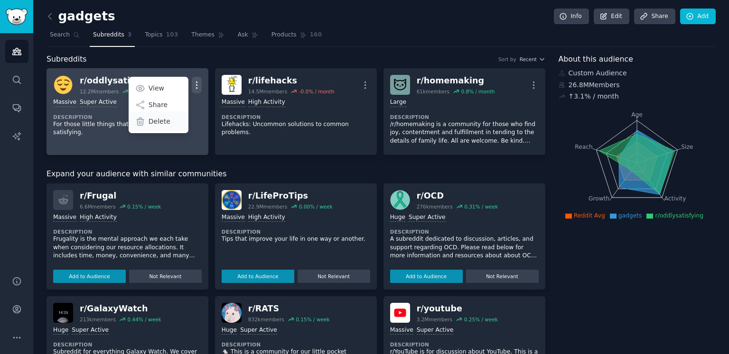
click at [164, 122] on p "Delete" at bounding box center [160, 122] width 22 height 10
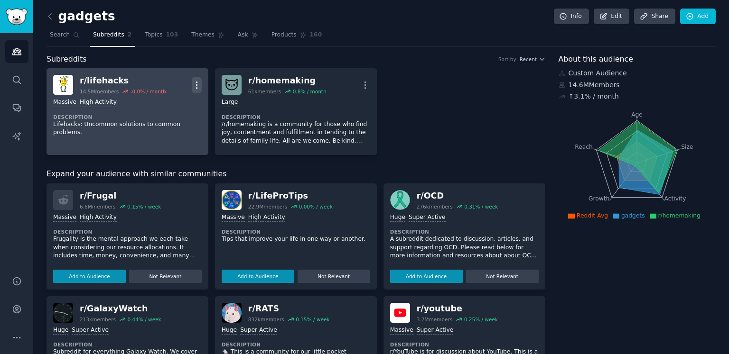
click at [364, 84] on icon "button" at bounding box center [365, 85] width 10 height 10
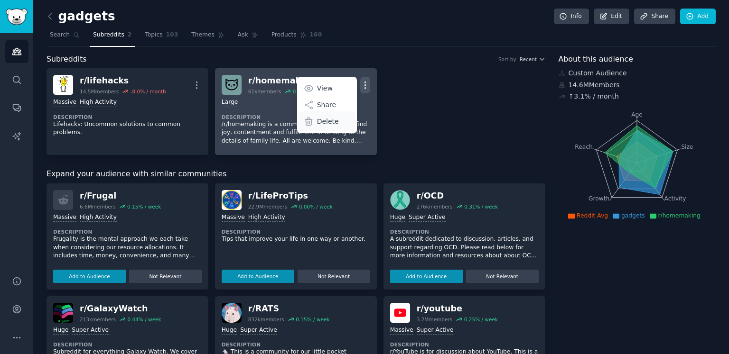
click at [338, 120] on div "Delete" at bounding box center [326, 122] width 56 height 20
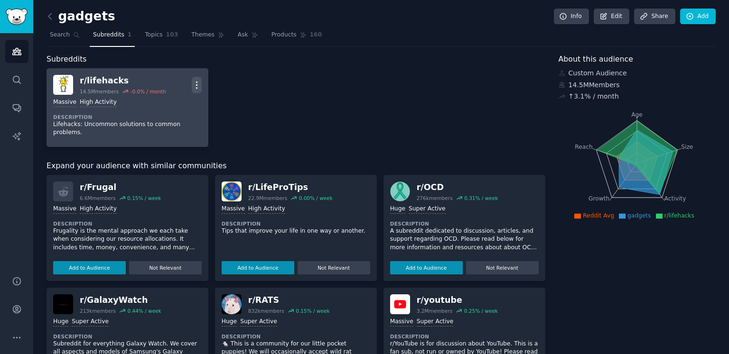
click at [197, 84] on icon "button" at bounding box center [197, 85] width 10 height 10
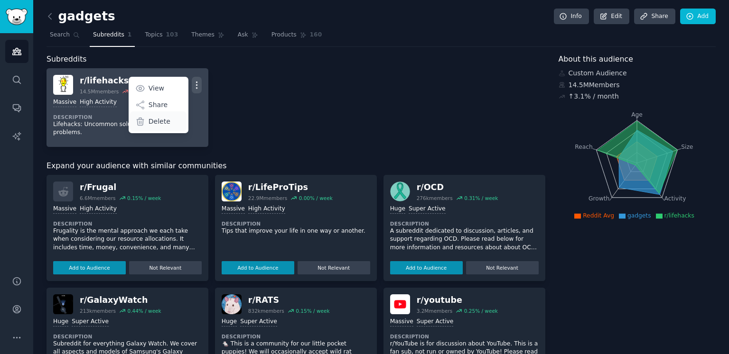
click at [168, 121] on p "Delete" at bounding box center [160, 122] width 22 height 10
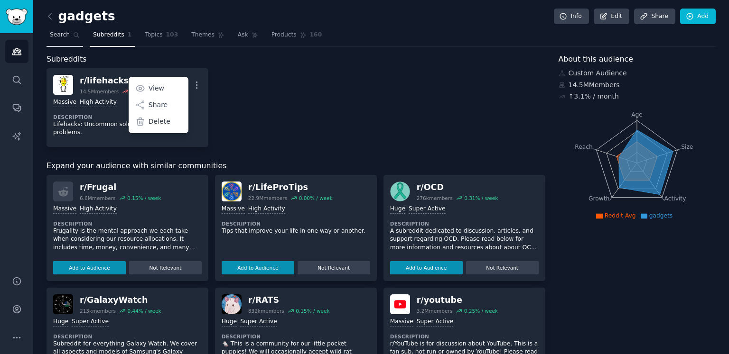
click at [73, 36] on icon at bounding box center [76, 35] width 7 height 7
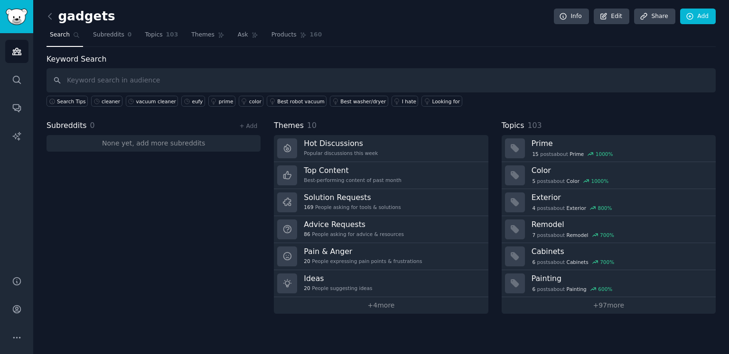
click at [258, 122] on div "+ Add" at bounding box center [248, 126] width 25 height 10
click at [249, 126] on link "+ Add" at bounding box center [248, 126] width 18 height 7
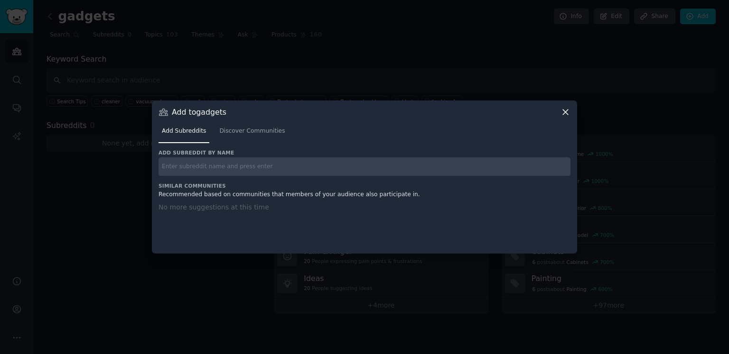
click at [232, 160] on input "text" at bounding box center [364, 167] width 412 height 19
paste input "r/Perfectfit"
type input "r/Perfectfit"
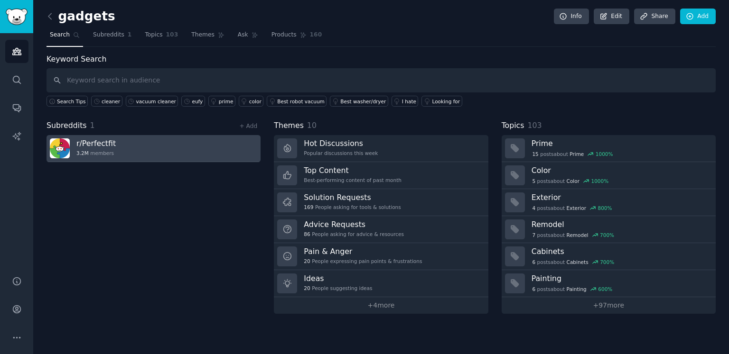
click at [166, 154] on link "r/ Perfectfit 3.2M members" at bounding box center [154, 148] width 214 height 27
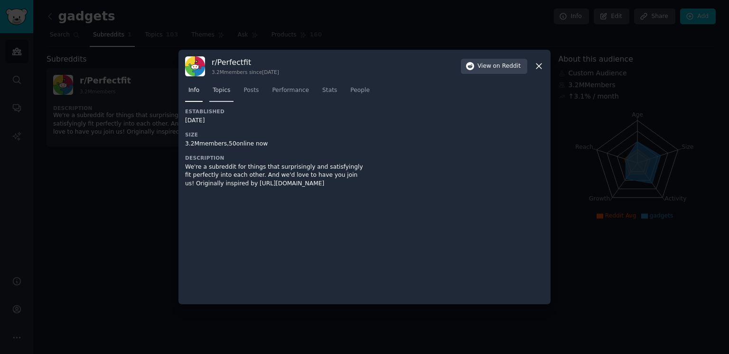
click at [224, 92] on span "Topics" at bounding box center [222, 90] width 18 height 9
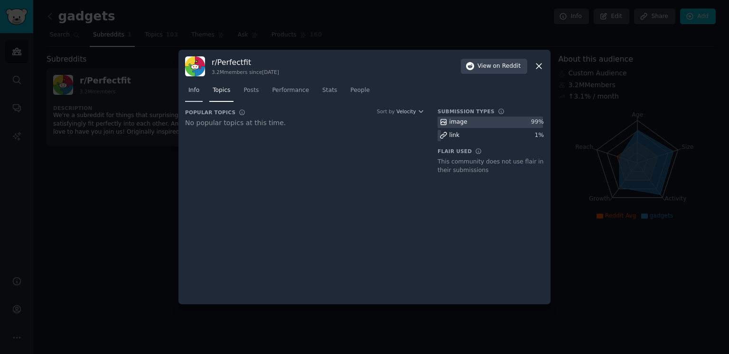
click at [194, 93] on span "Info" at bounding box center [193, 90] width 11 height 9
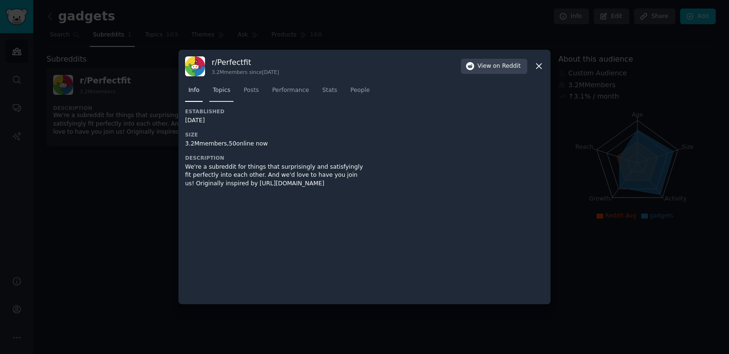
click at [222, 97] on link "Topics" at bounding box center [221, 92] width 24 height 19
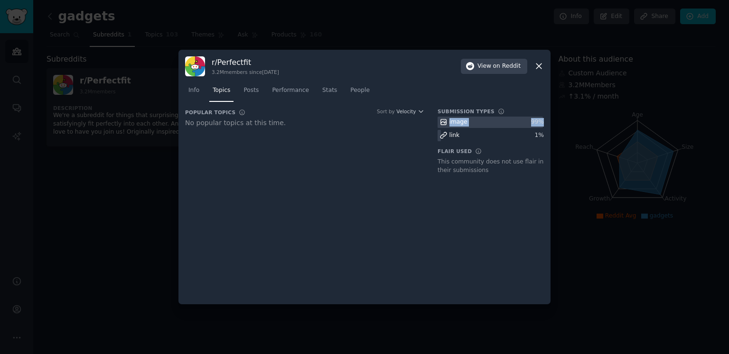
drag, startPoint x: 543, startPoint y: 122, endPoint x: 442, endPoint y: 122, distance: 101.5
click at [442, 122] on div "image 99 %" at bounding box center [491, 123] width 106 height 12
click at [256, 93] on span "Posts" at bounding box center [250, 90] width 15 height 9
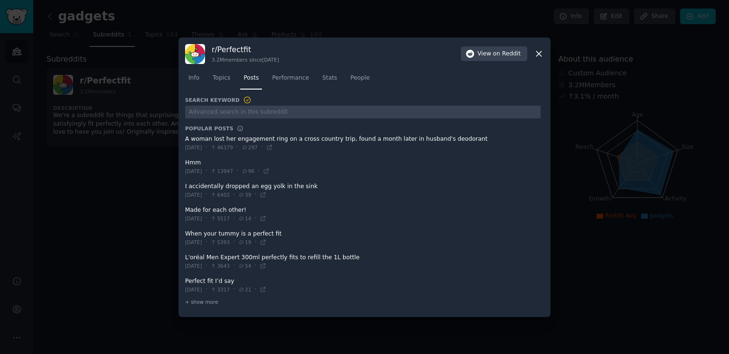
click at [125, 195] on div at bounding box center [364, 177] width 729 height 354
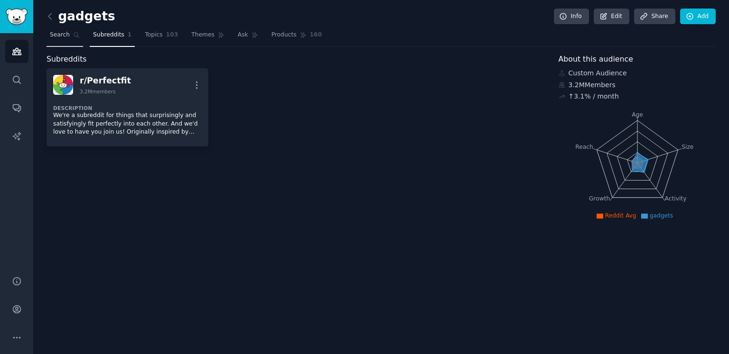
click at [61, 40] on link "Search" at bounding box center [65, 37] width 37 height 19
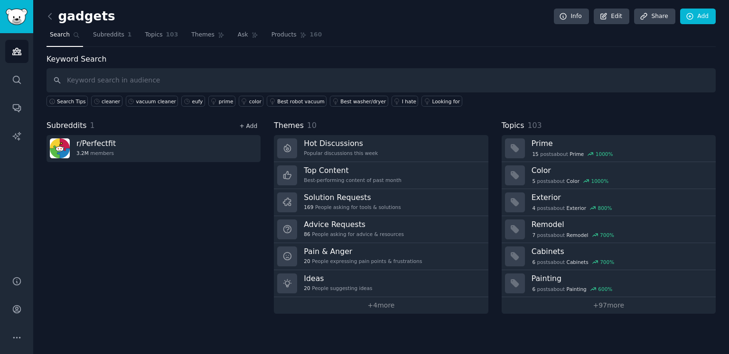
click at [252, 127] on link "+ Add" at bounding box center [248, 126] width 18 height 7
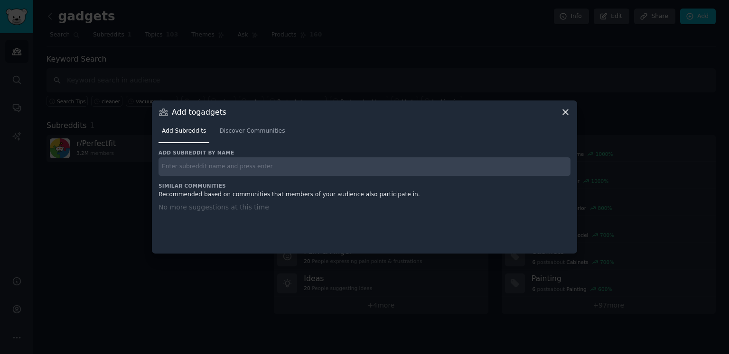
click at [235, 168] on input "text" at bounding box center [364, 167] width 412 height 19
paste input "r/minimalism"
type input "r/minimalism"
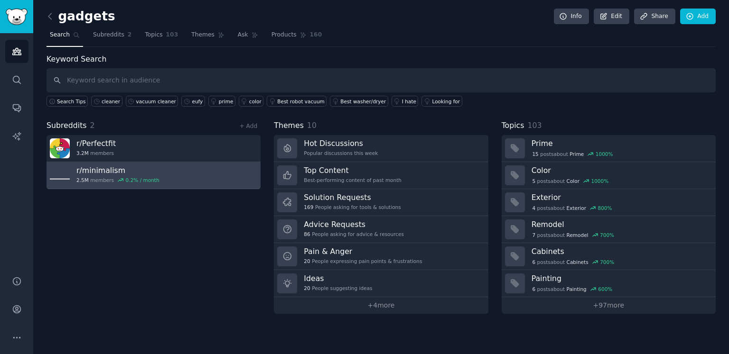
click at [158, 177] on link "r/ minimalism 2.5M members 0.2 % / month" at bounding box center [154, 175] width 214 height 27
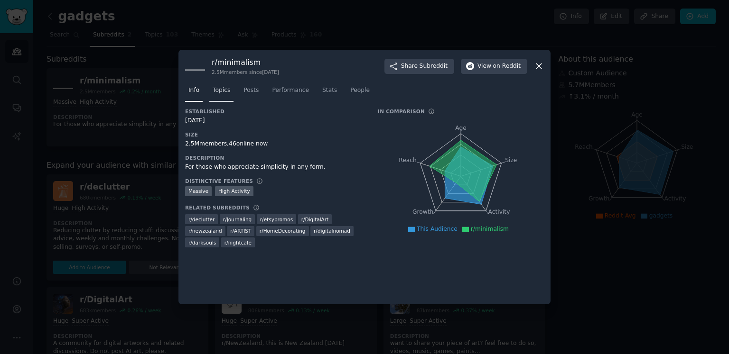
click at [228, 94] on span "Topics" at bounding box center [222, 90] width 18 height 9
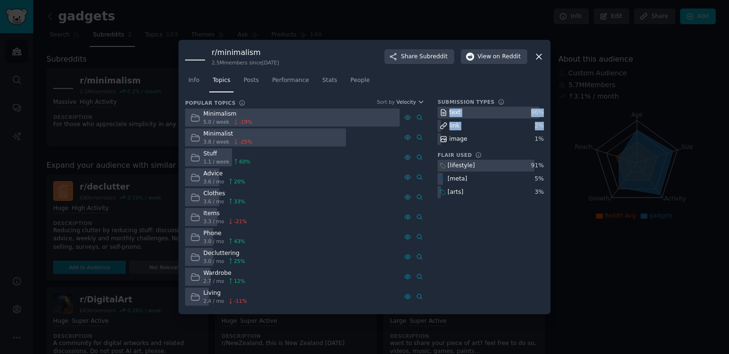
drag, startPoint x: 543, startPoint y: 122, endPoint x: 449, endPoint y: 109, distance: 95.0
click at [449, 109] on div "text 96 %" at bounding box center [491, 113] width 106 height 12
click at [469, 112] on div at bounding box center [489, 113] width 102 height 12
drag, startPoint x: 542, startPoint y: 112, endPoint x: 448, endPoint y: 111, distance: 94.4
click at [448, 111] on div "text 96 %" at bounding box center [491, 113] width 106 height 12
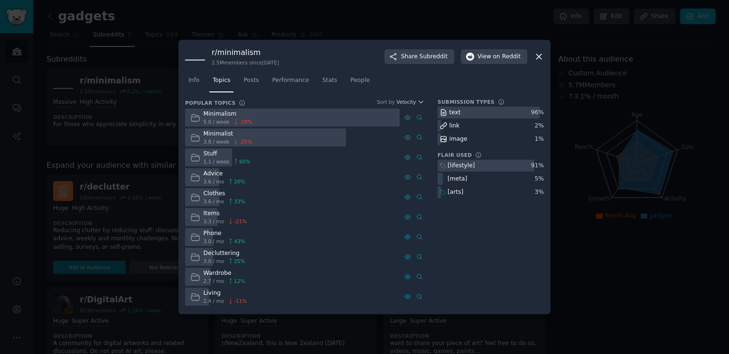
click at [525, 183] on div "[meta]" at bounding box center [491, 179] width 106 height 12
drag, startPoint x: 543, startPoint y: 167, endPoint x: 447, endPoint y: 165, distance: 95.9
click at [447, 165] on div "[lifestyle] 91 %" at bounding box center [491, 166] width 106 height 12
drag, startPoint x: 204, startPoint y: 114, endPoint x: 244, endPoint y: 171, distance: 69.8
click at [244, 171] on div "Minimalism 5.0 / week -19 % Minimalist 3.8 / week -25 % Advanced Search Stuff 1…" at bounding box center [304, 208] width 239 height 198
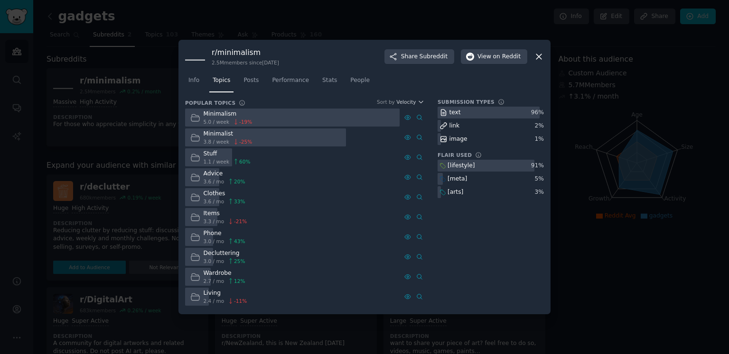
click at [632, 106] on div at bounding box center [364, 177] width 729 height 354
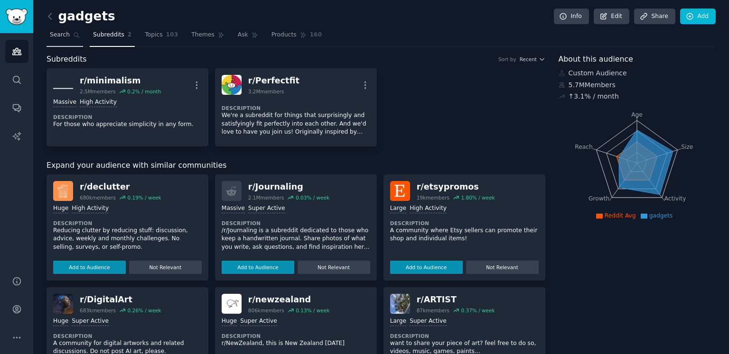
click at [65, 33] on span "Search" at bounding box center [60, 35] width 20 height 9
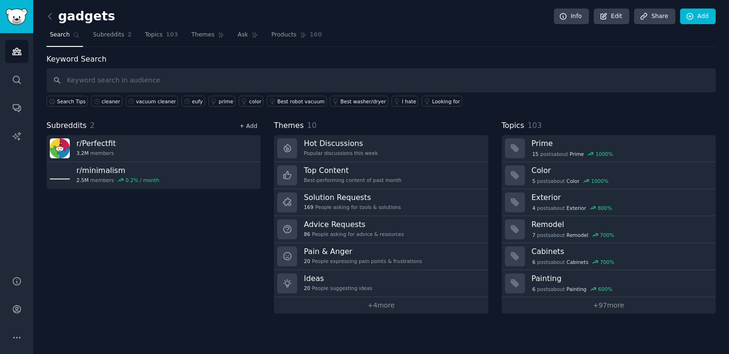
click at [252, 126] on link "+ Add" at bounding box center [248, 126] width 18 height 7
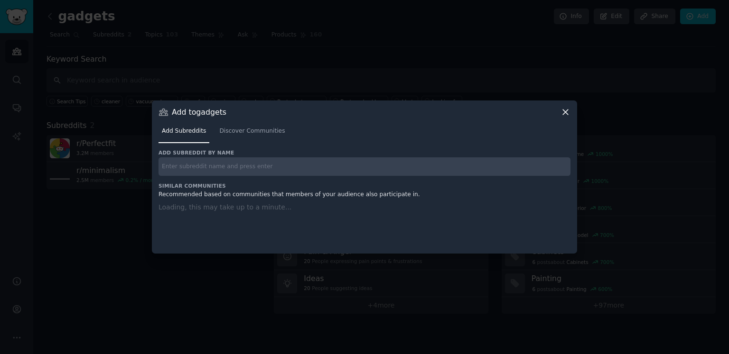
click at [251, 167] on input "text" at bounding box center [364, 167] width 412 height 19
paste input "r/simpleliving"
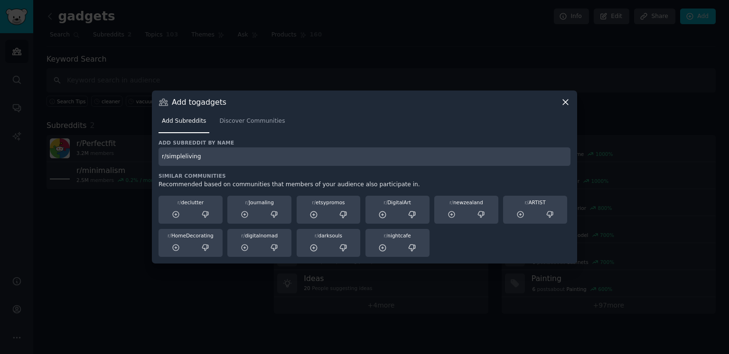
type input "r/simpleliving"
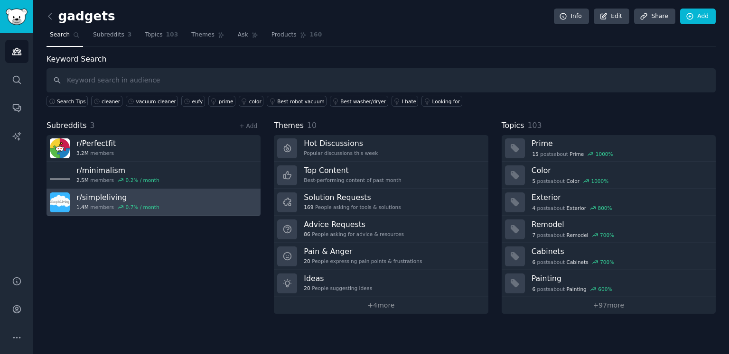
click at [181, 200] on link "r/ simpleliving 1.4M members 0.7 % / month" at bounding box center [154, 202] width 214 height 27
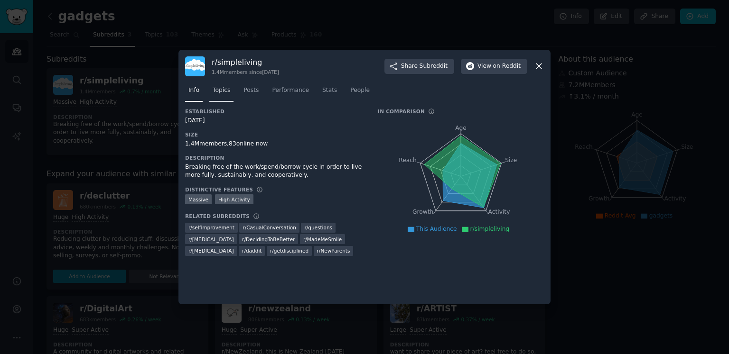
click at [222, 94] on span "Topics" at bounding box center [222, 90] width 18 height 9
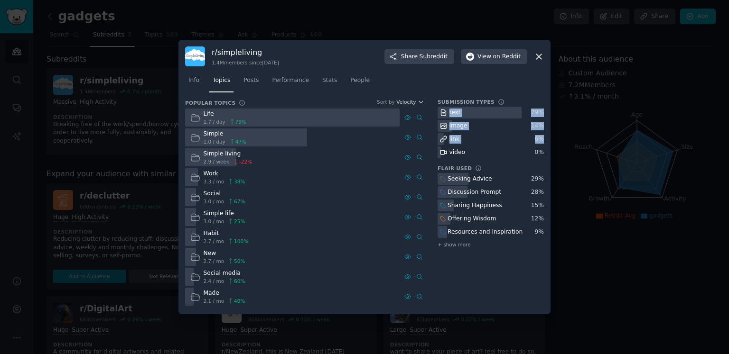
drag, startPoint x: 543, startPoint y: 135, endPoint x: 469, endPoint y: 115, distance: 76.8
click at [469, 115] on div "text 79 % image 14 % link 6 % video 0 %" at bounding box center [491, 133] width 106 height 52
click at [488, 120] on div "image" at bounding box center [491, 126] width 106 height 12
drag, startPoint x: 542, startPoint y: 126, endPoint x: 448, endPoint y: 111, distance: 95.3
click at [448, 111] on div "text 79 % image 14 % link 6 % video 0 %" at bounding box center [491, 133] width 106 height 52
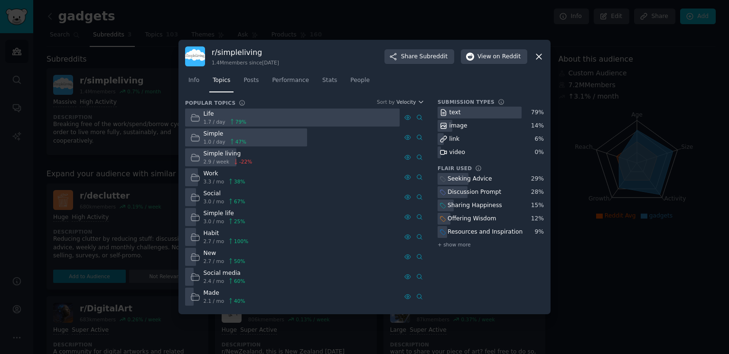
click at [507, 210] on div "Sharing Happiness" at bounding box center [491, 206] width 106 height 12
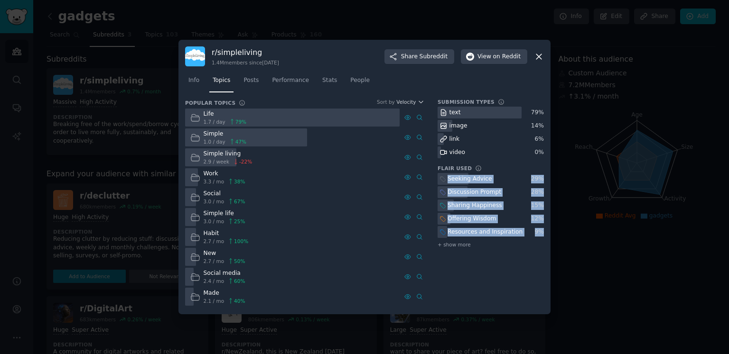
drag, startPoint x: 543, startPoint y: 231, endPoint x: 446, endPoint y: 178, distance: 110.6
click at [446, 178] on div "Seeking Advice 29 % Discussion Prompt 28 % Sharing Happiness 15 % Offering Wisd…" at bounding box center [491, 211] width 106 height 76
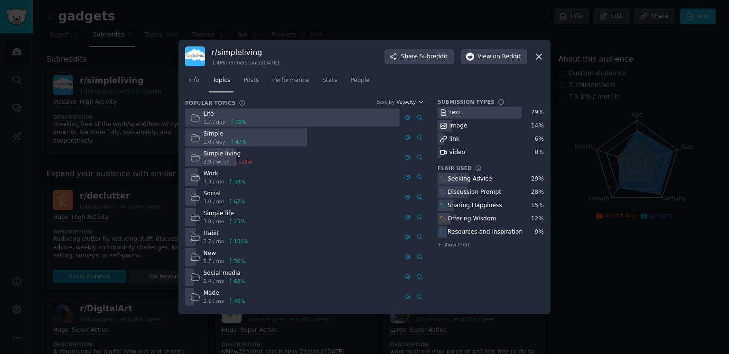
click at [202, 114] on div "Life 1.7 / day 79 %" at bounding box center [218, 118] width 66 height 19
drag, startPoint x: 205, startPoint y: 114, endPoint x: 246, endPoint y: 156, distance: 59.1
click at [246, 156] on div "Life 1.7 / day 79 % Simple 1.0 / day 47 % Advanced Search Simple living 2.9 / w…" at bounding box center [304, 208] width 239 height 198
click at [643, 89] on div at bounding box center [364, 177] width 729 height 354
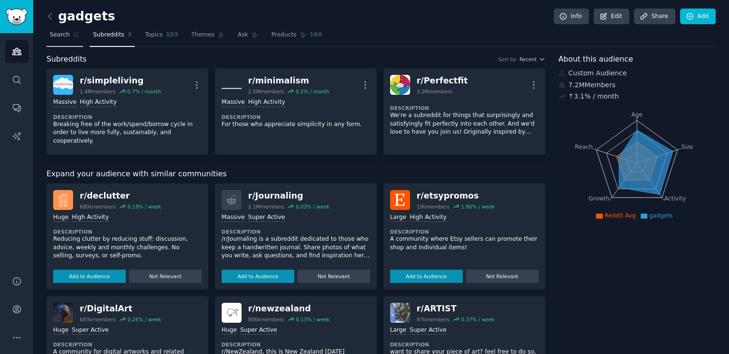
click at [57, 37] on span "Search" at bounding box center [60, 35] width 20 height 9
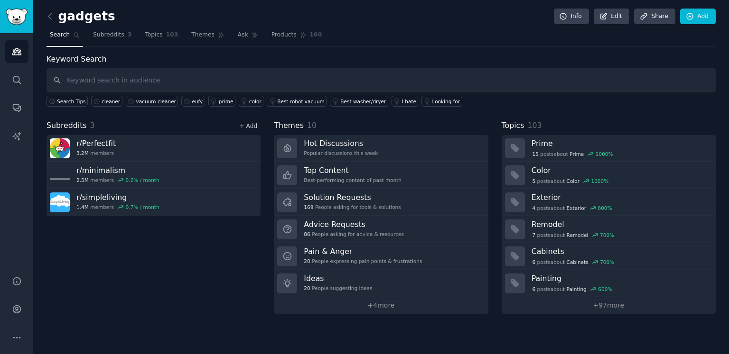
click at [248, 125] on link "+ Add" at bounding box center [248, 126] width 18 height 7
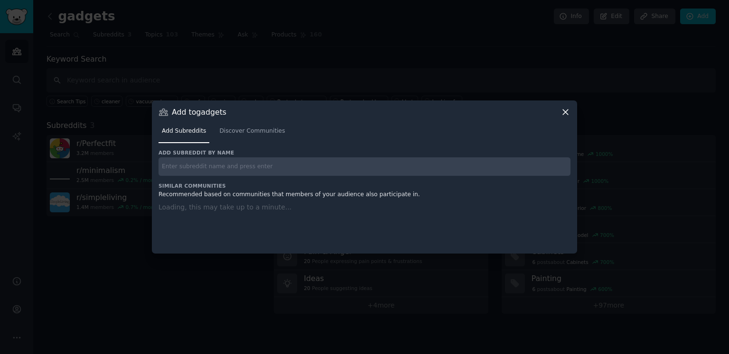
click at [274, 164] on input "text" at bounding box center [364, 167] width 412 height 19
paste input "r/Eyebleach"
type input "r/Eyebleach"
